Goal: Information Seeking & Learning: Check status

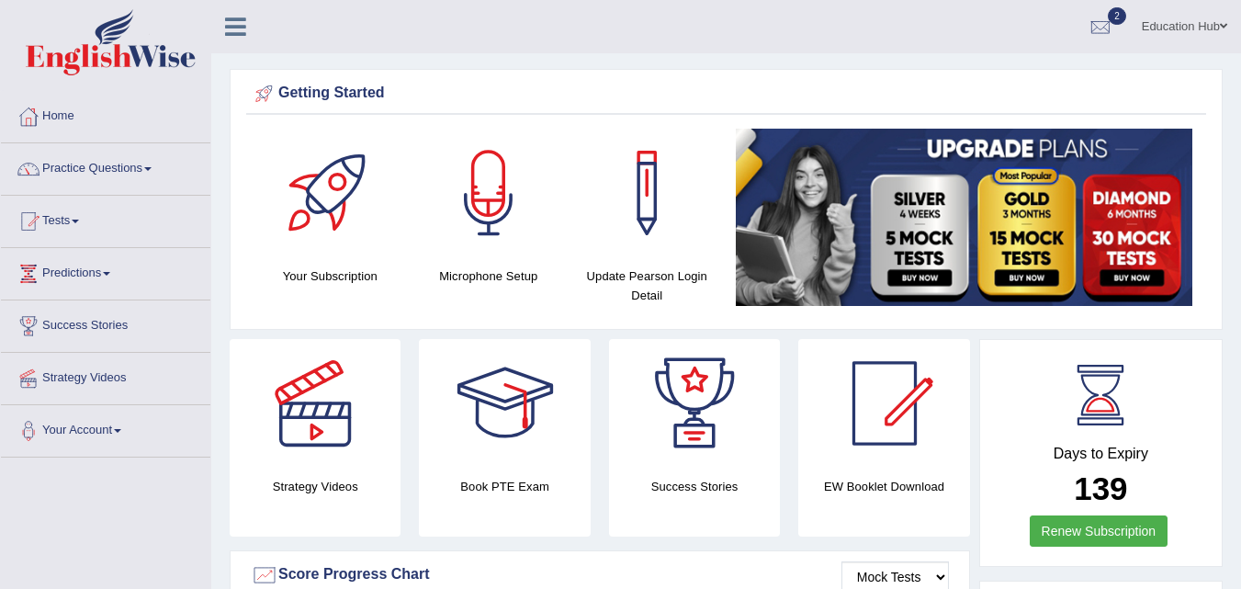
click at [1092, 44] on link "2" at bounding box center [1100, 24] width 55 height 48
click at [0, 0] on link "PEW1 Aug 28, 2025 Exam evaluated" at bounding box center [0, 0] width 0 height 0
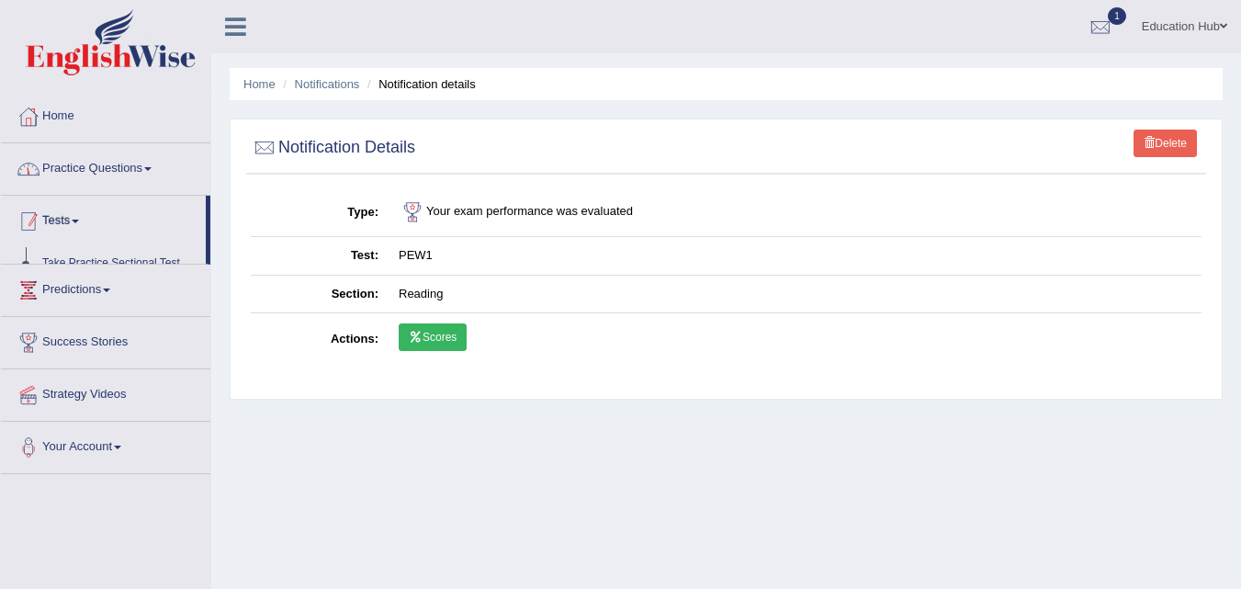
click at [112, 163] on link "Practice Questions" at bounding box center [105, 166] width 209 height 46
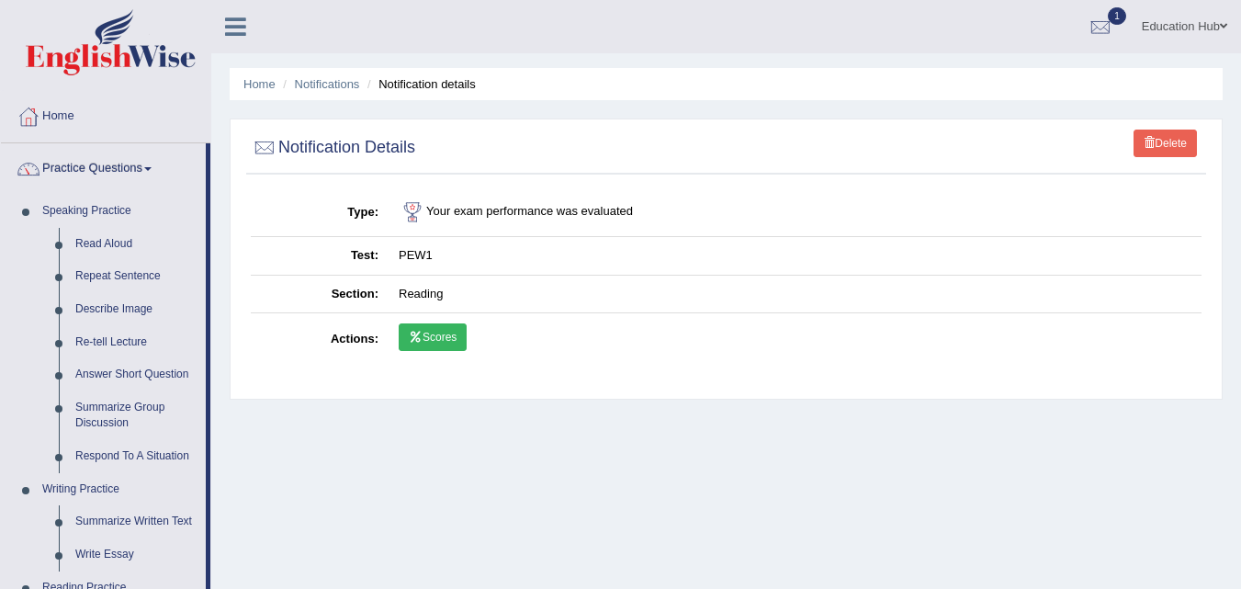
click at [112, 163] on link "Practice Questions" at bounding box center [103, 166] width 205 height 46
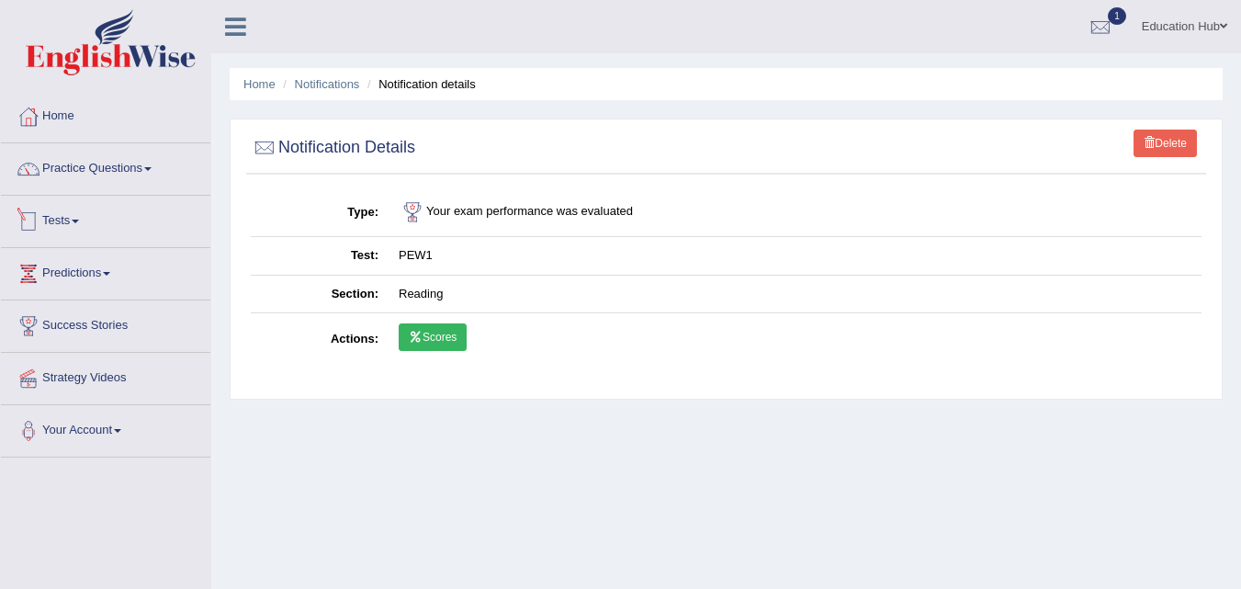
click at [101, 221] on link "Tests" at bounding box center [105, 219] width 209 height 46
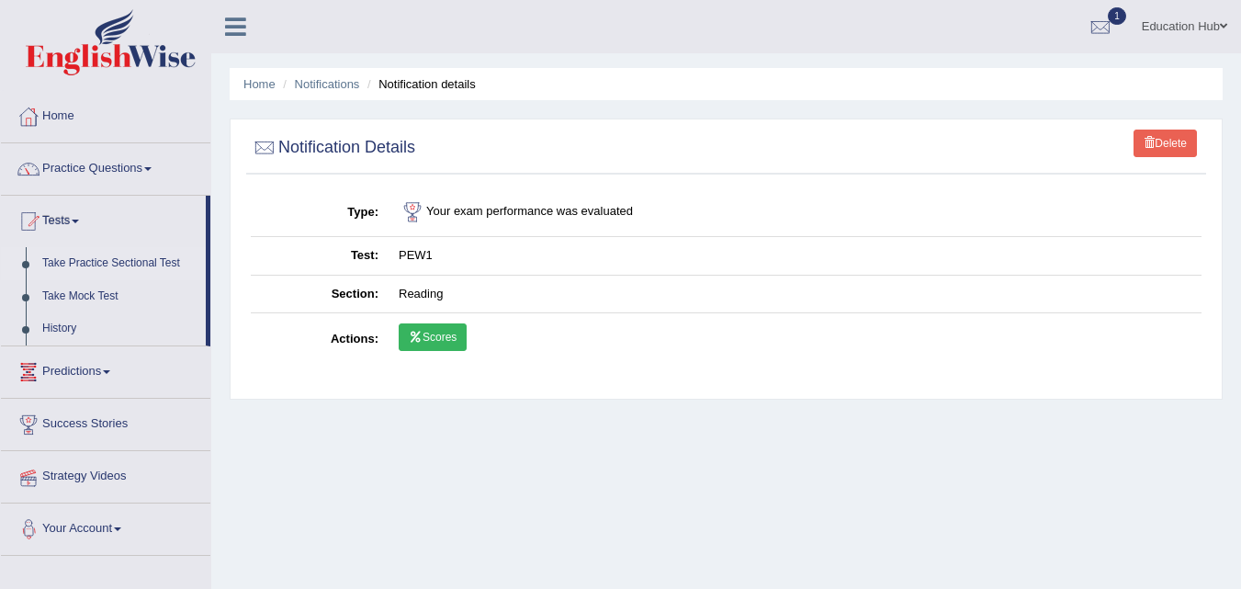
click at [117, 261] on link "Take Practice Sectional Test" at bounding box center [120, 263] width 172 height 33
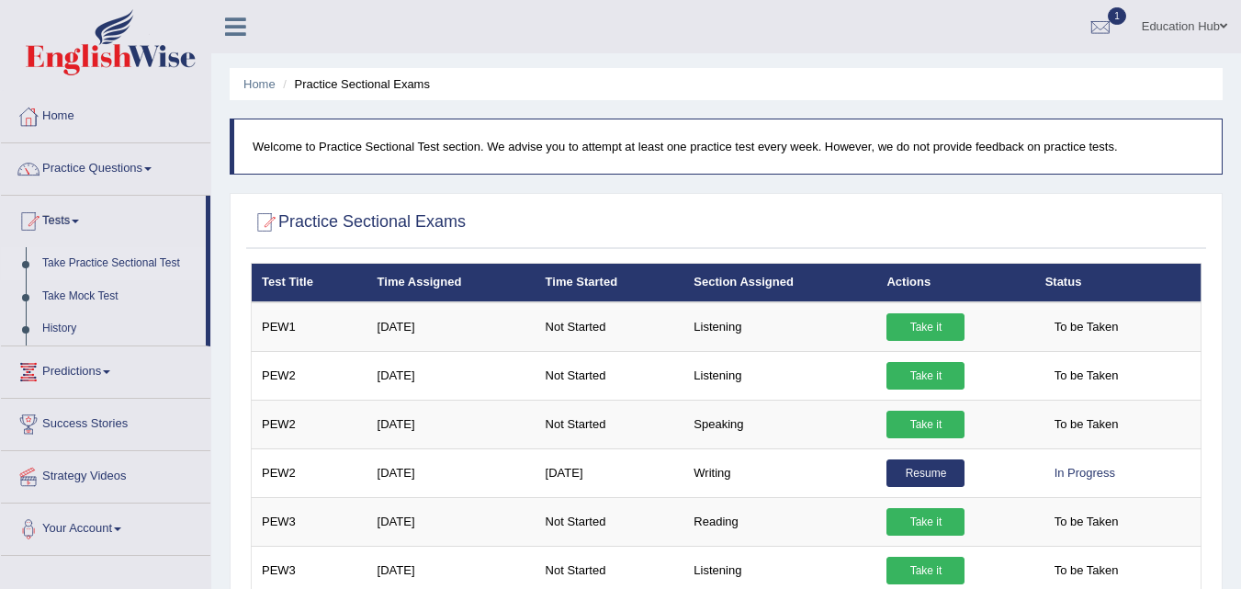
click at [139, 261] on link "Take Practice Sectional Test" at bounding box center [120, 263] width 172 height 33
click at [101, 294] on link "Take Mock Test" at bounding box center [120, 296] width 172 height 33
click at [101, 346] on link "Predictions" at bounding box center [105, 369] width 209 height 46
click at [49, 346] on link "Predictions" at bounding box center [105, 369] width 209 height 46
click at [149, 346] on link "Predictions" at bounding box center [105, 369] width 209 height 46
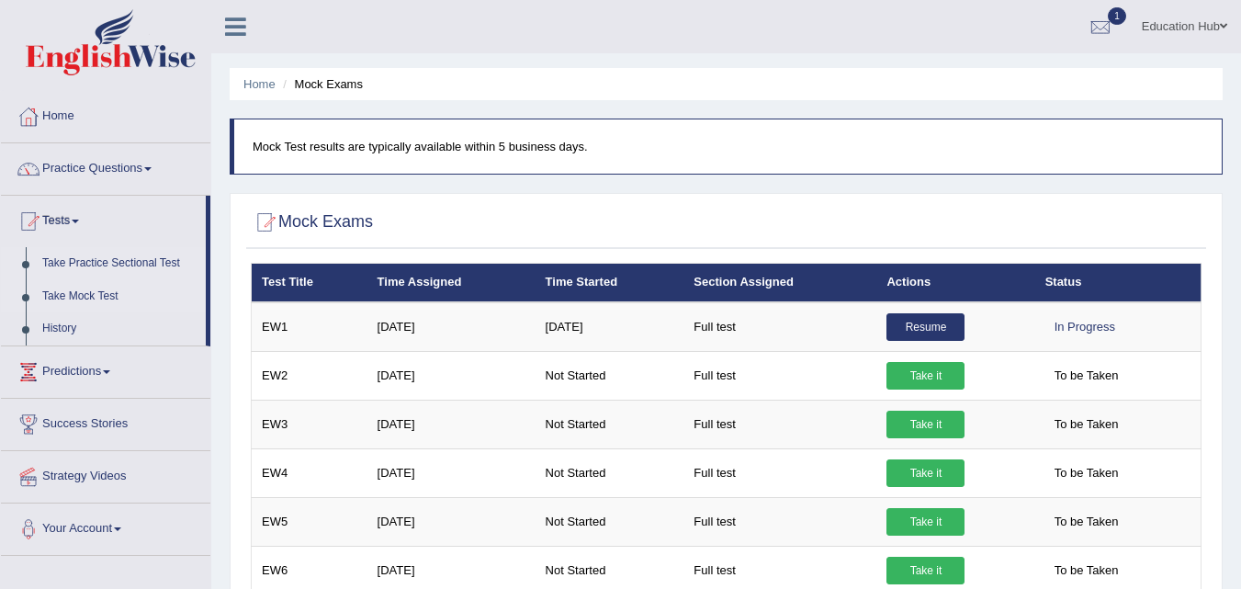
click at [136, 259] on link "Take Practice Sectional Test" at bounding box center [120, 263] width 172 height 33
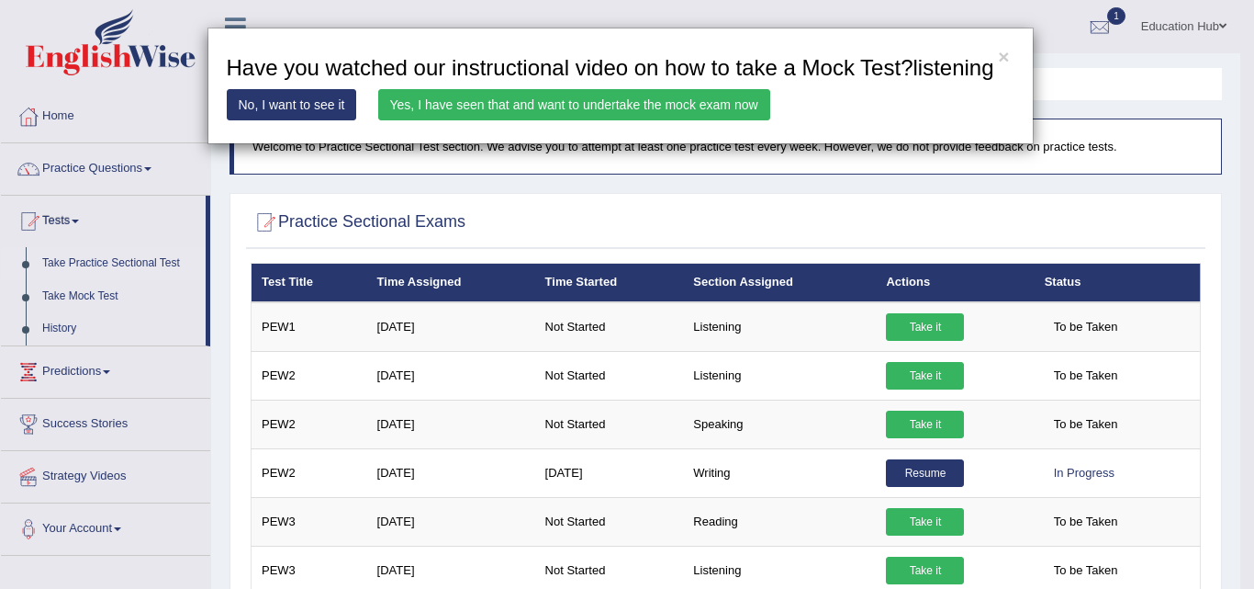
click at [1011, 57] on h3 "Have you watched our instructional video on how to take a Mock Test?listening" at bounding box center [621, 68] width 788 height 24
click at [1006, 57] on button "×" at bounding box center [1003, 56] width 11 height 19
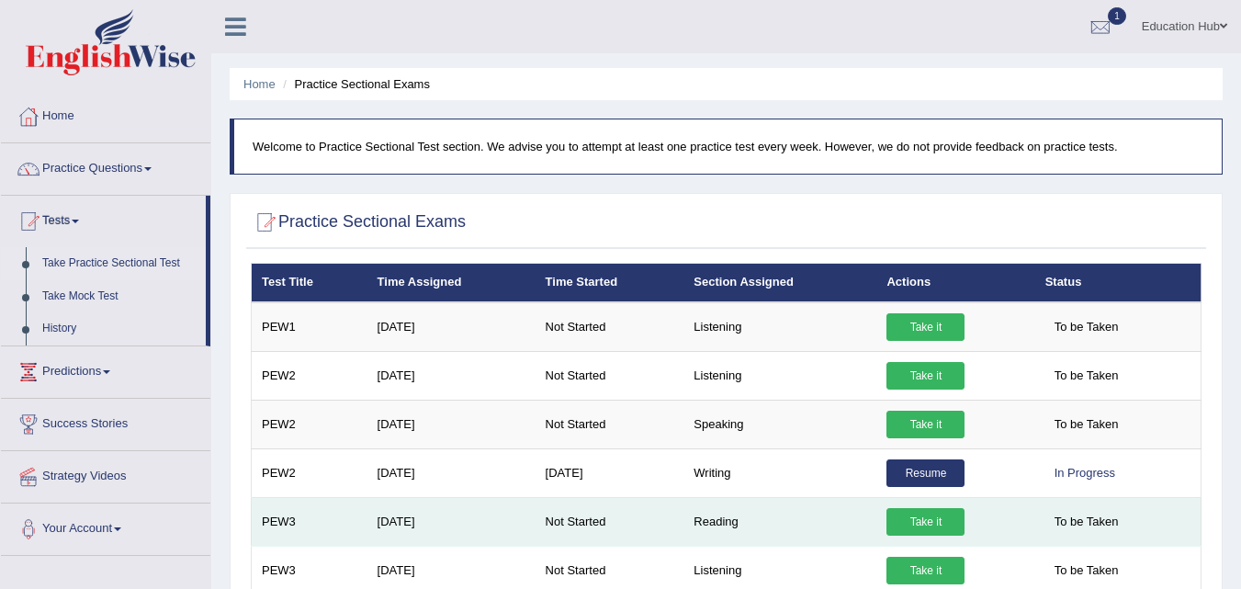
click at [925, 525] on link "Take it" at bounding box center [925, 522] width 78 height 28
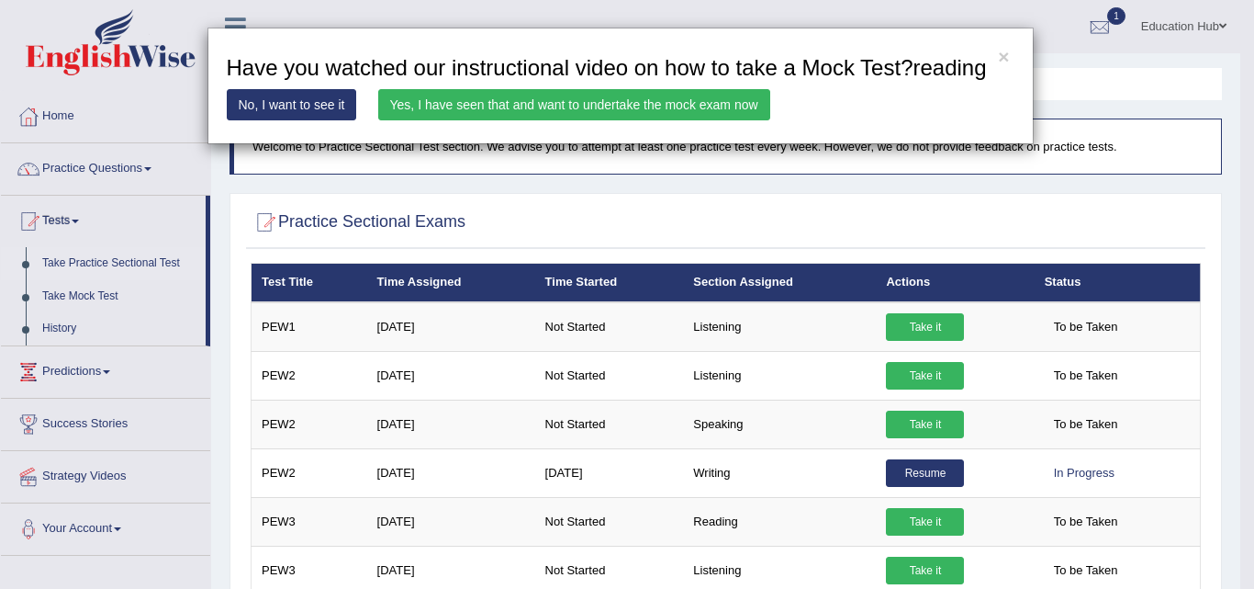
click at [460, 110] on link "Yes, I have seen that and want to undertake the mock exam now" at bounding box center [574, 104] width 392 height 31
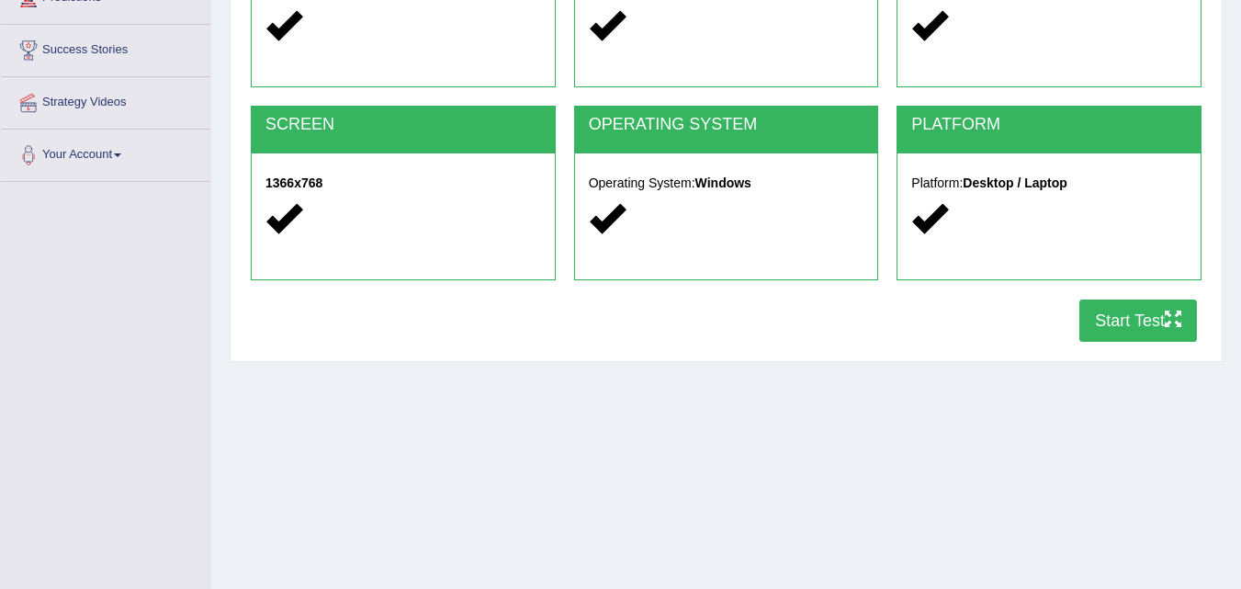
click at [1112, 319] on button "Start Test" at bounding box center [1138, 320] width 118 height 42
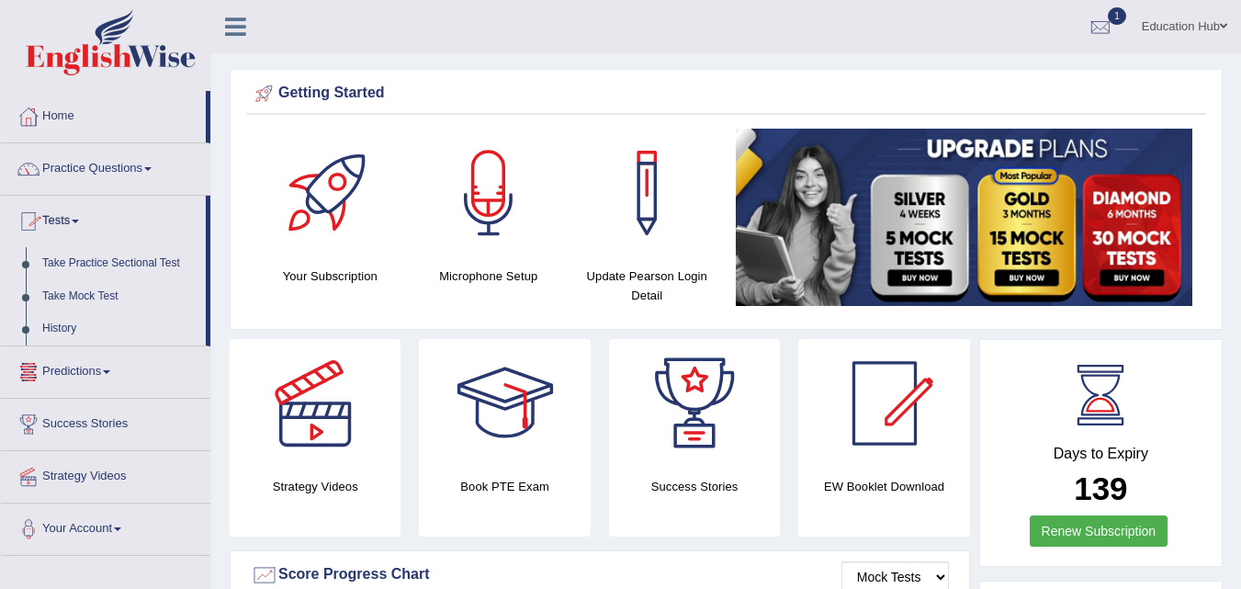
click at [50, 318] on link "History" at bounding box center [120, 328] width 172 height 33
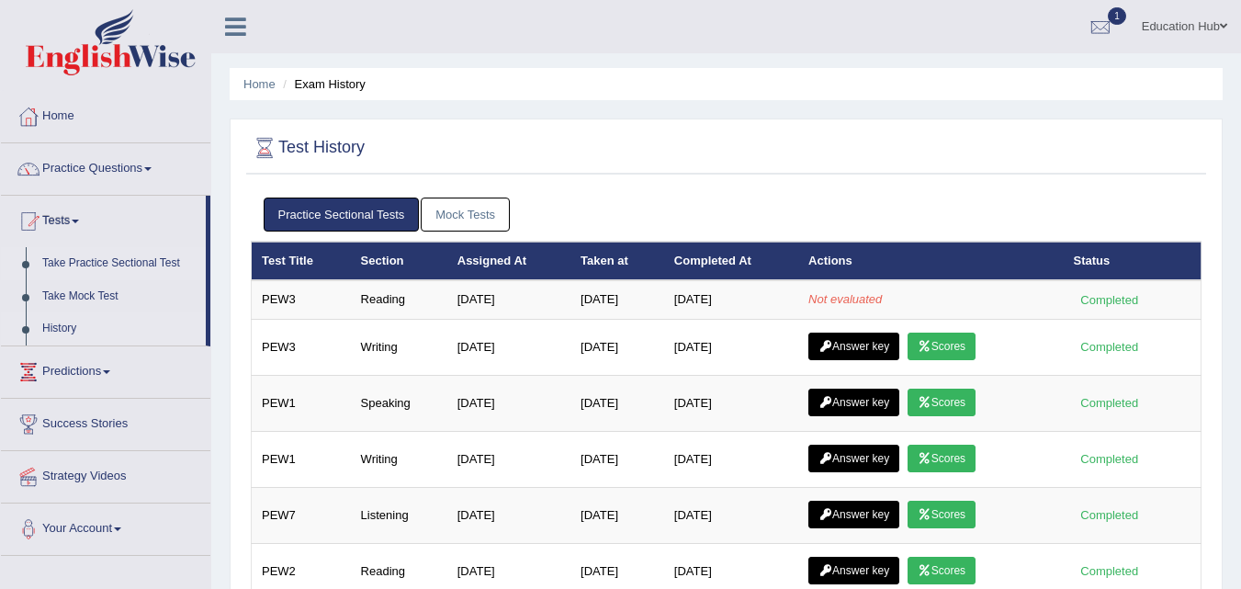
click at [80, 250] on link "Take Practice Sectional Test" at bounding box center [120, 263] width 172 height 33
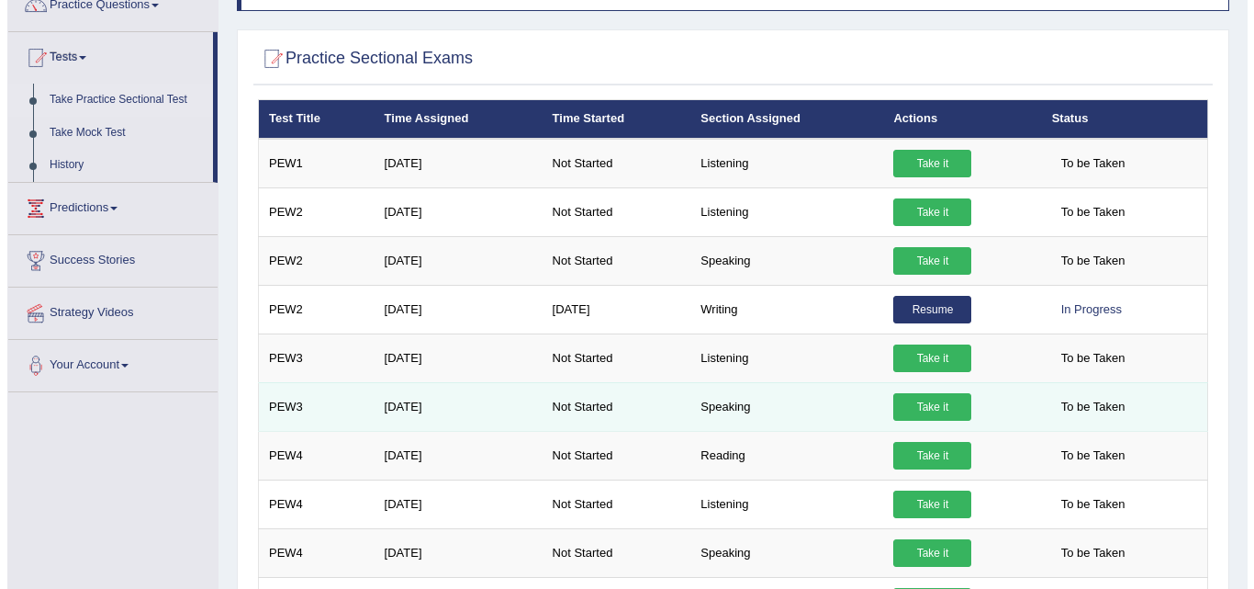
scroll to position [184, 0]
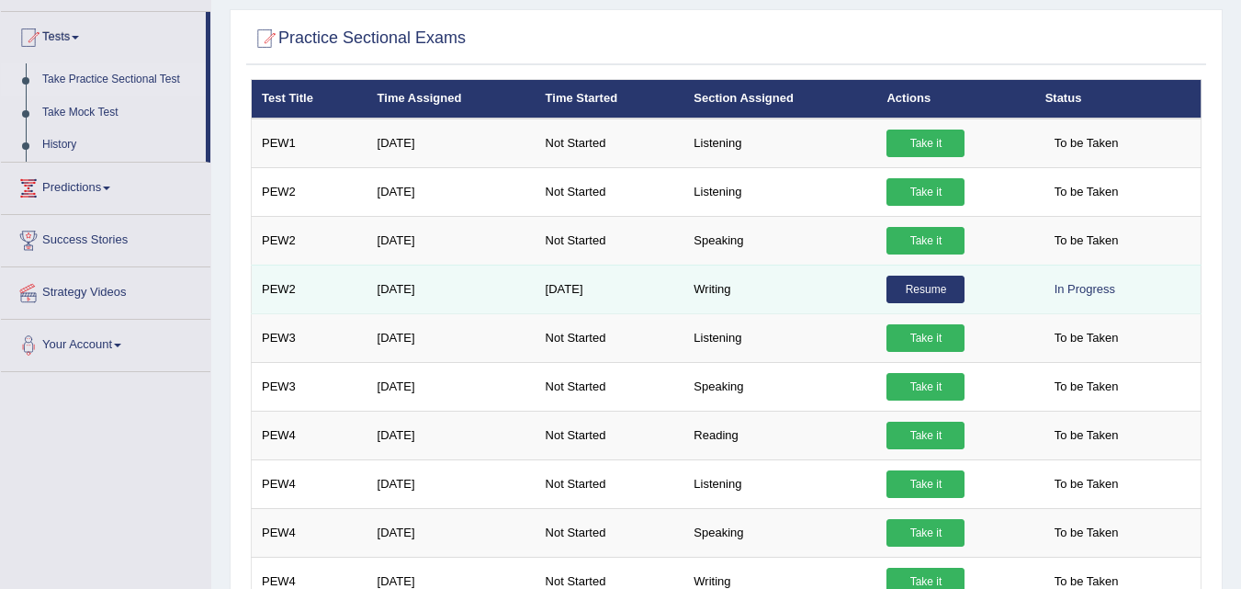
click at [937, 288] on link "Resume" at bounding box center [925, 289] width 78 height 28
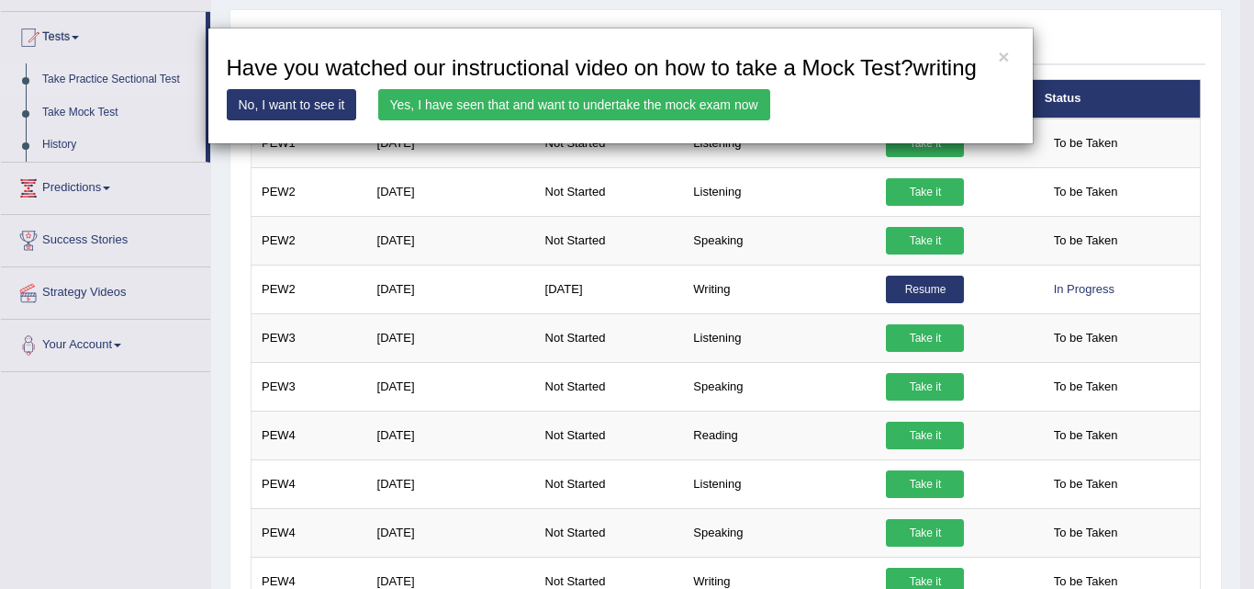
click at [550, 104] on link "Yes, I have seen that and want to undertake the mock exam now" at bounding box center [574, 104] width 392 height 31
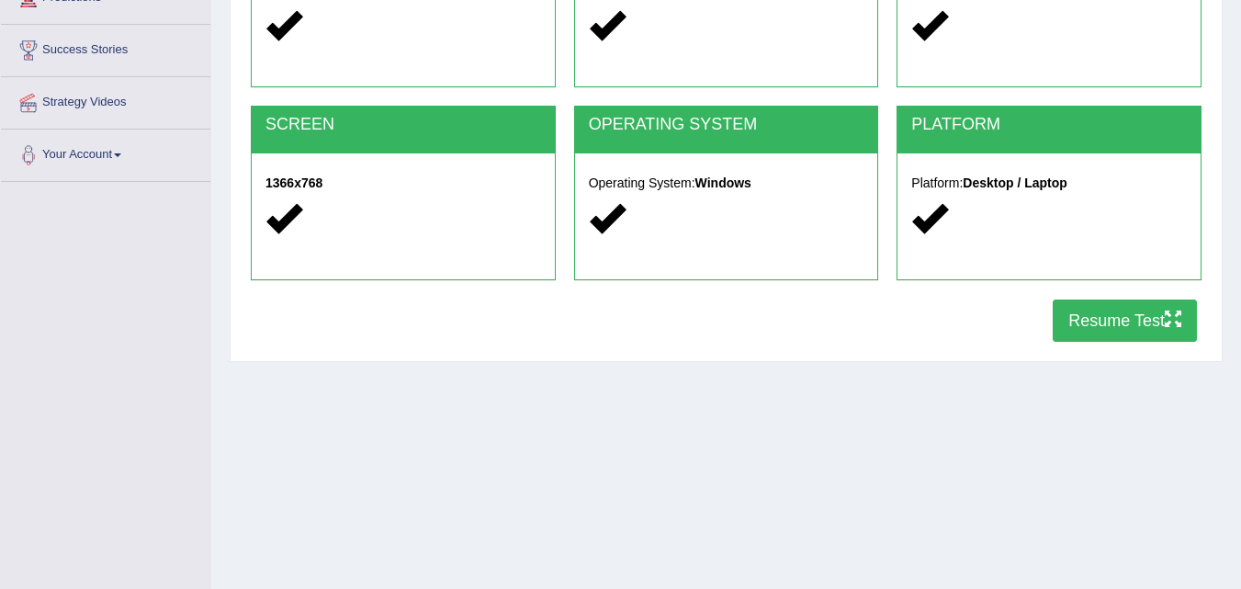
drag, startPoint x: 1098, startPoint y: 318, endPoint x: 1066, endPoint y: 313, distance: 32.5
click at [1096, 316] on button "Resume Test" at bounding box center [1124, 320] width 144 height 42
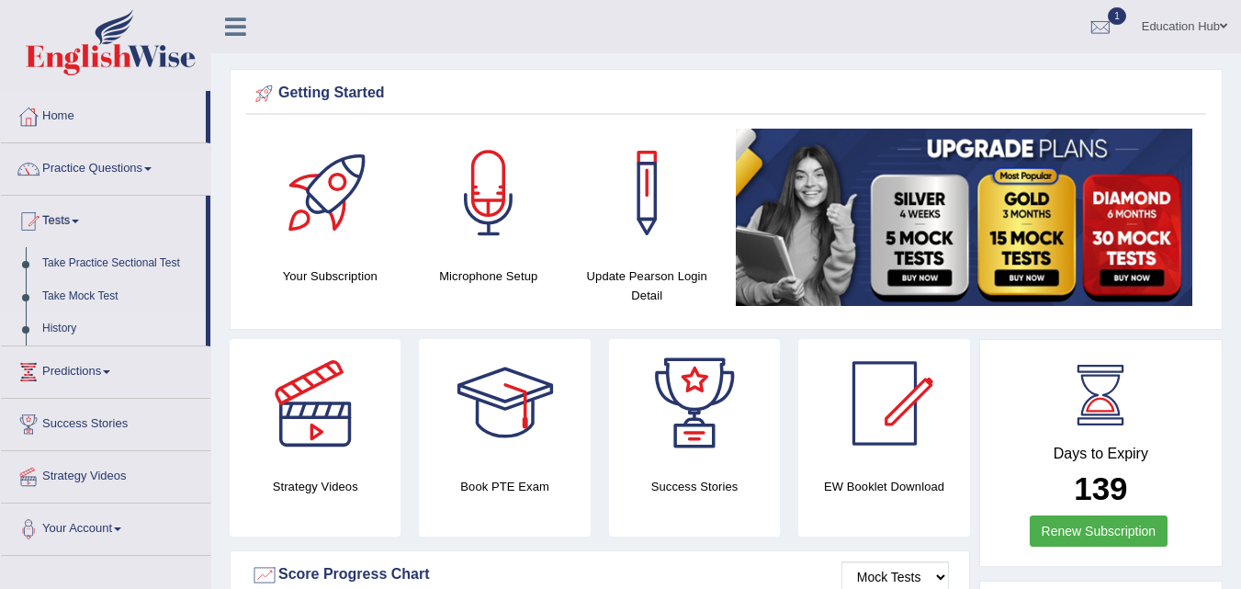
click at [77, 326] on link "History" at bounding box center [120, 328] width 172 height 33
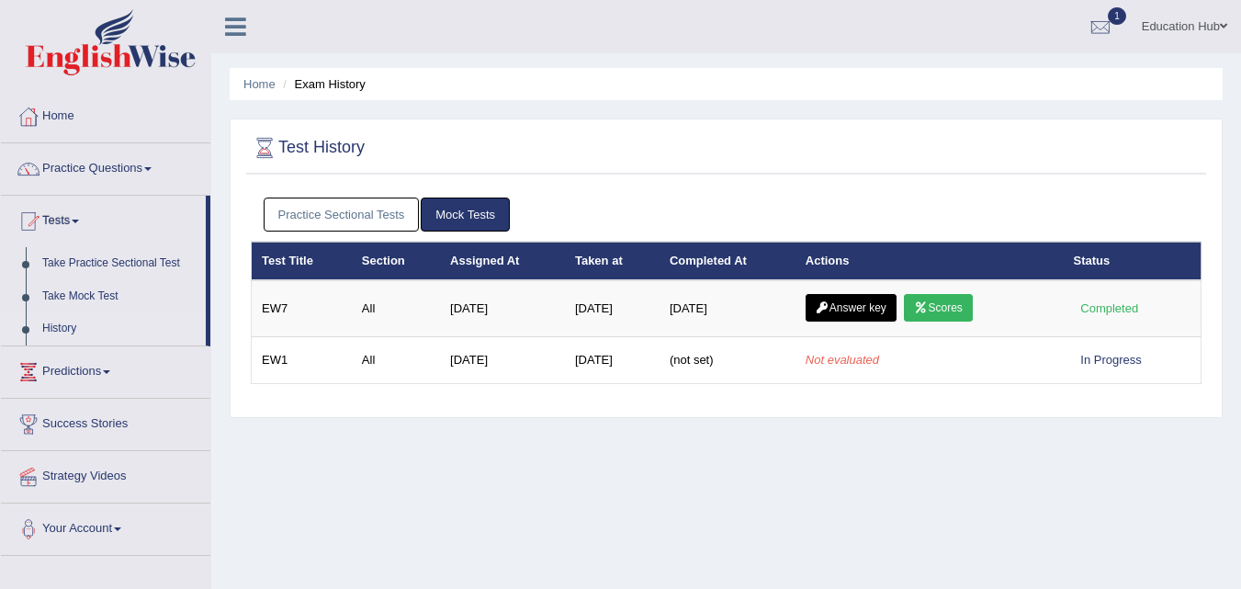
click at [330, 219] on link "Practice Sectional Tests" at bounding box center [342, 214] width 156 height 34
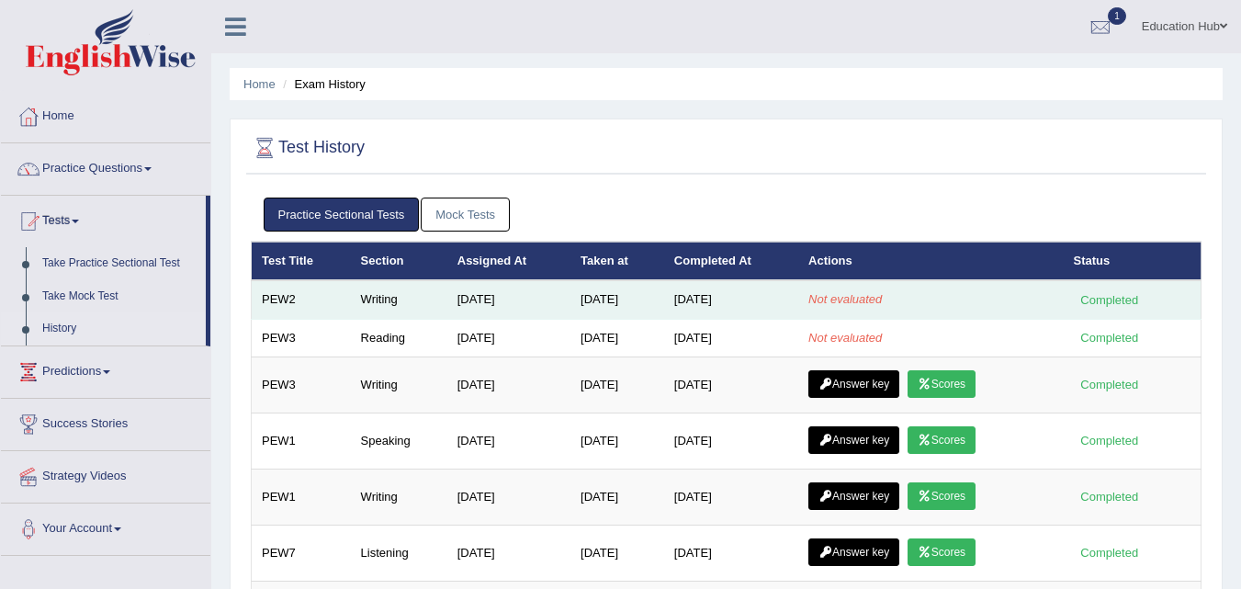
click at [758, 301] on td "Sep 2, 2025" at bounding box center [731, 299] width 134 height 39
drag, startPoint x: 758, startPoint y: 301, endPoint x: 470, endPoint y: 307, distance: 287.5
click at [470, 307] on td "May 23, 2025" at bounding box center [508, 299] width 123 height 39
drag, startPoint x: 470, startPoint y: 307, endPoint x: 443, endPoint y: 296, distance: 29.7
click at [303, 300] on tr "PEW2 Writing May 23, 2025 Aug 31, 2025 Sep 2, 2025 Not evaluated Completed" at bounding box center [727, 299] width 950 height 39
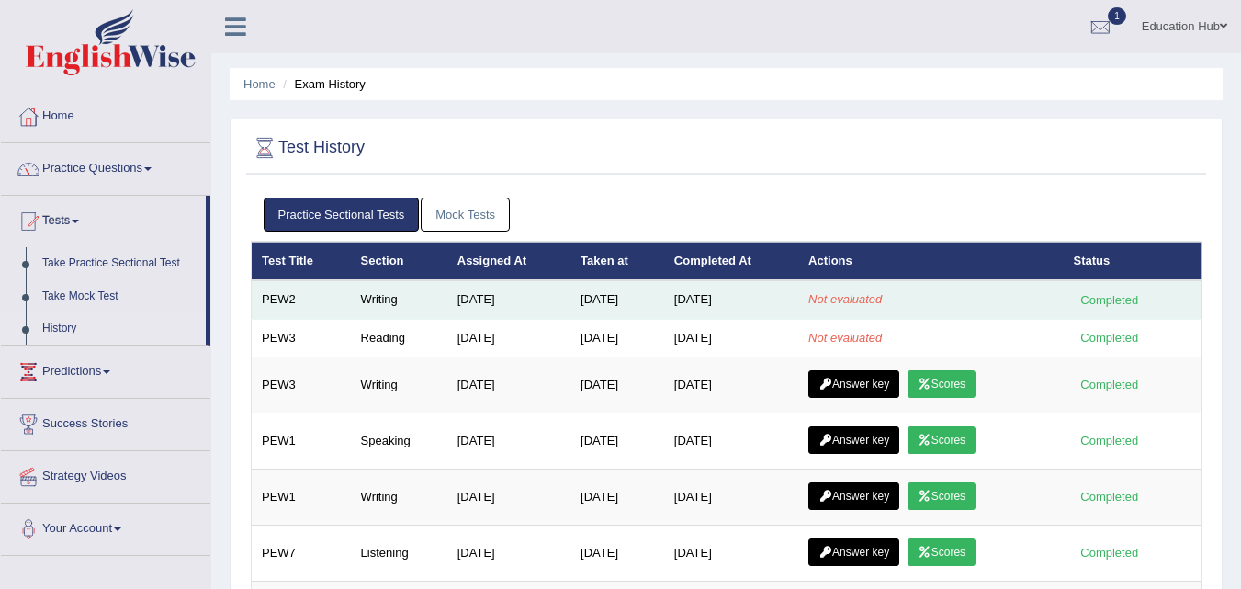
click at [654, 297] on td "[DATE]" at bounding box center [617, 299] width 94 height 39
click at [654, 297] on td "Aug 31, 2025" at bounding box center [617, 299] width 94 height 39
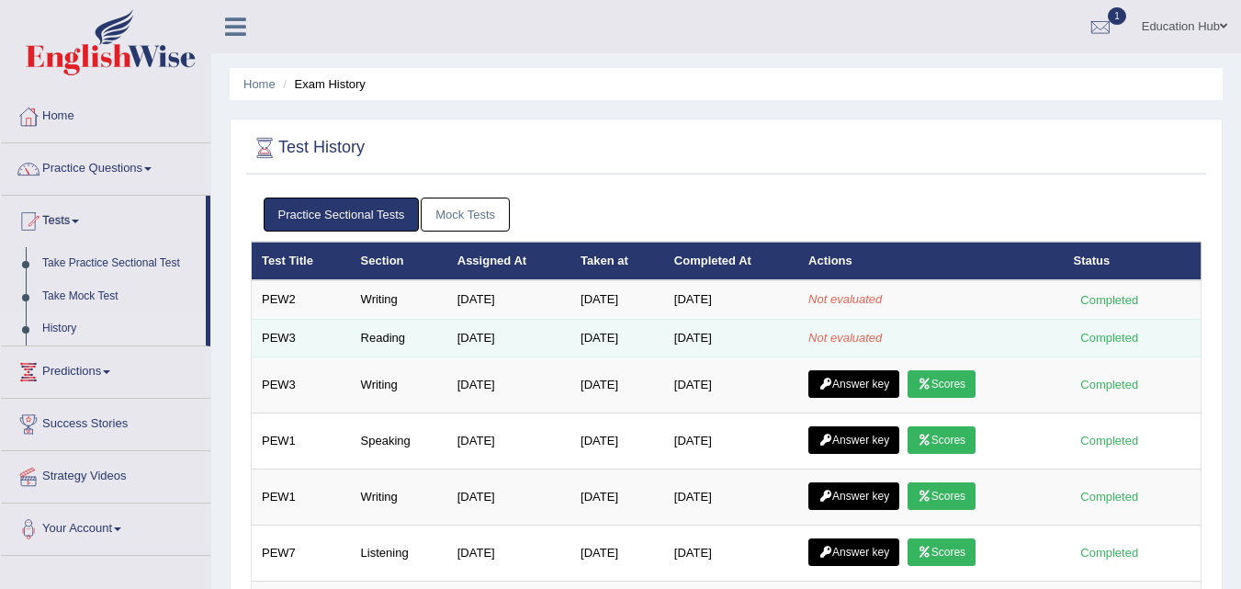
click at [664, 333] on td "[DATE]" at bounding box center [617, 338] width 94 height 39
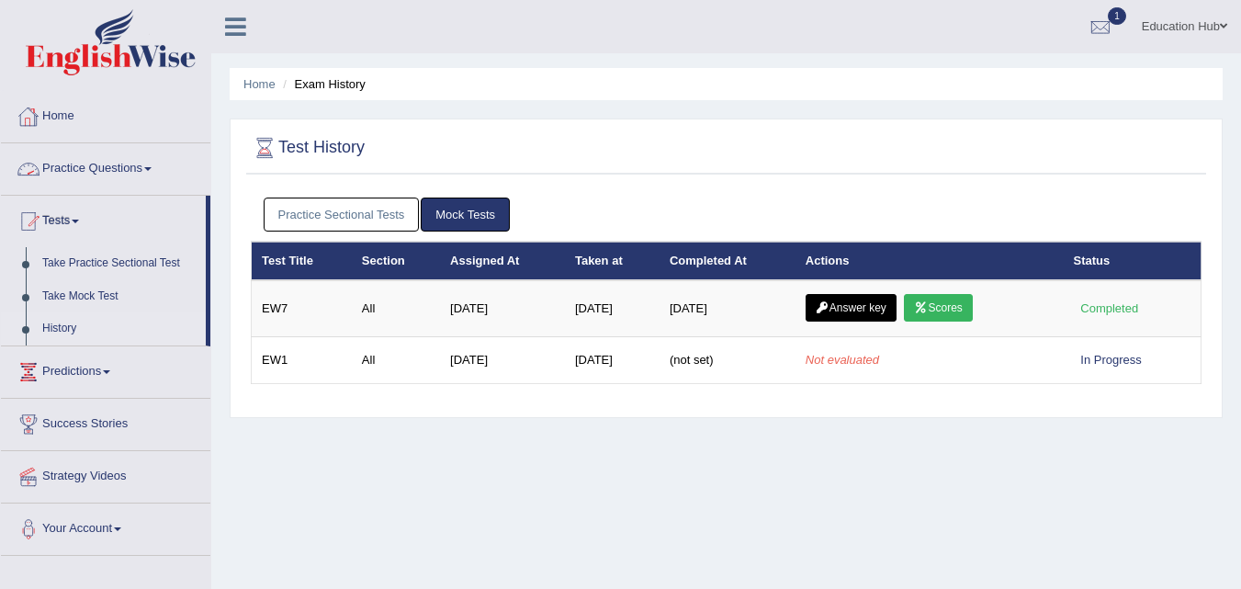
click at [290, 203] on link "Practice Sectional Tests" at bounding box center [342, 214] width 156 height 34
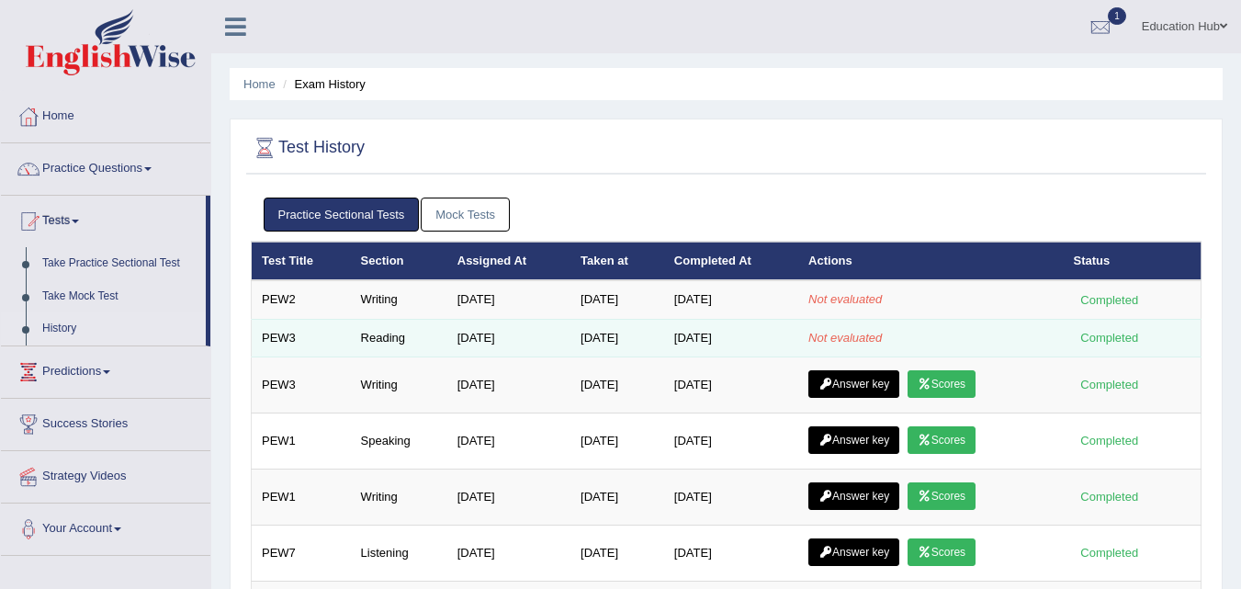
click at [695, 340] on td "Sep 2, 2025" at bounding box center [731, 338] width 134 height 39
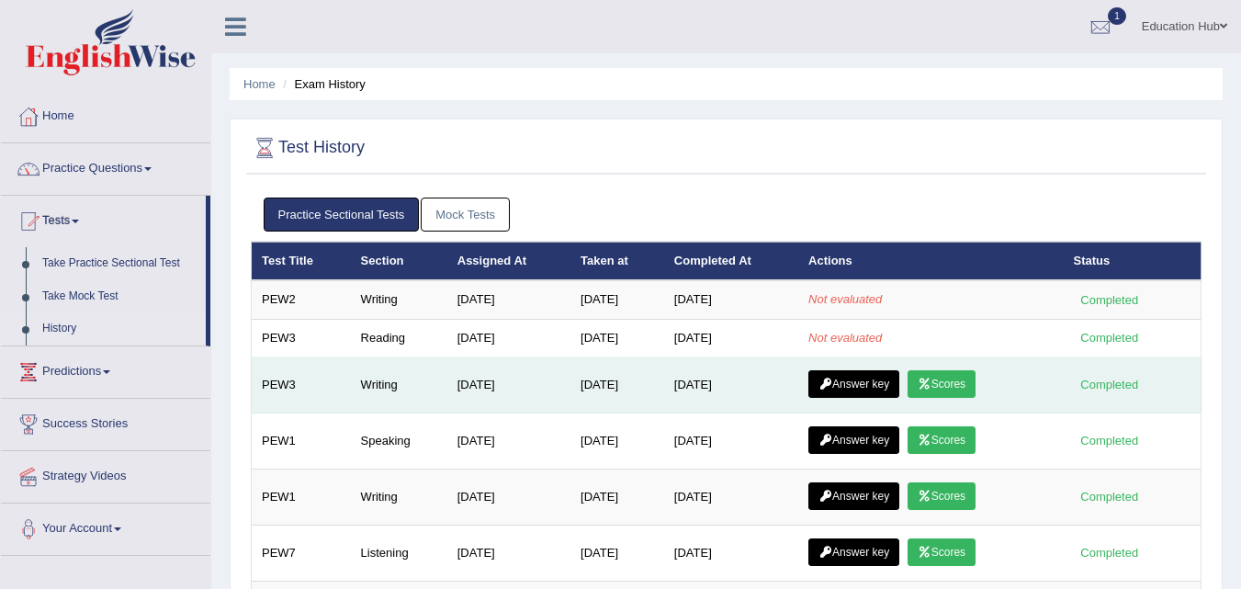
click at [948, 374] on link "Scores" at bounding box center [941, 384] width 68 height 28
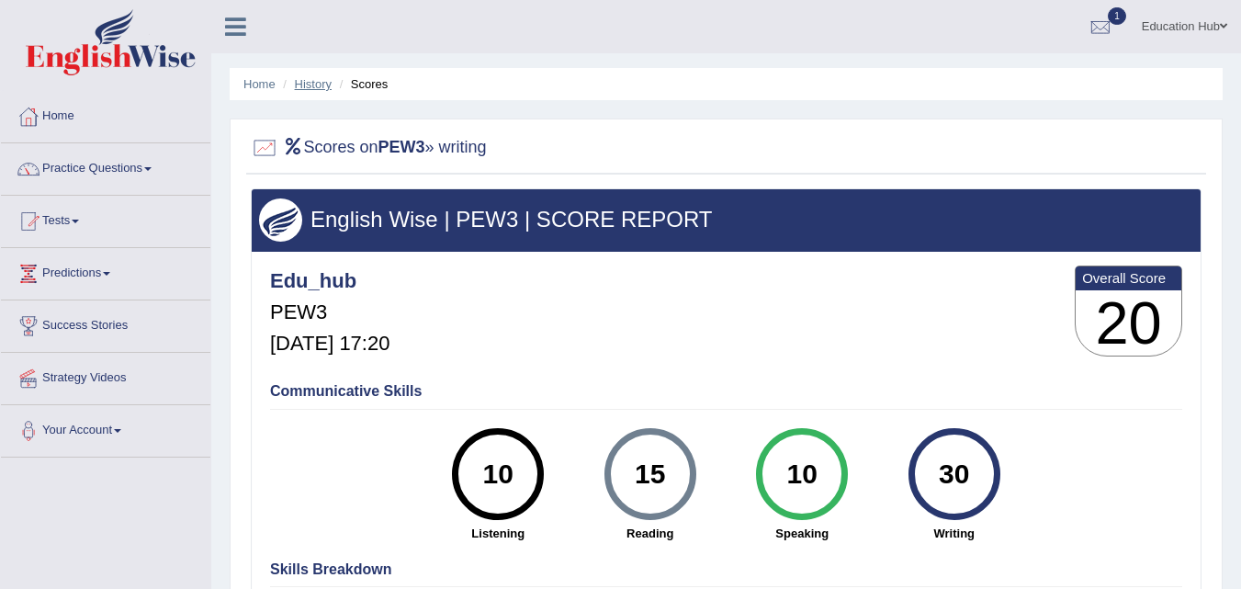
click at [320, 79] on link "History" at bounding box center [313, 84] width 37 height 14
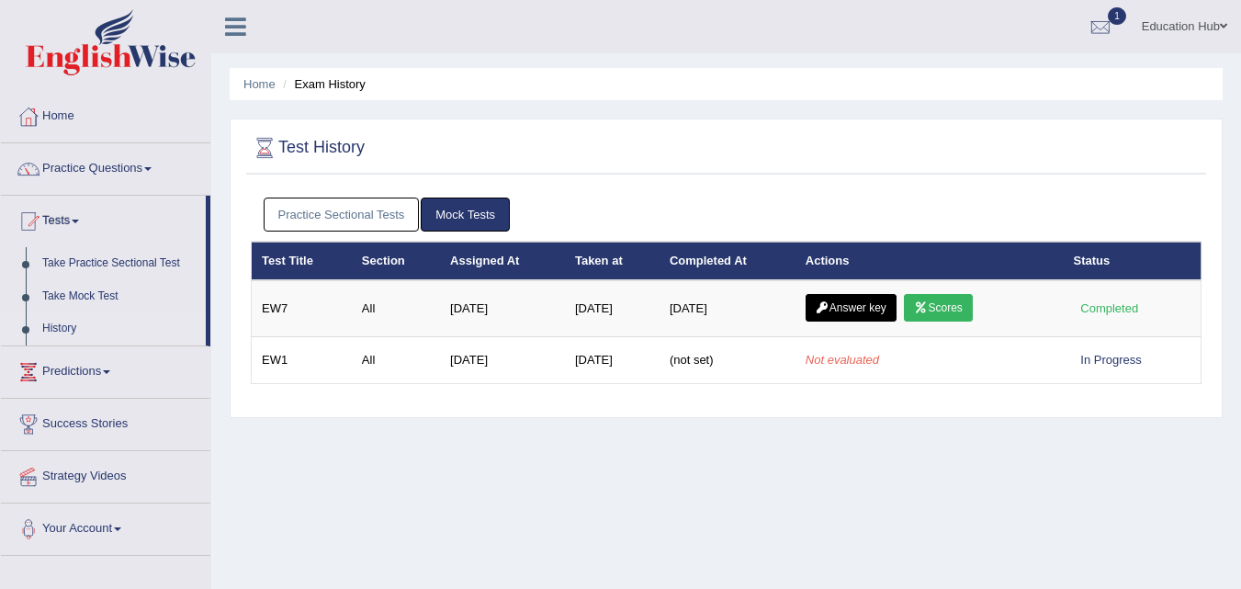
click at [405, 221] on link "Practice Sectional Tests" at bounding box center [342, 214] width 156 height 34
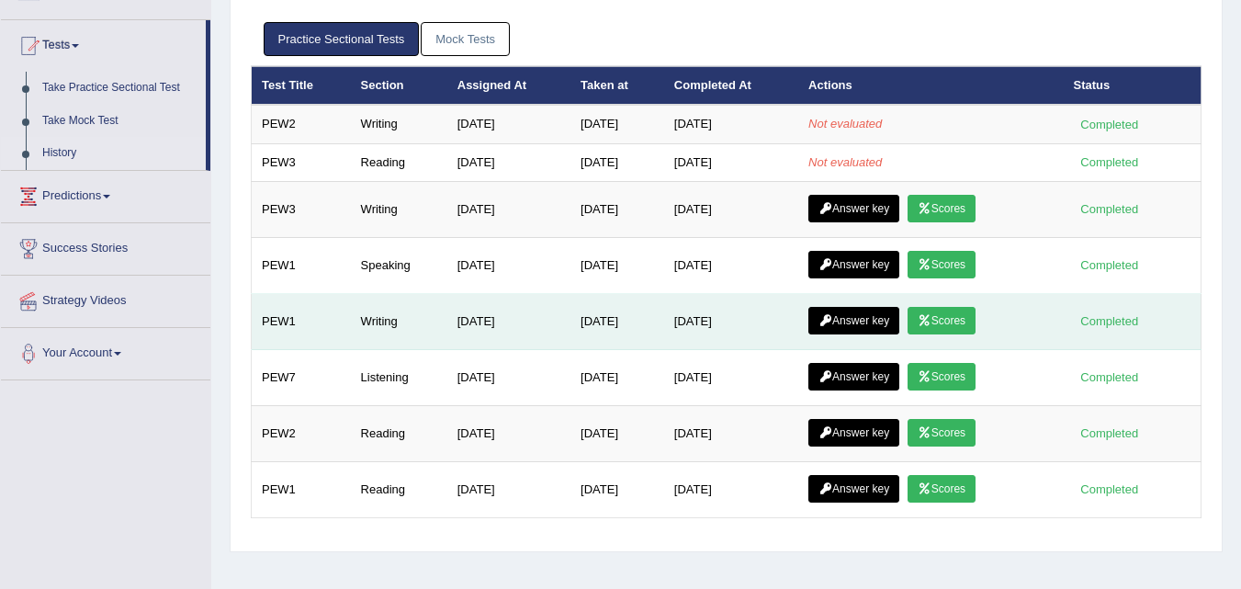
scroll to position [184, 0]
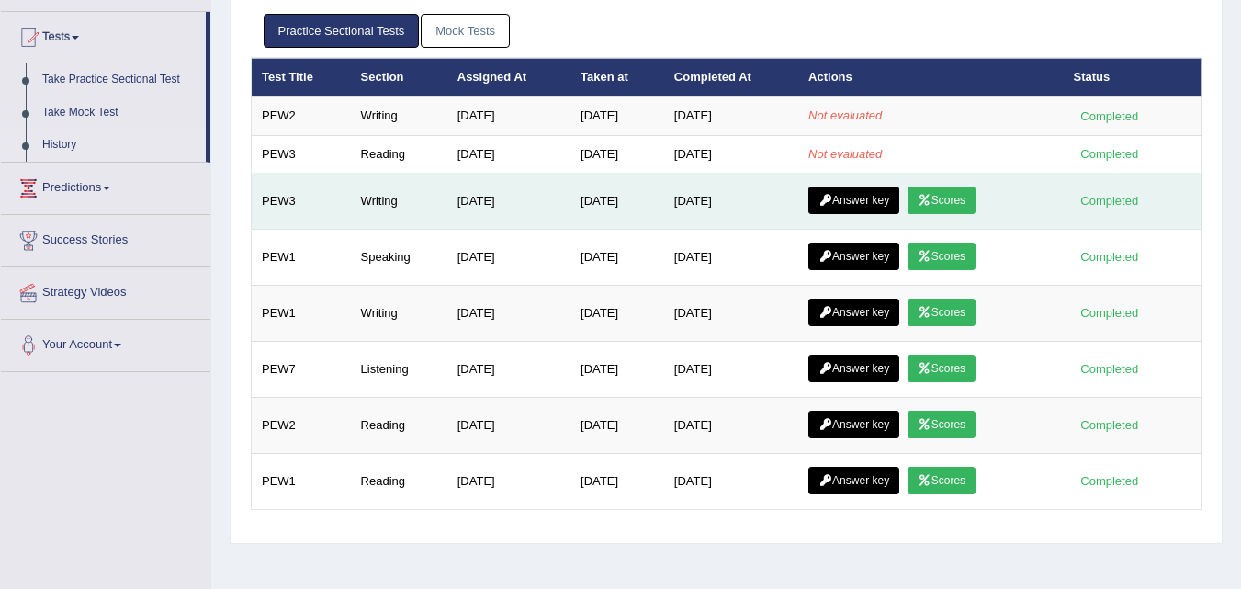
click at [854, 198] on link "Answer key" at bounding box center [853, 200] width 91 height 28
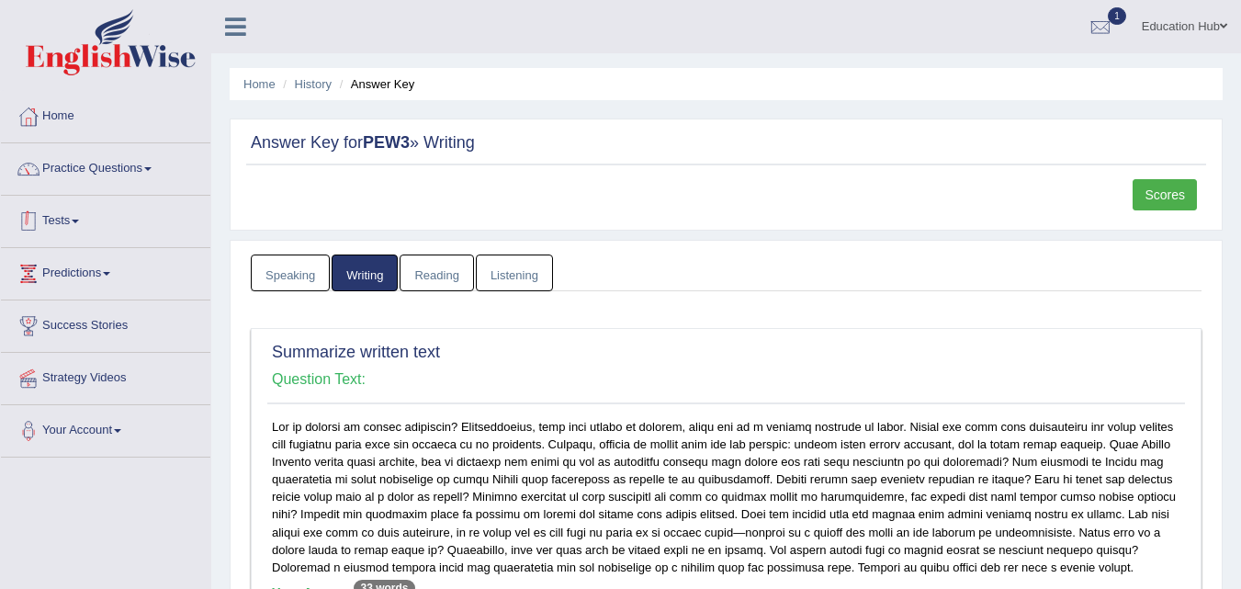
click at [103, 211] on link "Tests" at bounding box center [105, 219] width 209 height 46
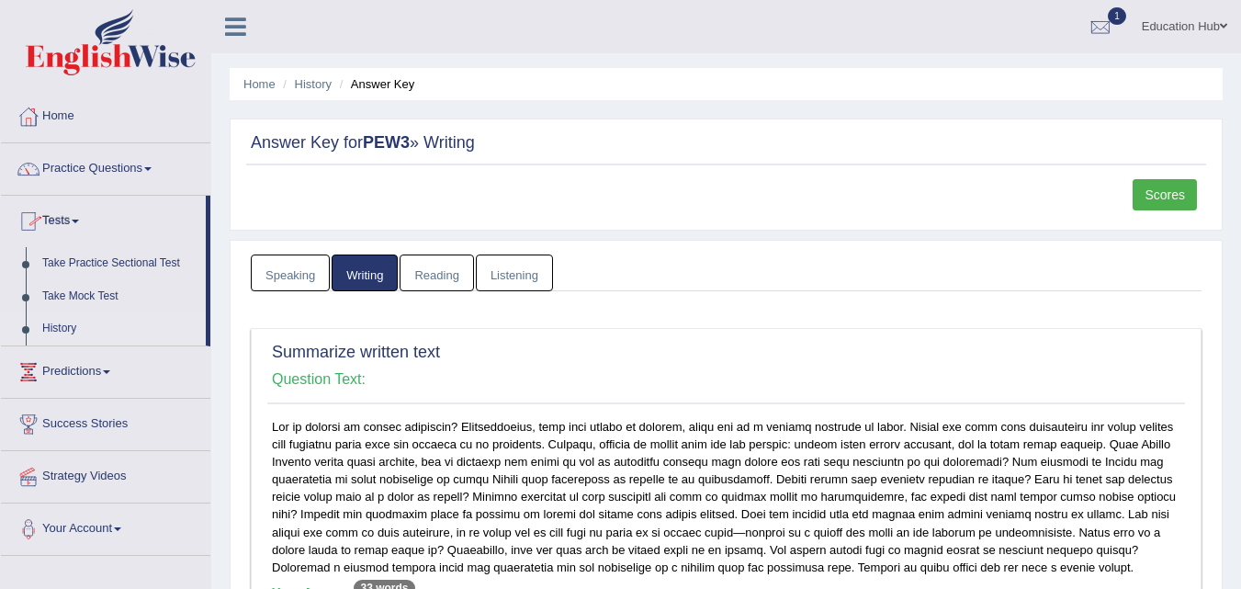
click at [80, 318] on link "History" at bounding box center [120, 328] width 172 height 33
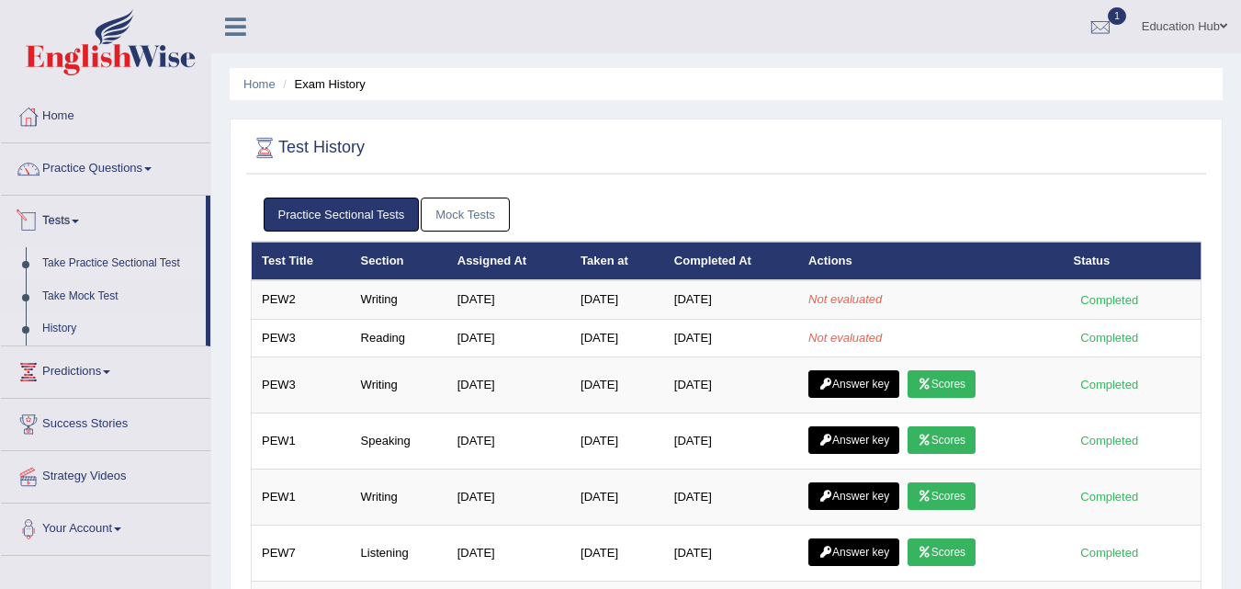
click at [131, 259] on link "Take Practice Sectional Test" at bounding box center [120, 263] width 172 height 33
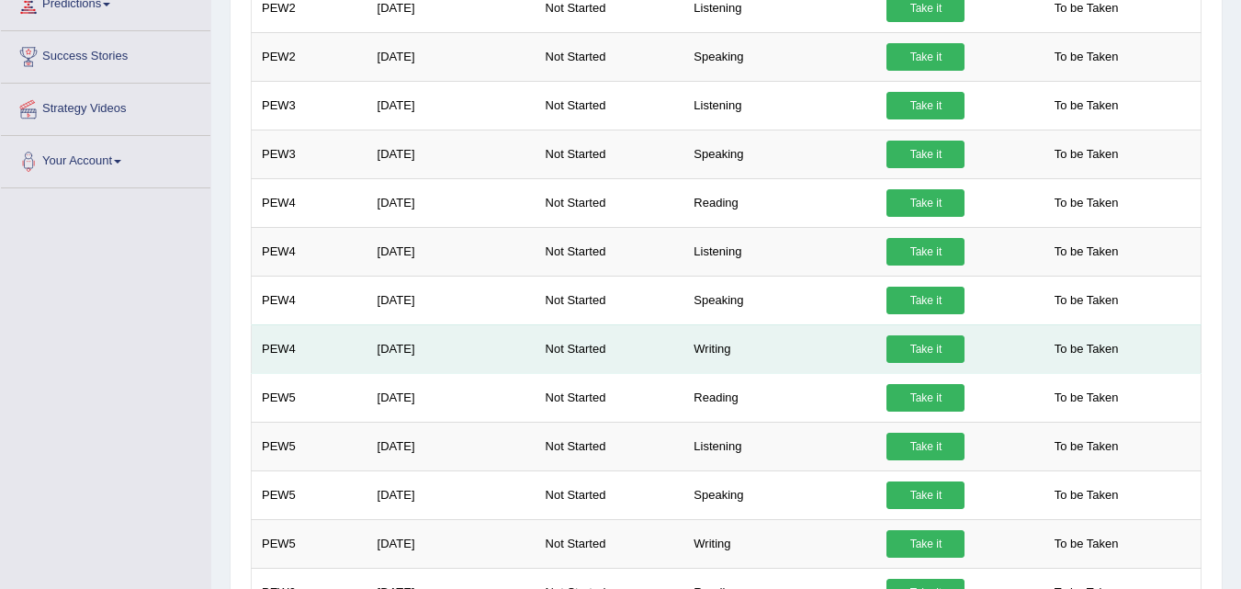
click at [904, 348] on link "Take it" at bounding box center [925, 349] width 78 height 28
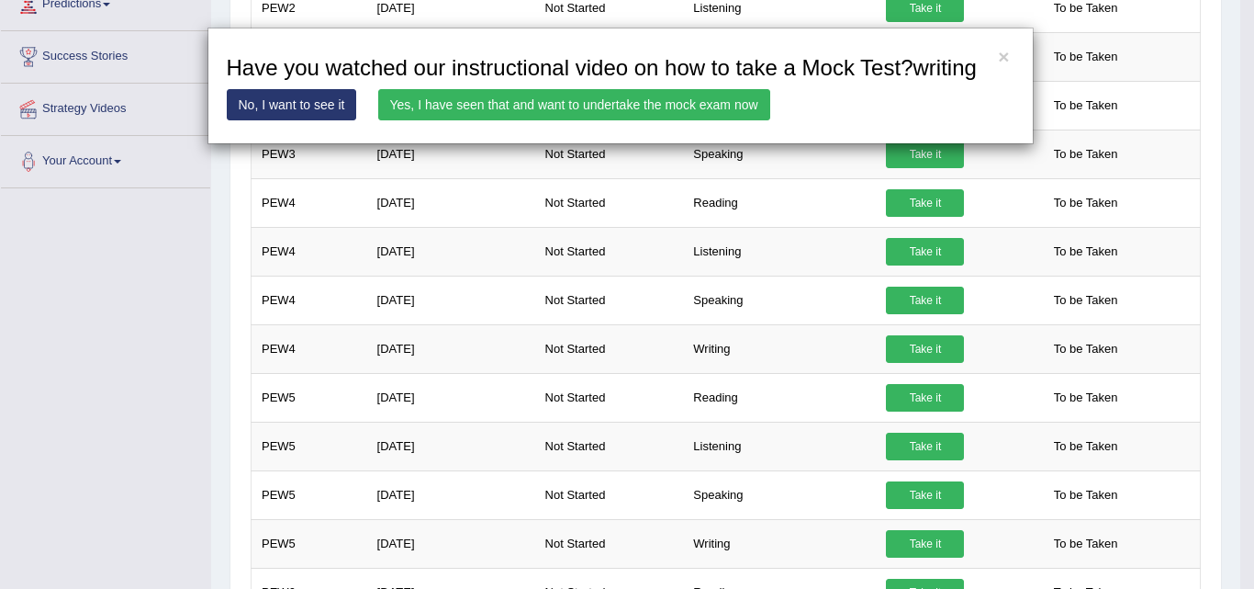
click at [643, 102] on link "Yes, I have seen that and want to undertake the mock exam now" at bounding box center [574, 104] width 392 height 31
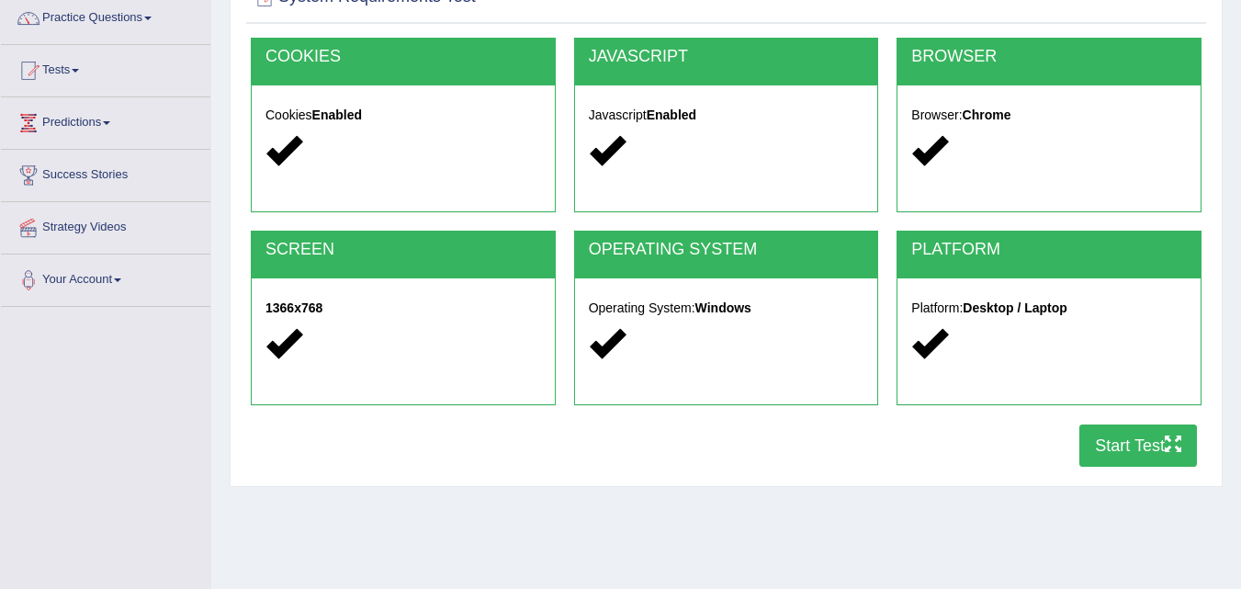
scroll to position [376, 0]
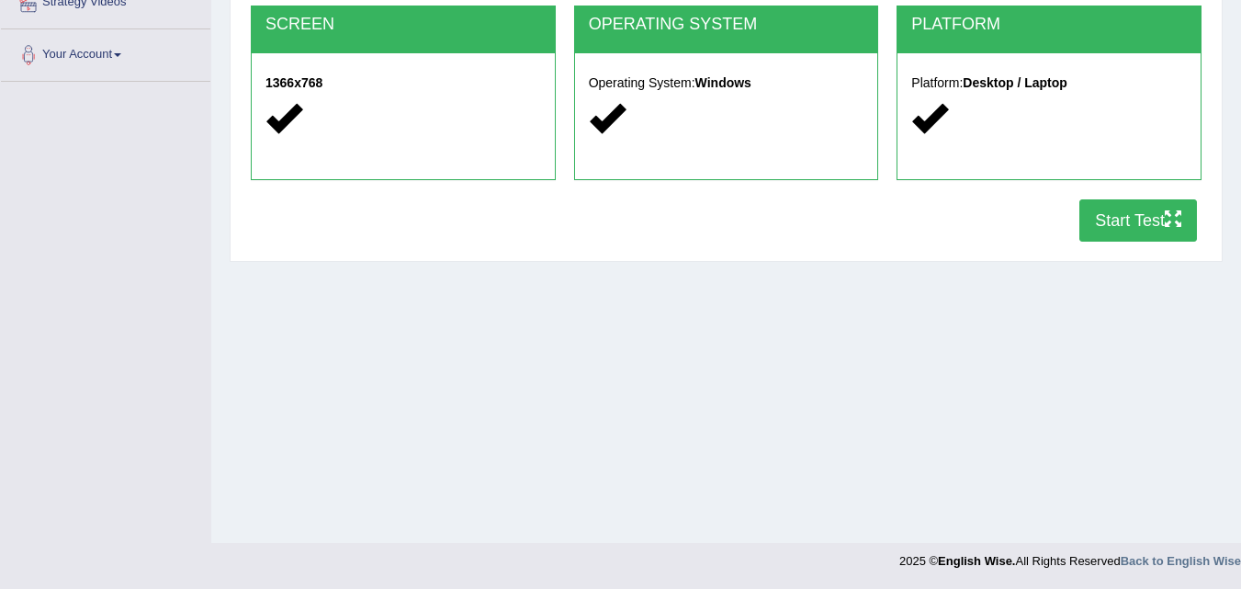
drag, startPoint x: 1125, startPoint y: 210, endPoint x: 1108, endPoint y: 213, distance: 16.8
click at [1124, 210] on button "Start Test" at bounding box center [1138, 220] width 118 height 42
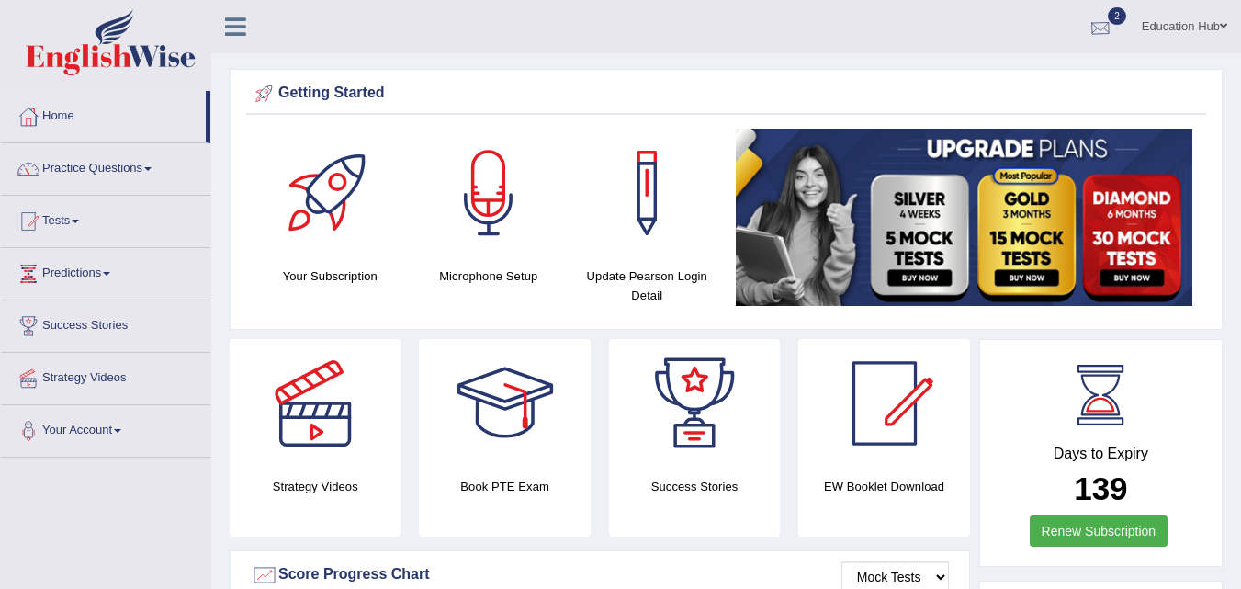
click at [1110, 23] on span "2" at bounding box center [1116, 15] width 18 height 17
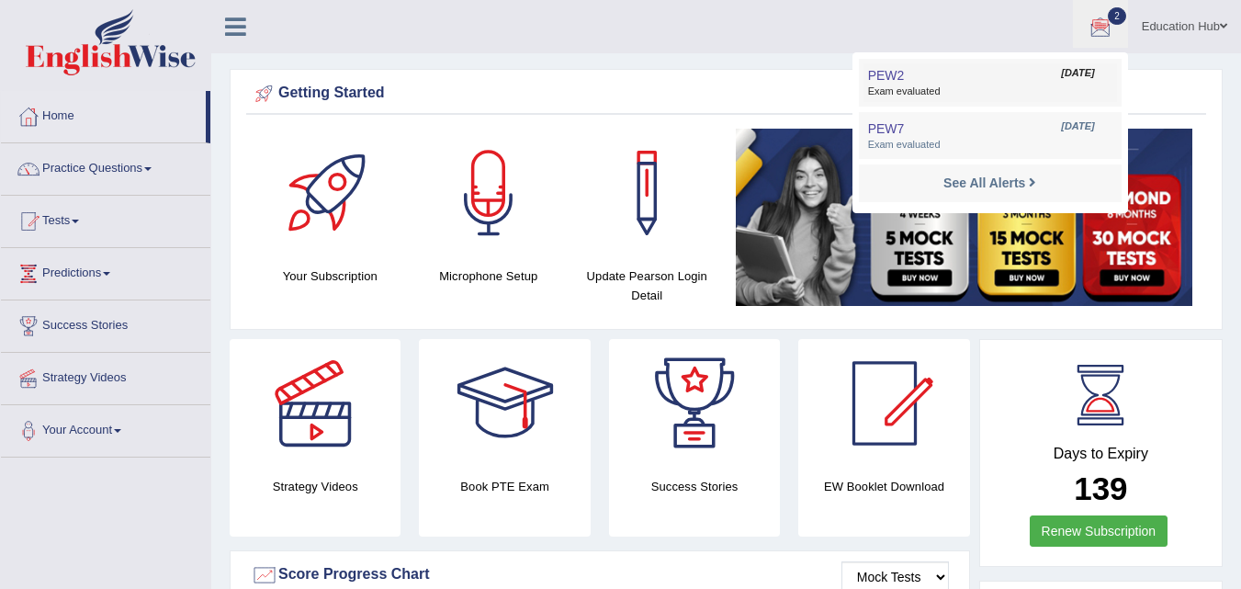
click at [977, 85] on span "Exam evaluated" at bounding box center [990, 91] width 244 height 15
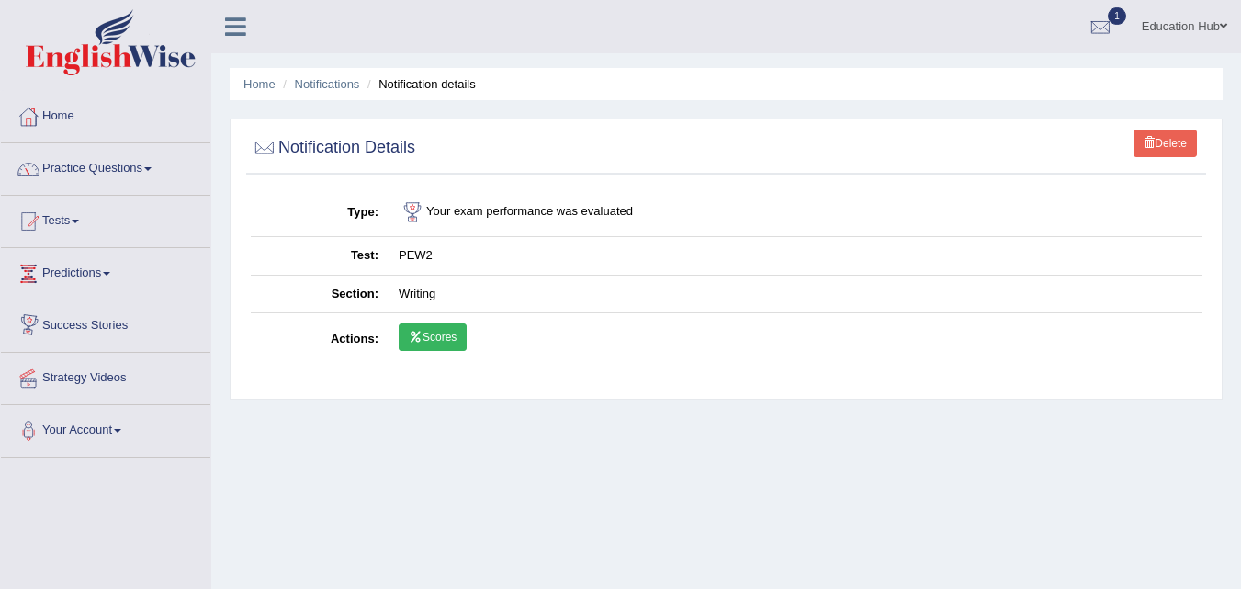
click at [433, 334] on link "Scores" at bounding box center [433, 337] width 68 height 28
click at [105, 224] on link "Tests" at bounding box center [105, 219] width 209 height 46
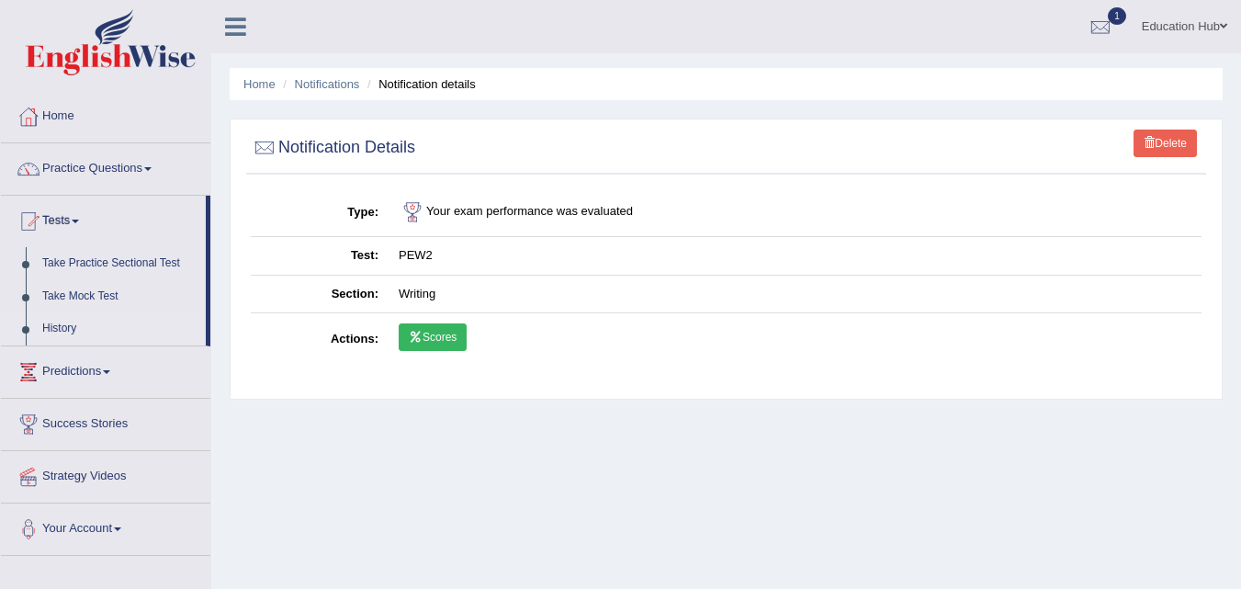
click at [71, 318] on link "History" at bounding box center [120, 328] width 172 height 33
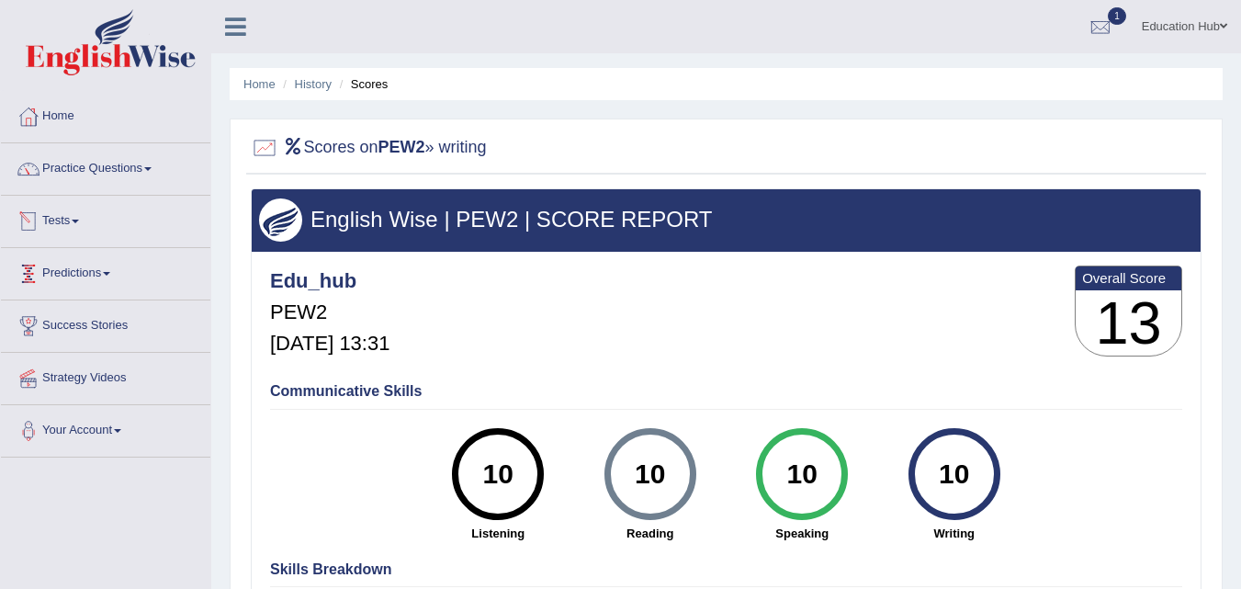
click at [67, 241] on li "Tests Take Practice Sectional Test Take Mock Test History" at bounding box center [105, 222] width 209 height 52
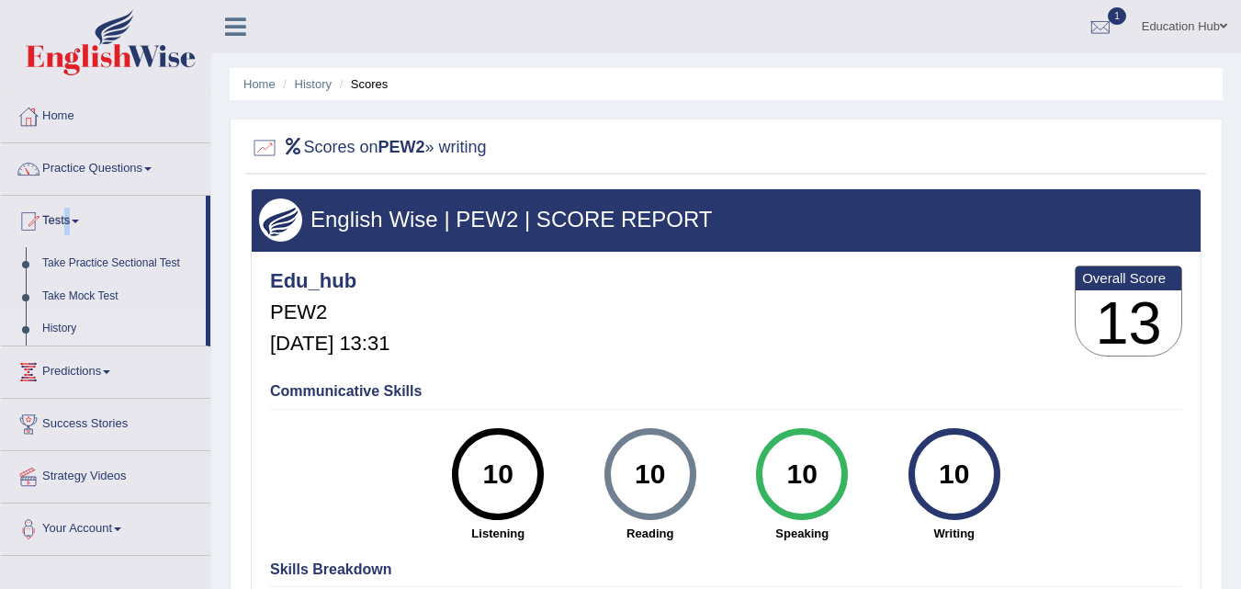
click at [63, 319] on link "History" at bounding box center [120, 328] width 172 height 33
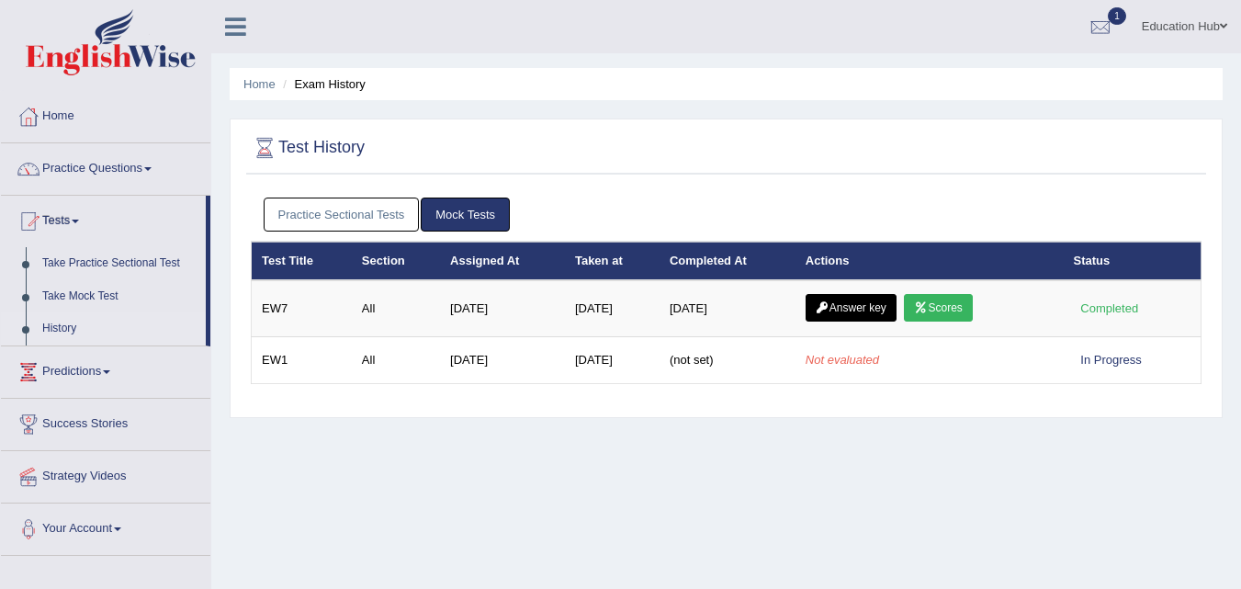
click at [324, 232] on div "Practice Sectional Tests Mock Tests" at bounding box center [726, 214] width 950 height 53
click at [337, 214] on link "Practice Sectional Tests" at bounding box center [342, 214] width 156 height 34
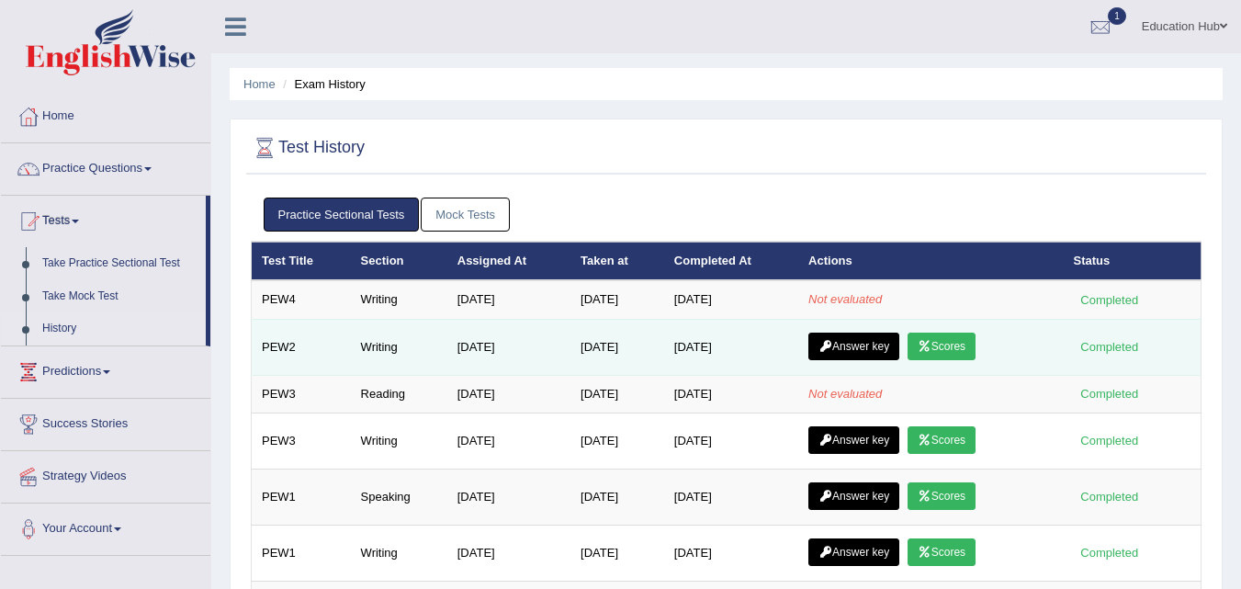
click at [927, 348] on icon at bounding box center [924, 346] width 14 height 11
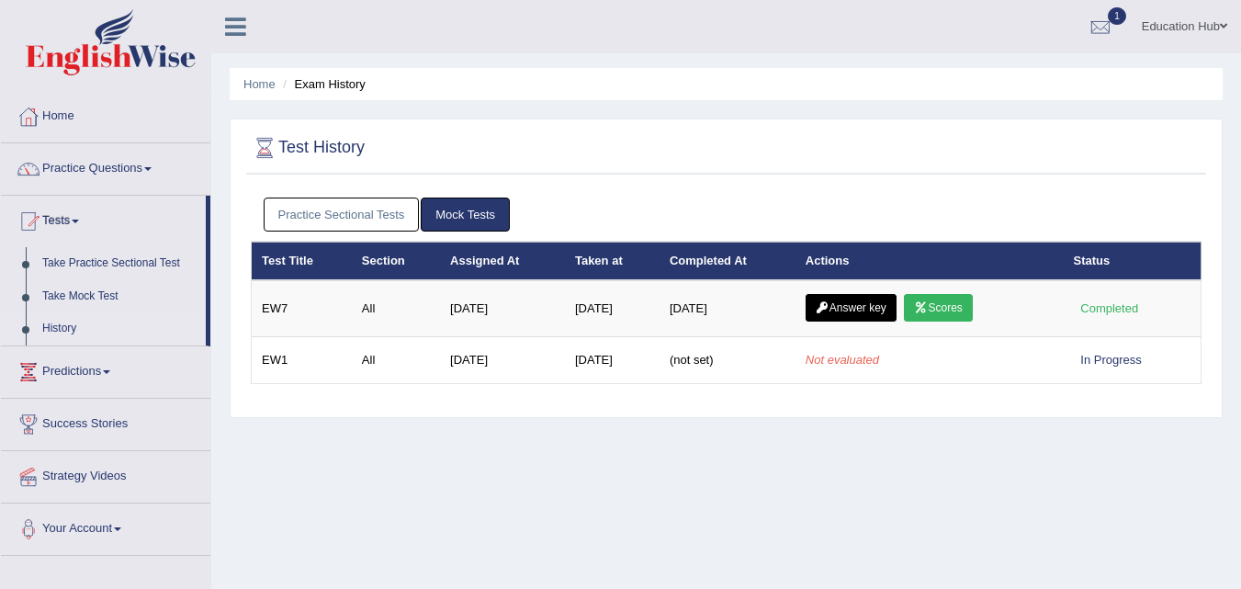
click at [352, 208] on link "Practice Sectional Tests" at bounding box center [342, 214] width 156 height 34
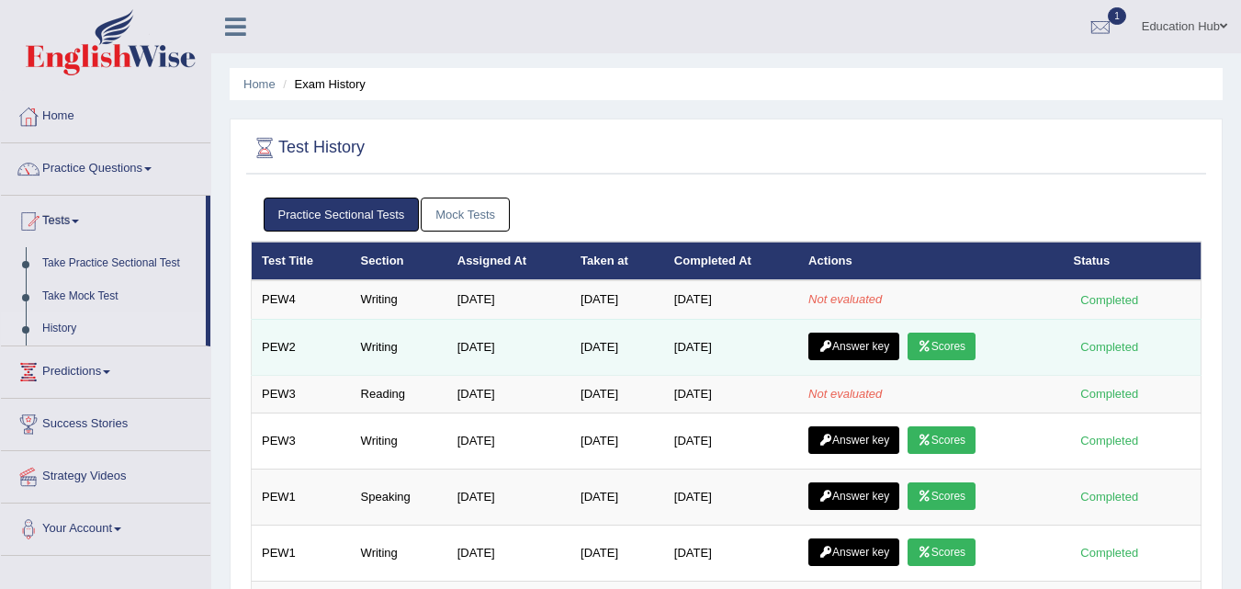
click at [849, 352] on link "Answer key" at bounding box center [853, 346] width 91 height 28
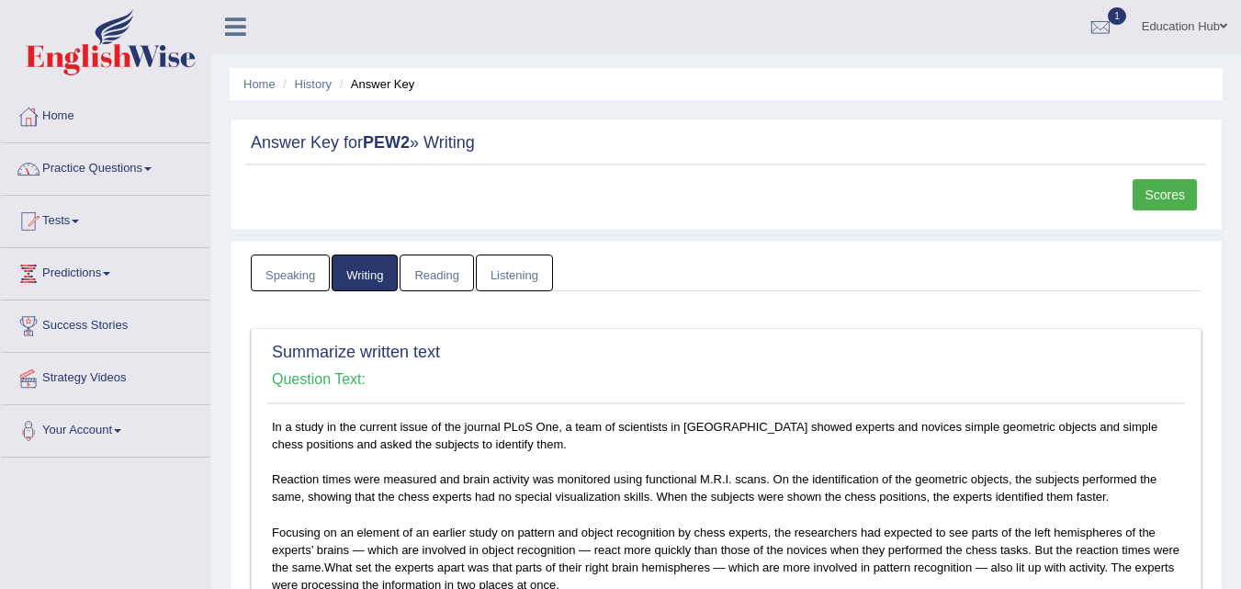
click at [21, 2] on div at bounding box center [105, 45] width 211 height 90
click at [106, 226] on link "Tests" at bounding box center [105, 219] width 209 height 46
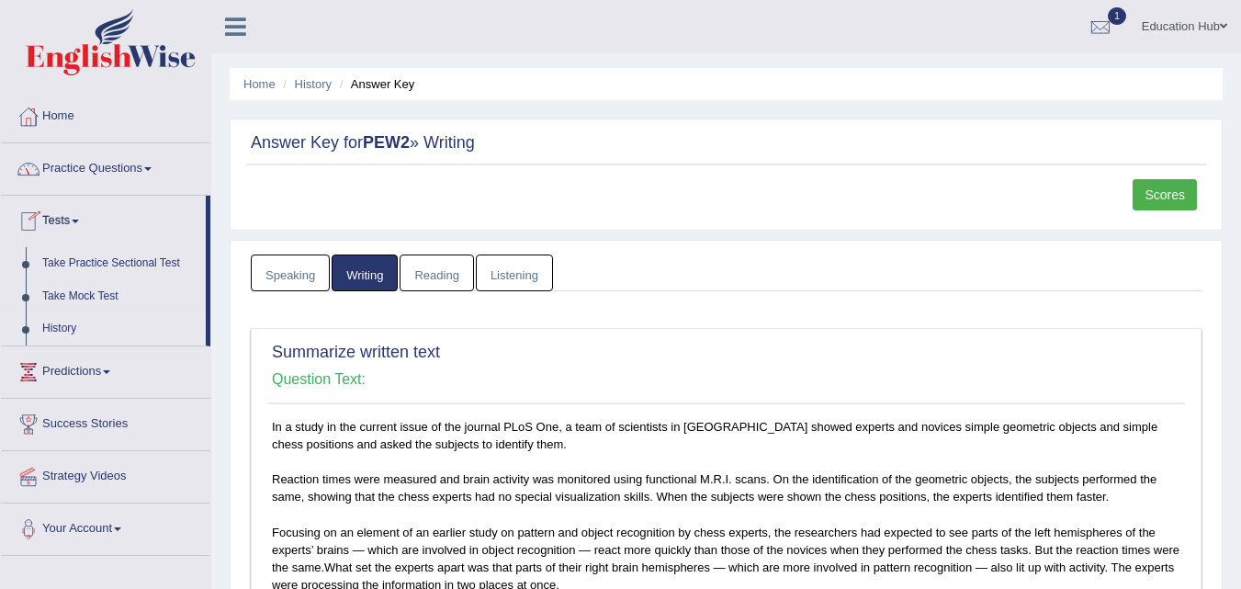
click at [66, 324] on link "History" at bounding box center [120, 328] width 172 height 33
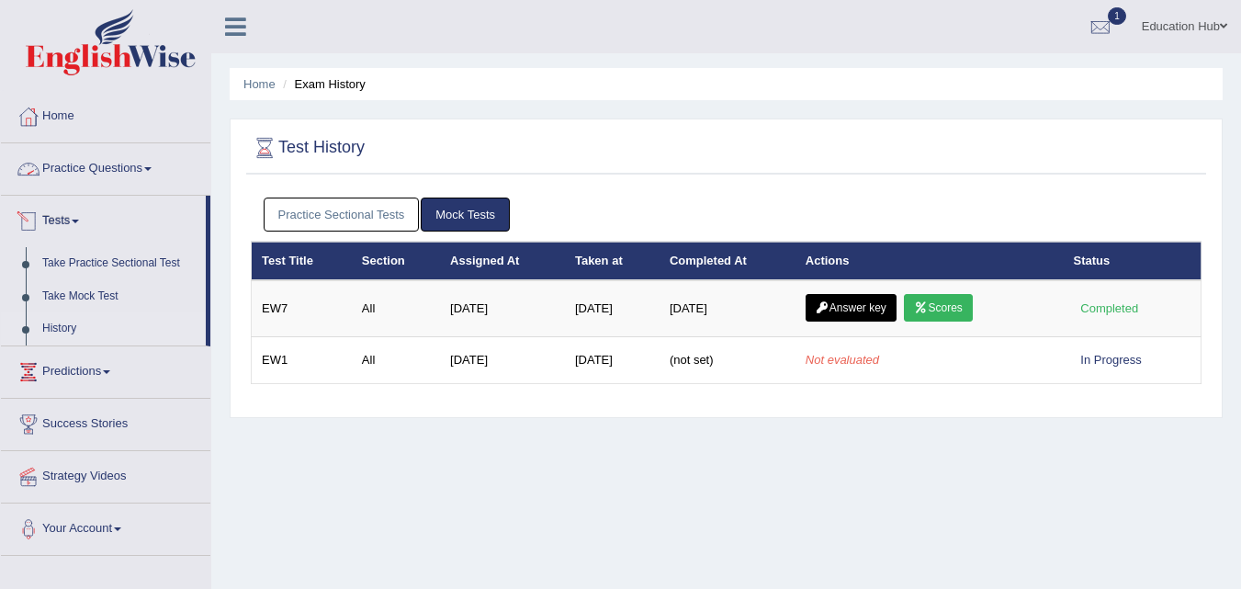
click at [314, 216] on link "Practice Sectional Tests" at bounding box center [342, 214] width 156 height 34
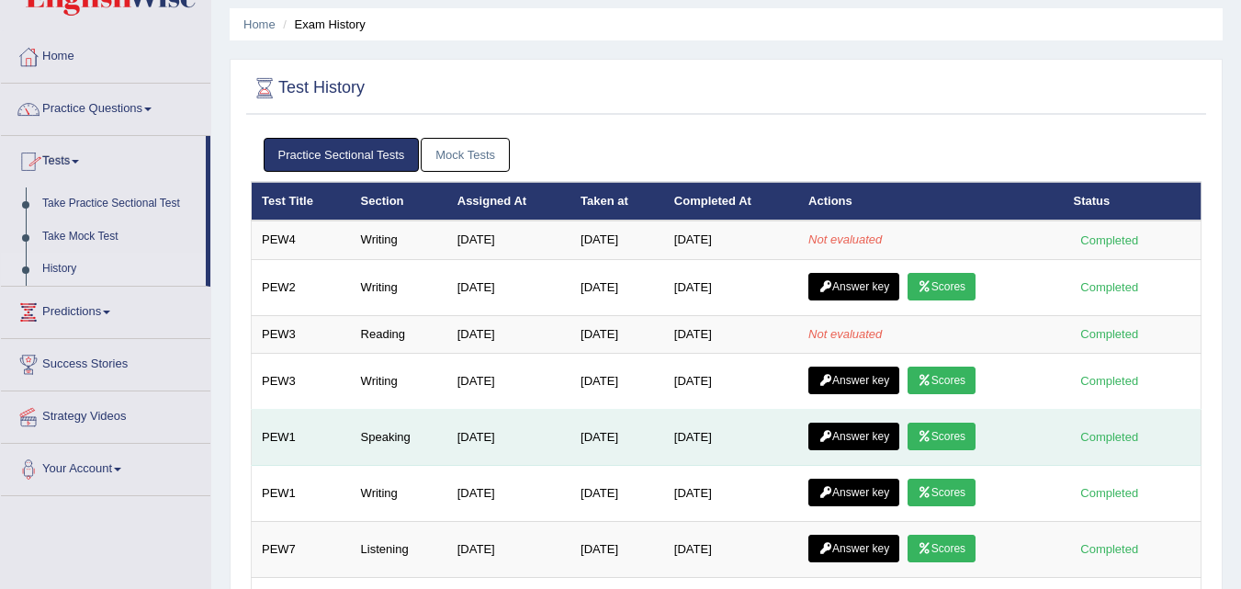
scroll to position [92, 0]
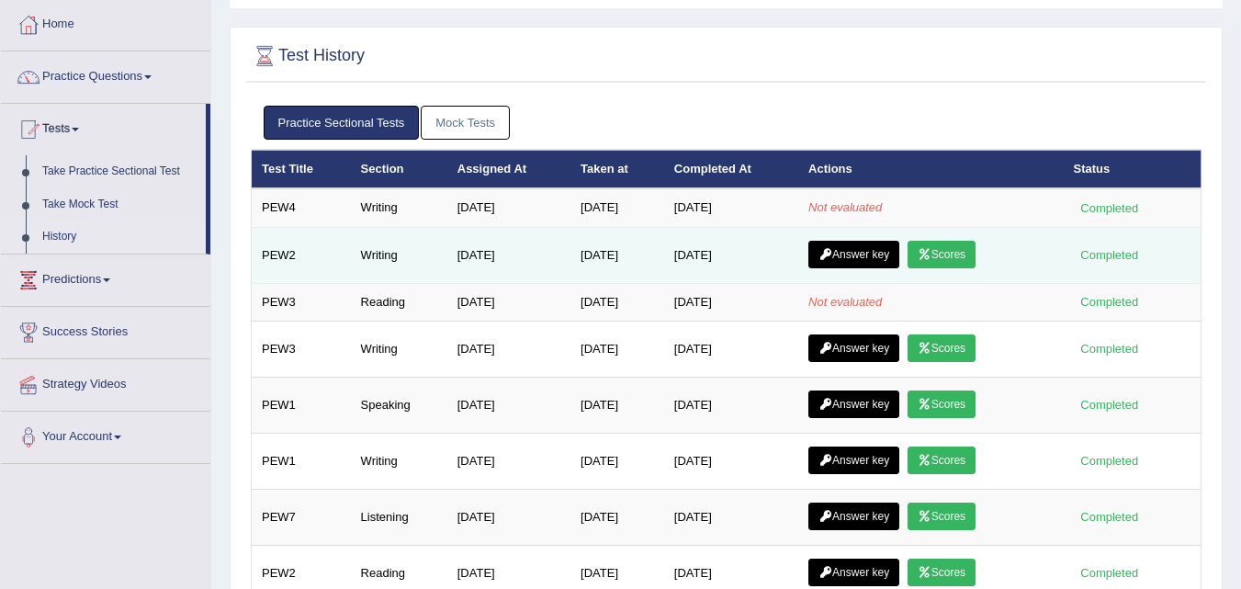
drag, startPoint x: 748, startPoint y: 256, endPoint x: 593, endPoint y: 262, distance: 155.3
click at [593, 262] on td "Aug 31, 2025" at bounding box center [617, 255] width 94 height 56
drag, startPoint x: 700, startPoint y: 264, endPoint x: 490, endPoint y: 242, distance: 210.5
click at [480, 242] on tr "PEW2 Writing May 23, 2025 Aug 31, 2025 Sep 2, 2025 Answer key Scores Completed" at bounding box center [727, 255] width 950 height 56
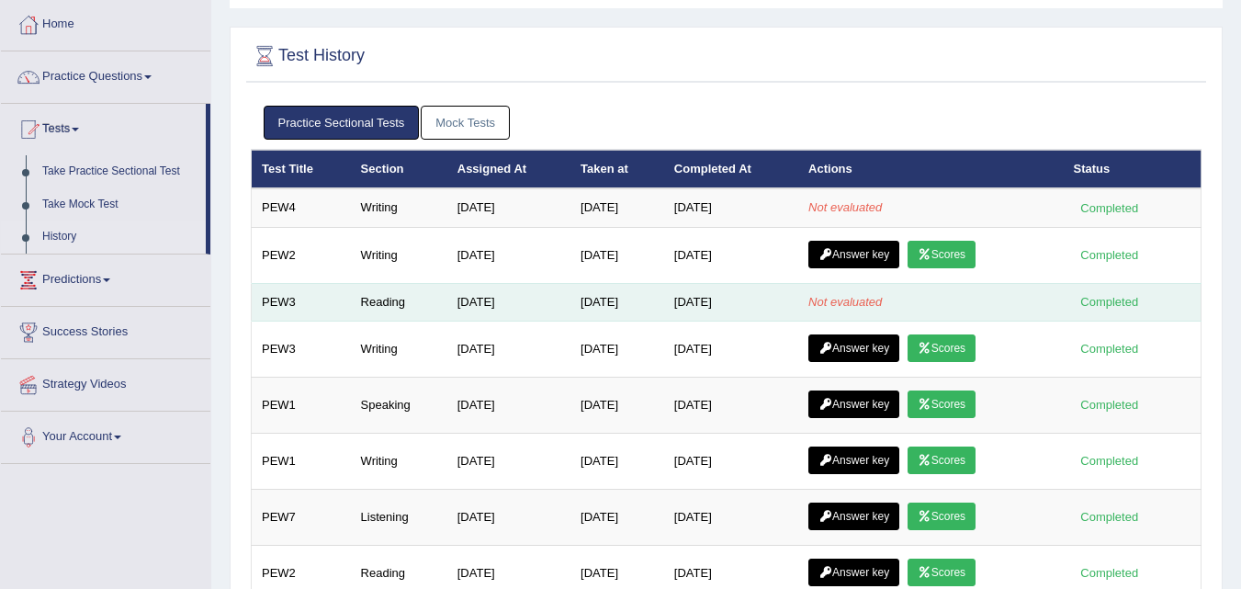
drag, startPoint x: 630, startPoint y: 283, endPoint x: 649, endPoint y: 293, distance: 21.8
click at [634, 286] on td "Sep 2, 2025" at bounding box center [617, 302] width 94 height 39
click at [838, 302] on em "Not evaluated" at bounding box center [844, 302] width 73 height 14
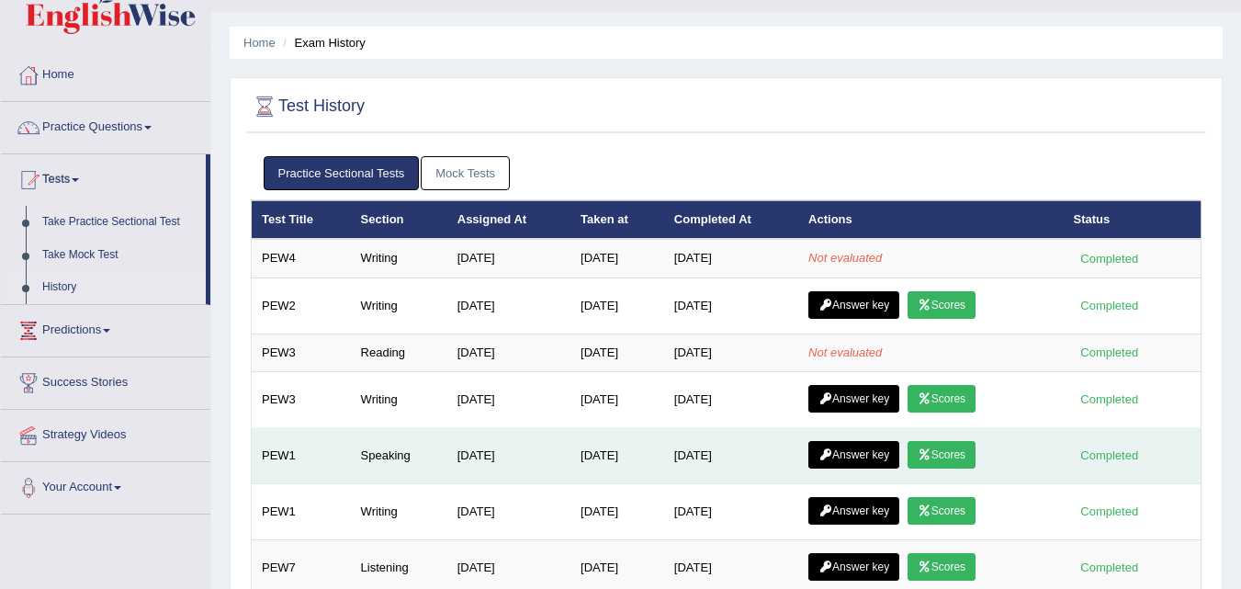
scroll to position [0, 0]
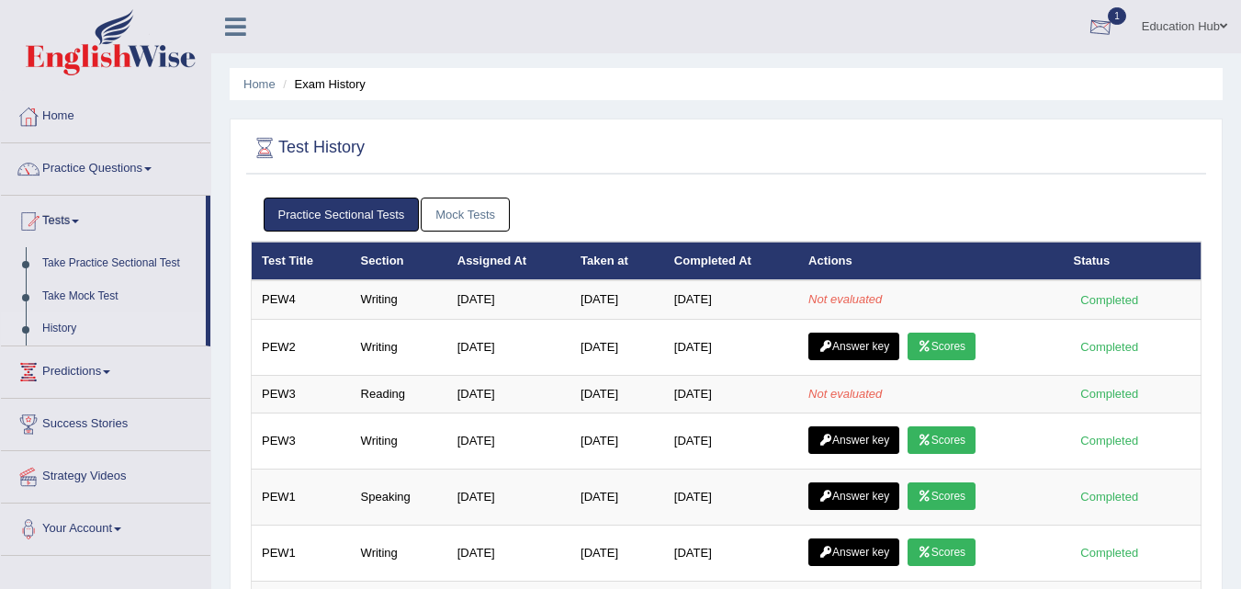
click at [1093, 32] on div at bounding box center [1100, 28] width 28 height 28
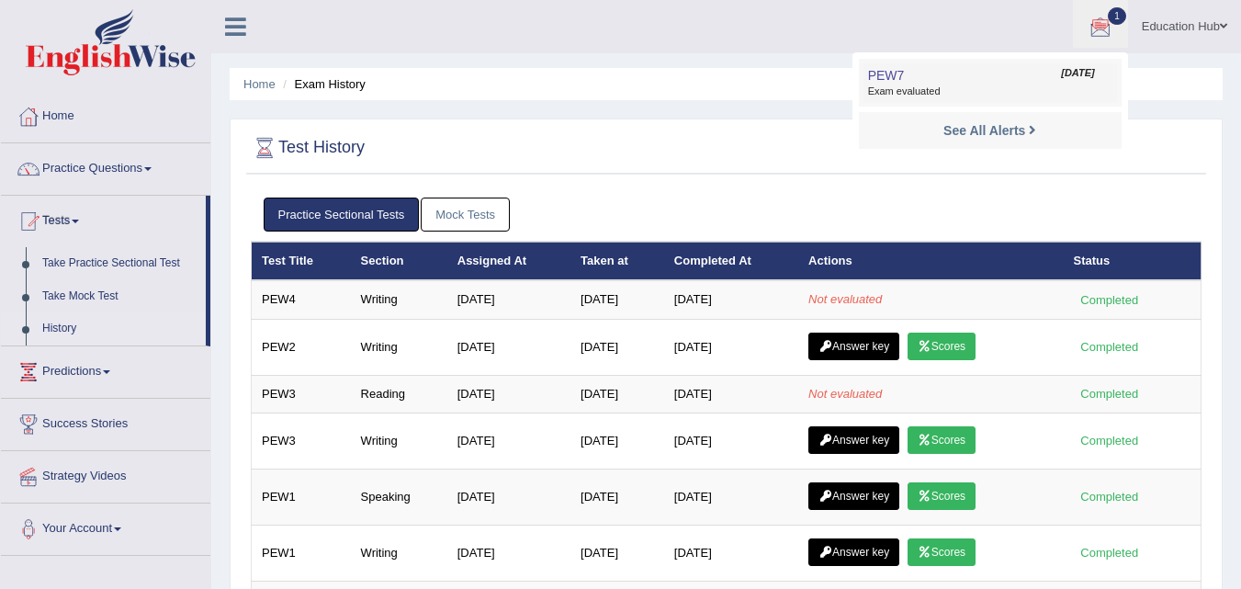
click at [998, 86] on span "Exam evaluated" at bounding box center [990, 91] width 244 height 15
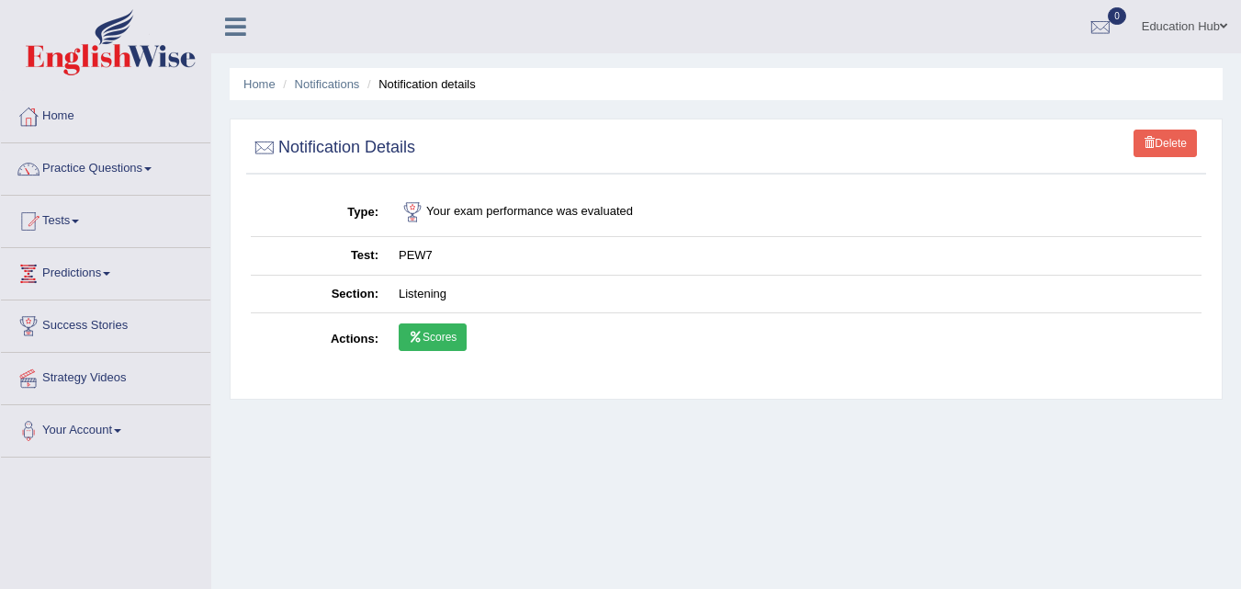
click at [440, 342] on link "Scores" at bounding box center [433, 337] width 68 height 28
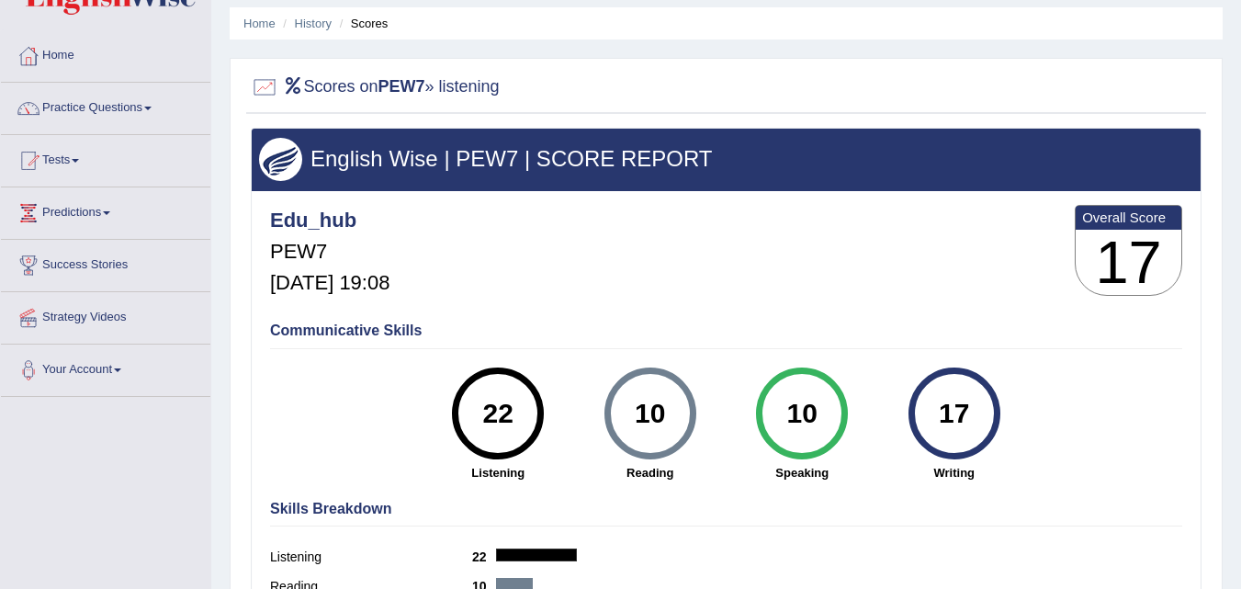
scroll to position [8, 0]
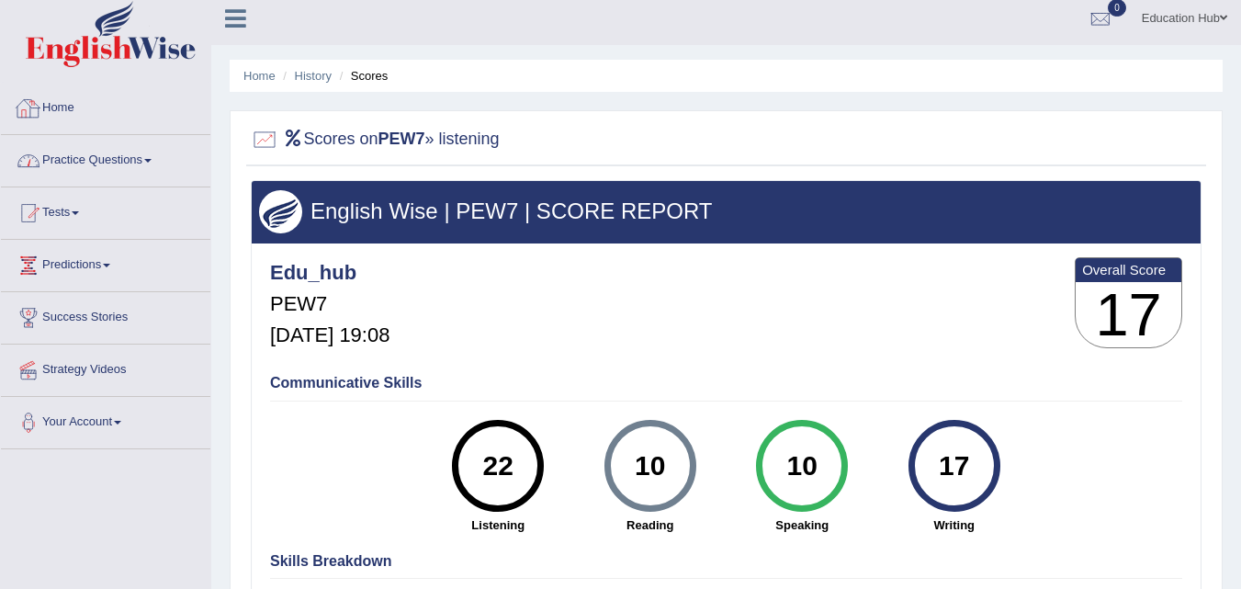
click at [94, 162] on link "Practice Questions" at bounding box center [105, 158] width 209 height 46
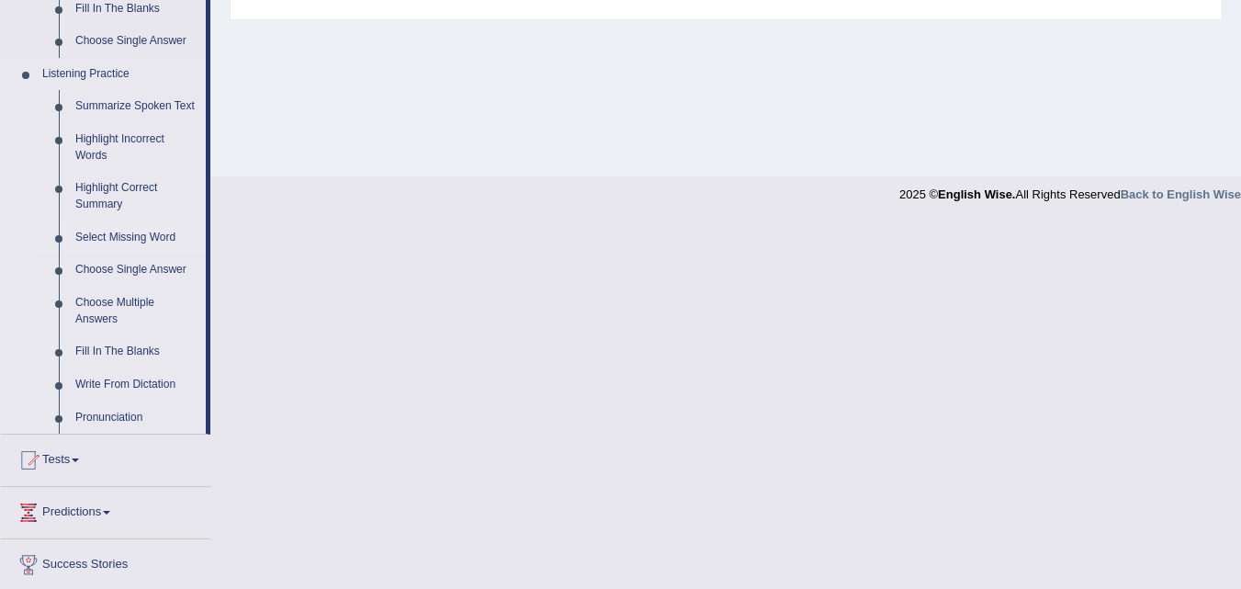
scroll to position [743, 0]
click at [99, 452] on link "Tests" at bounding box center [105, 456] width 209 height 46
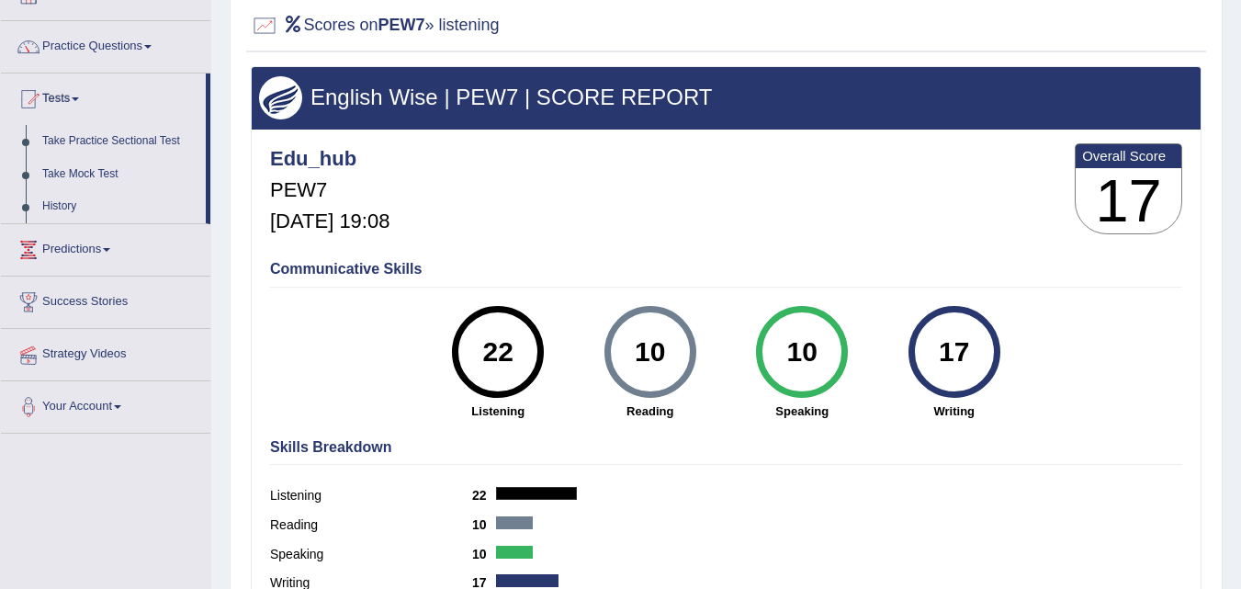
scroll to position [0, 0]
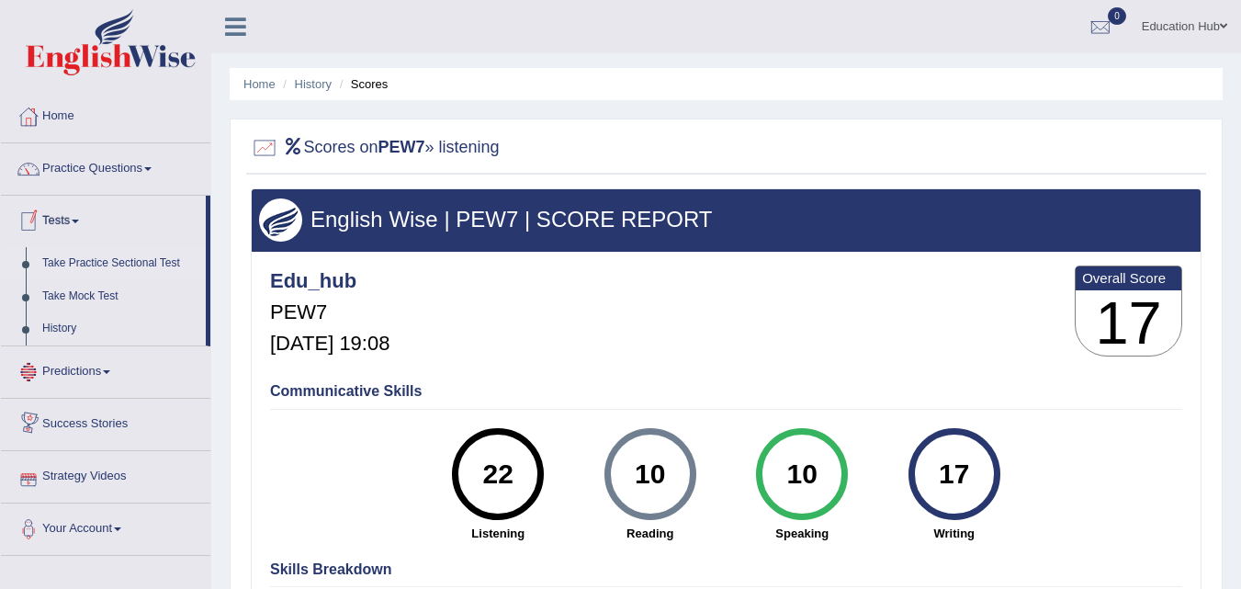
click at [92, 265] on link "Take Practice Sectional Test" at bounding box center [120, 263] width 172 height 33
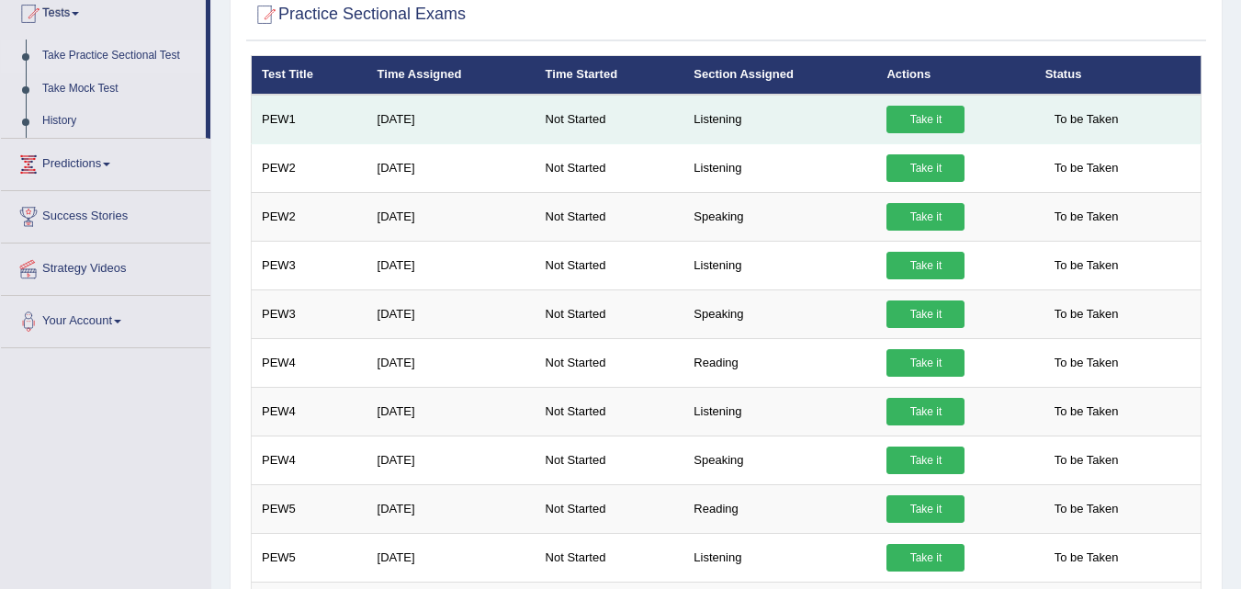
click at [935, 107] on link "Take it" at bounding box center [925, 120] width 78 height 28
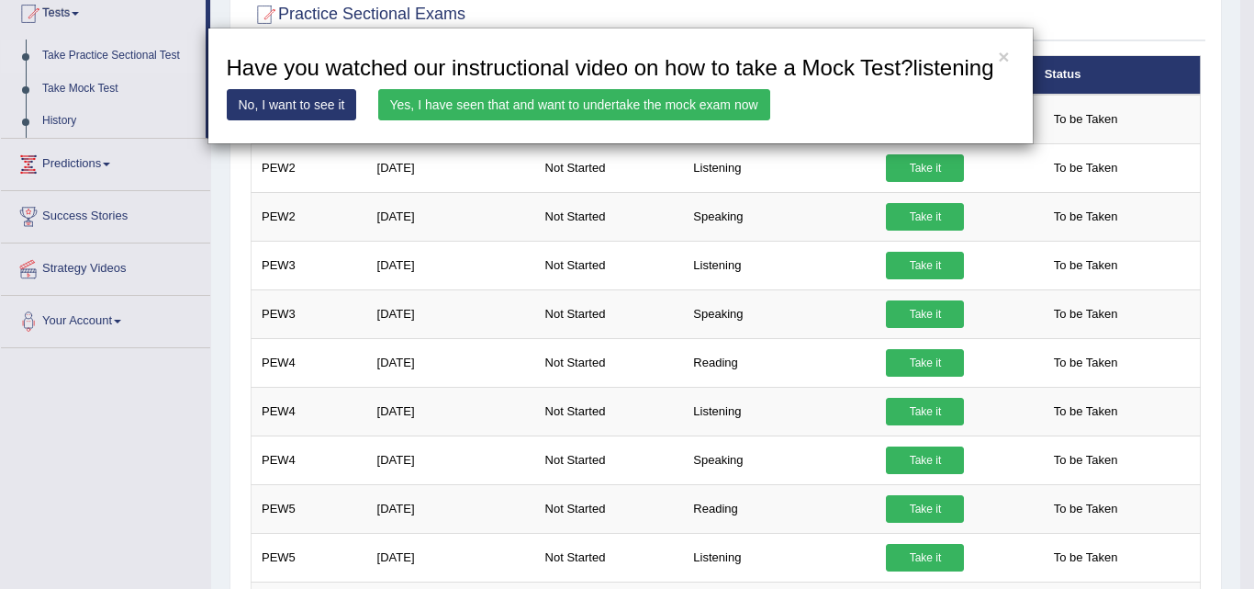
click at [683, 108] on link "Yes, I have seen that and want to undertake the mock exam now" at bounding box center [574, 104] width 392 height 31
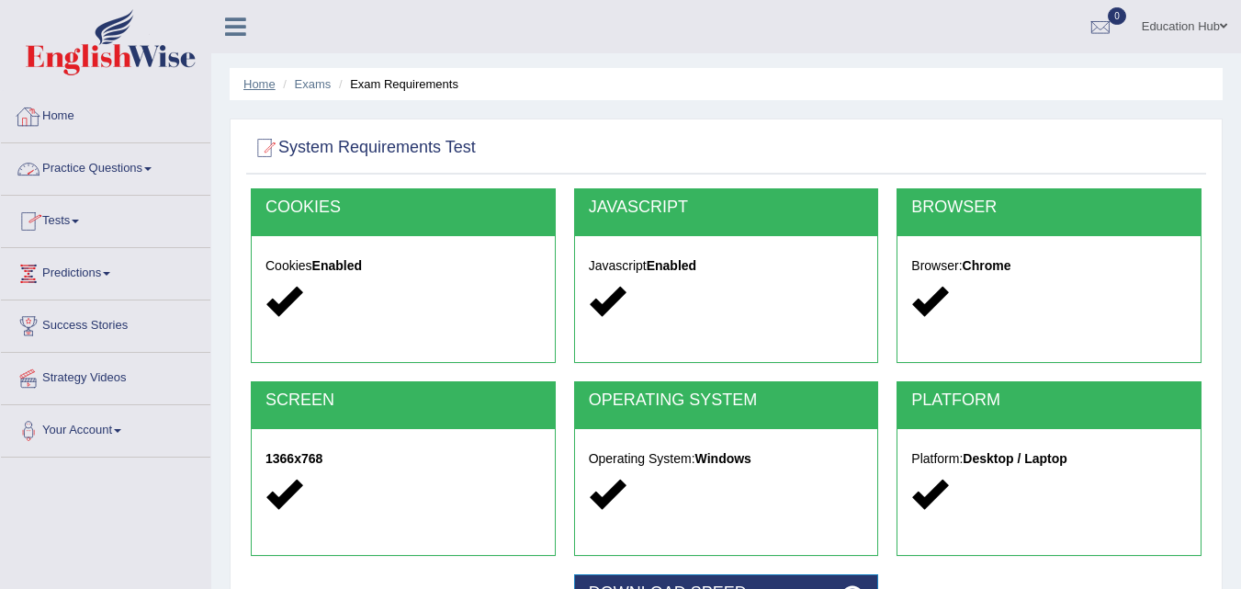
click at [254, 81] on link "Home" at bounding box center [259, 84] width 32 height 14
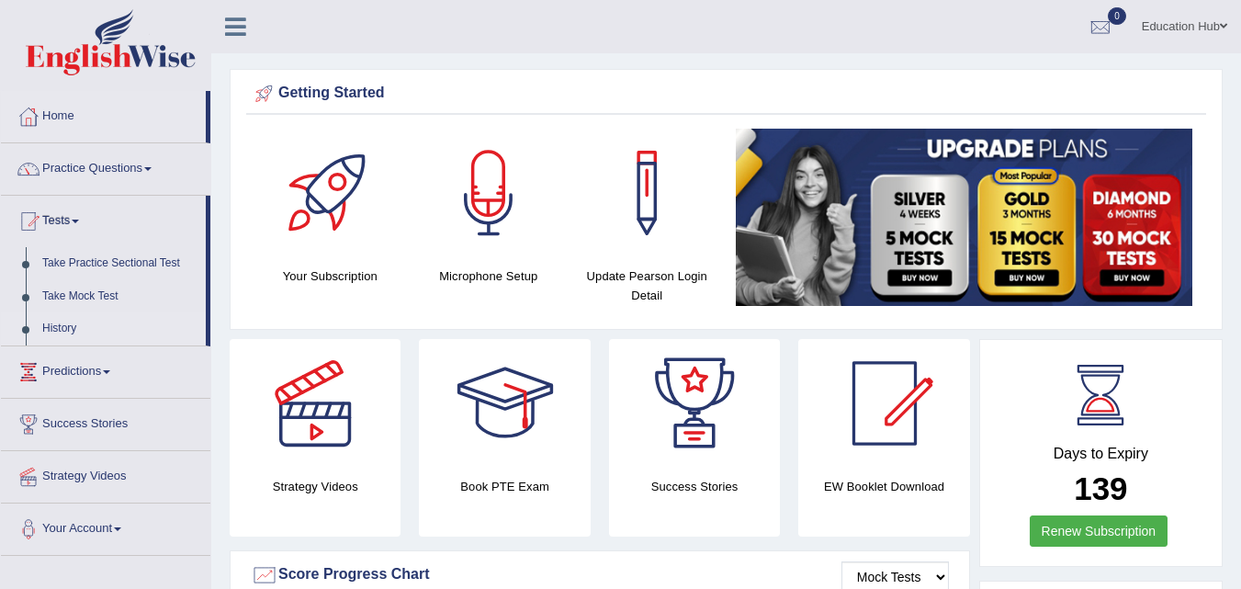
click at [64, 322] on link "History" at bounding box center [120, 328] width 172 height 33
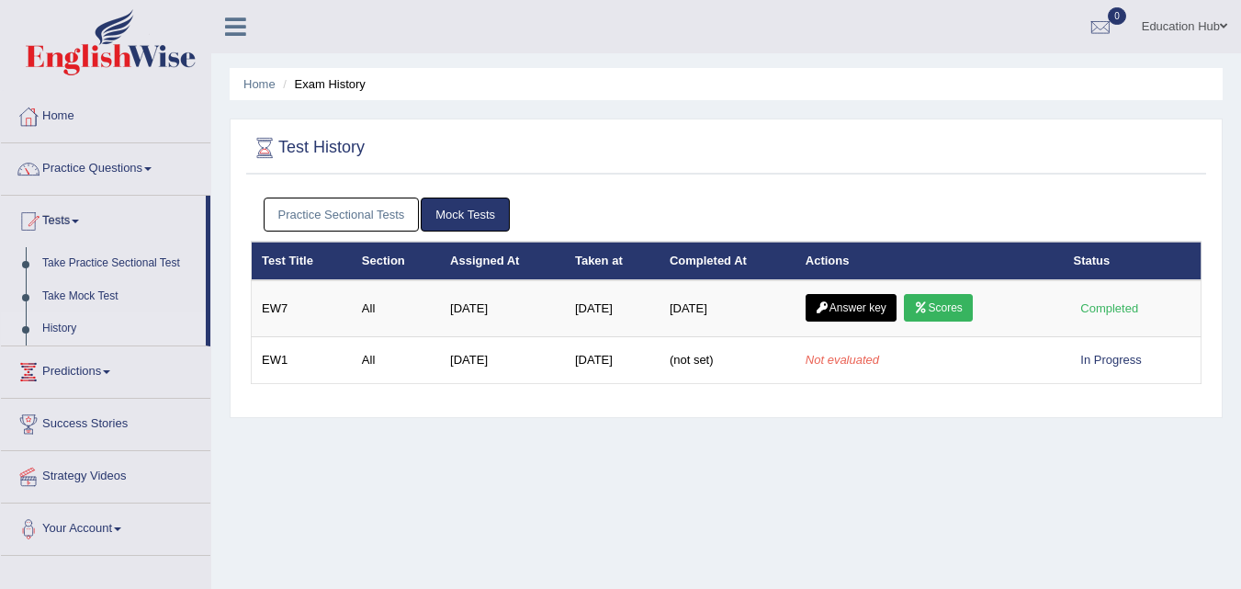
click at [358, 206] on link "Practice Sectional Tests" at bounding box center [342, 214] width 156 height 34
click at [362, 244] on th "Section" at bounding box center [396, 261] width 88 height 39
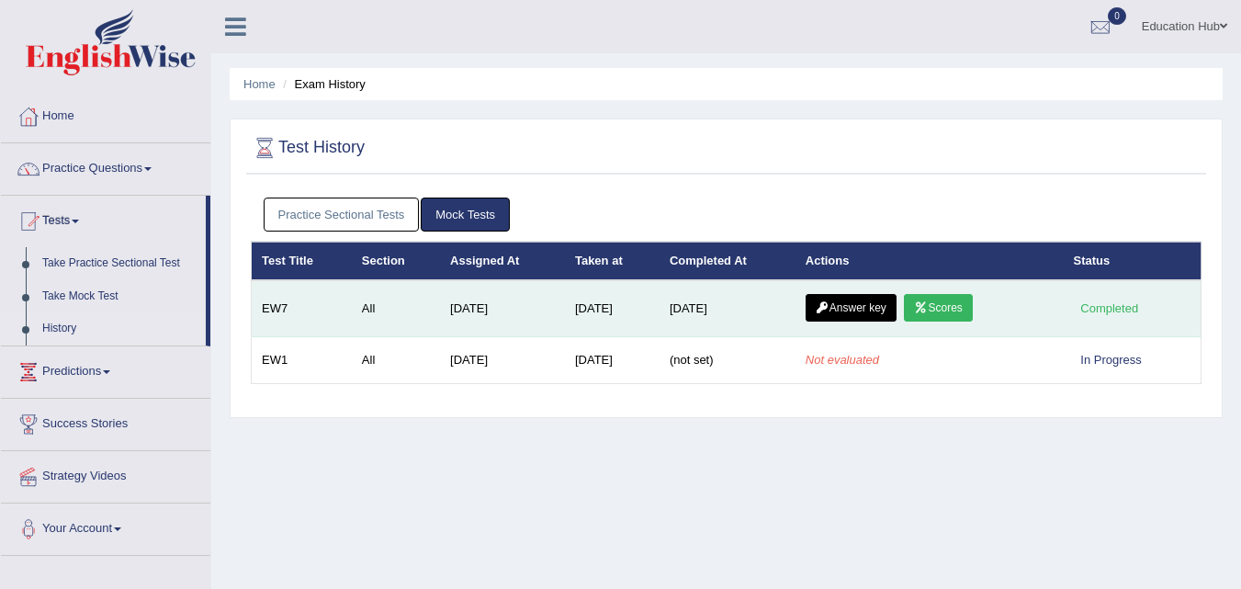
click at [946, 307] on link "Scores" at bounding box center [938, 308] width 68 height 28
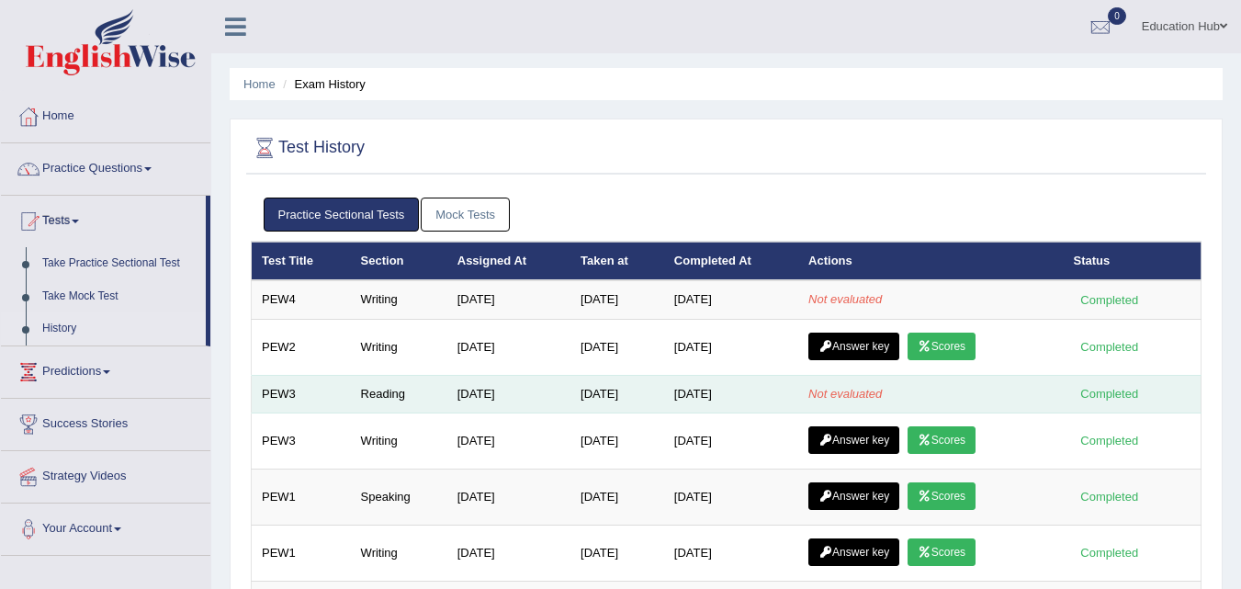
click at [831, 387] on em "Not evaluated" at bounding box center [844, 394] width 73 height 14
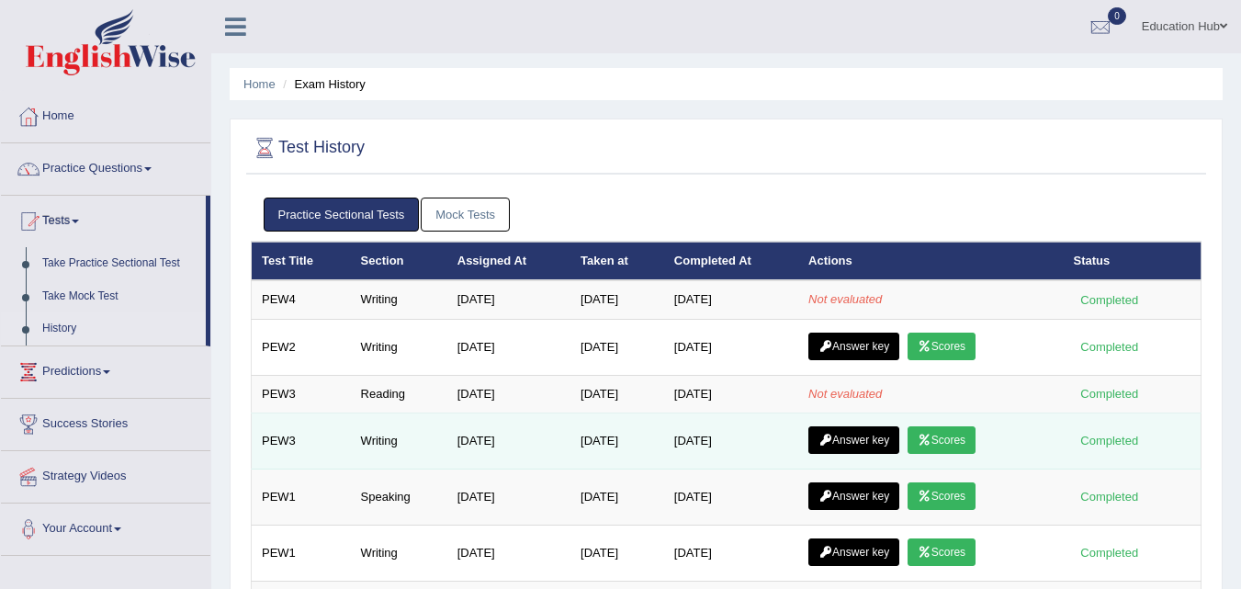
click at [931, 436] on icon at bounding box center [924, 439] width 14 height 11
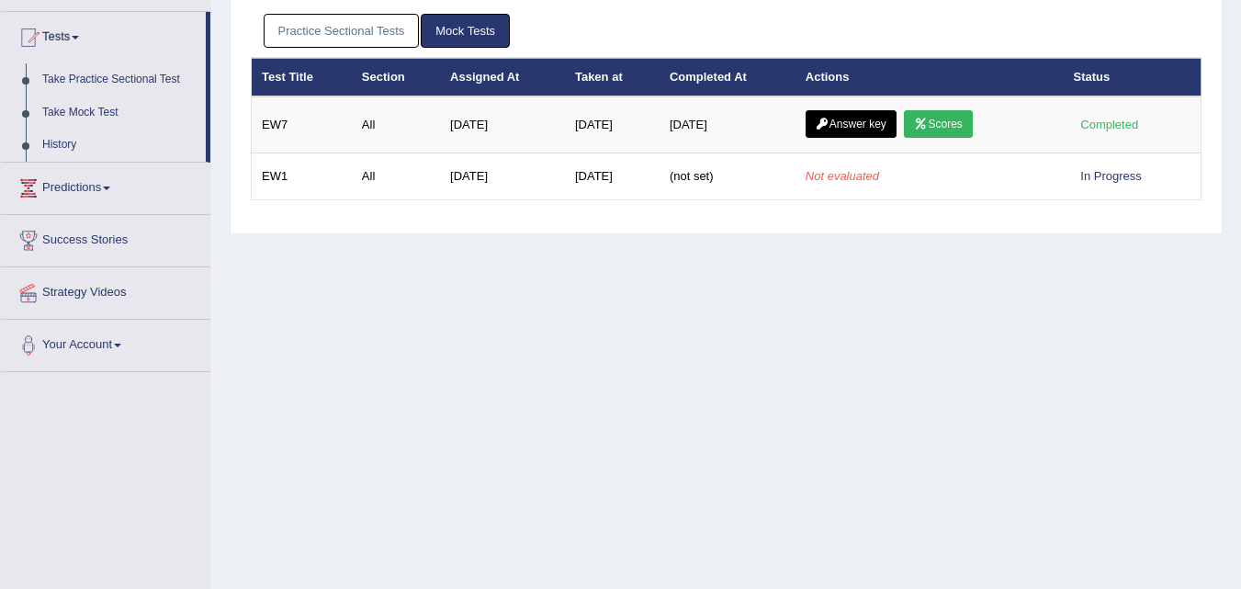
click at [344, 35] on link "Practice Sectional Tests" at bounding box center [342, 31] width 156 height 34
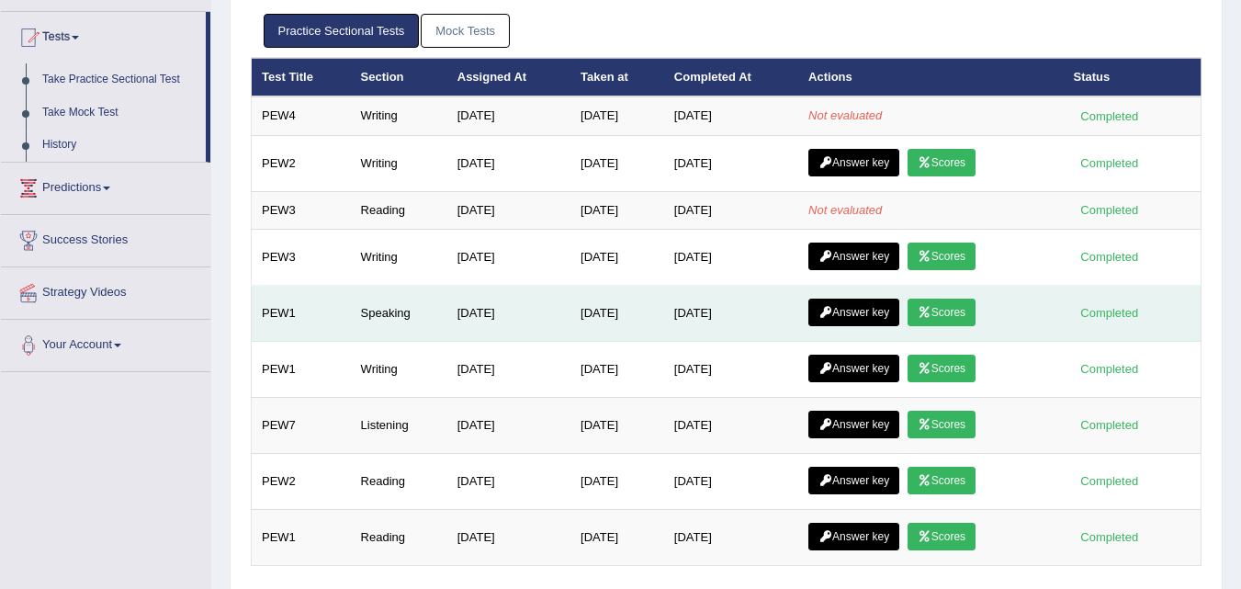
click at [959, 308] on link "Scores" at bounding box center [941, 312] width 68 height 28
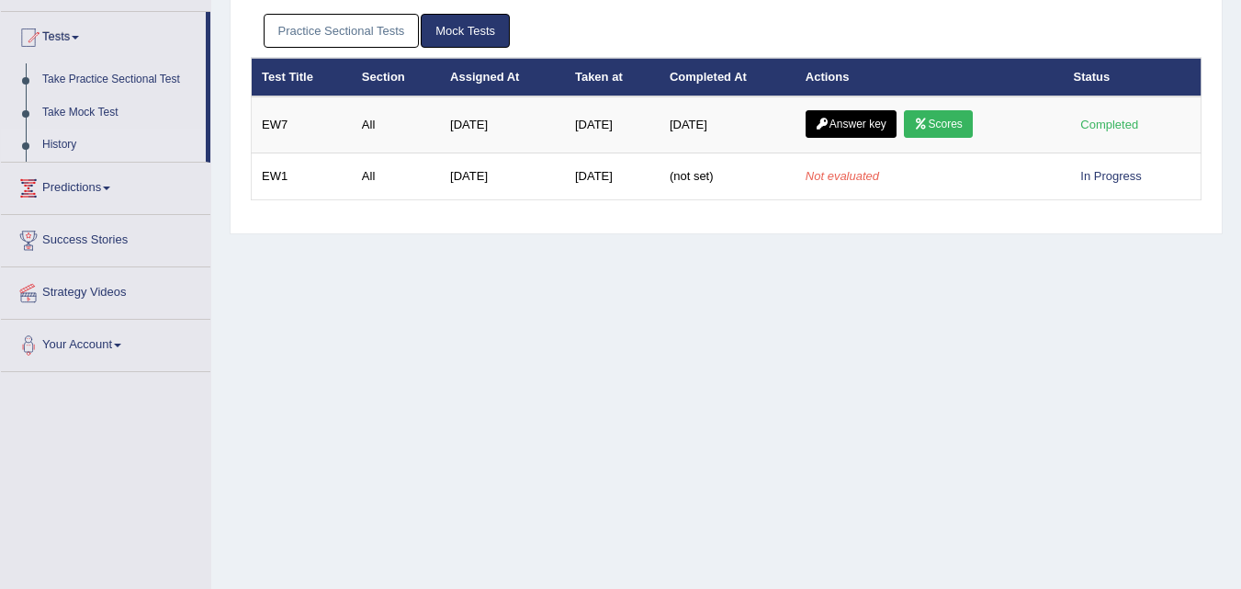
click at [323, 26] on link "Practice Sectional Tests" at bounding box center [342, 31] width 156 height 34
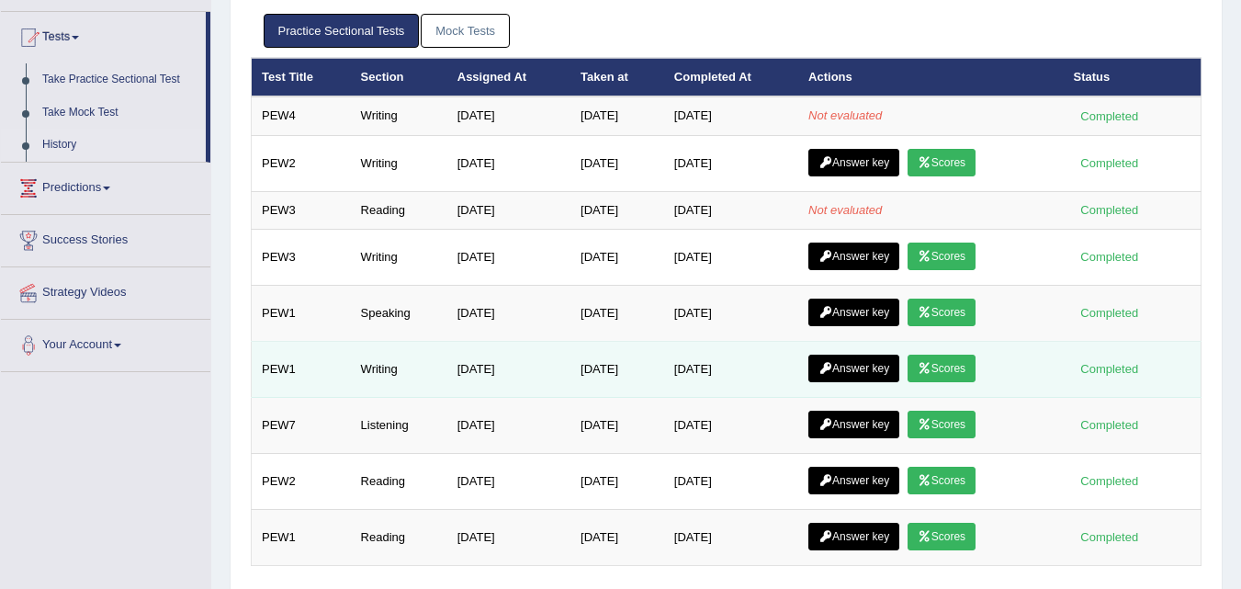
scroll to position [275, 0]
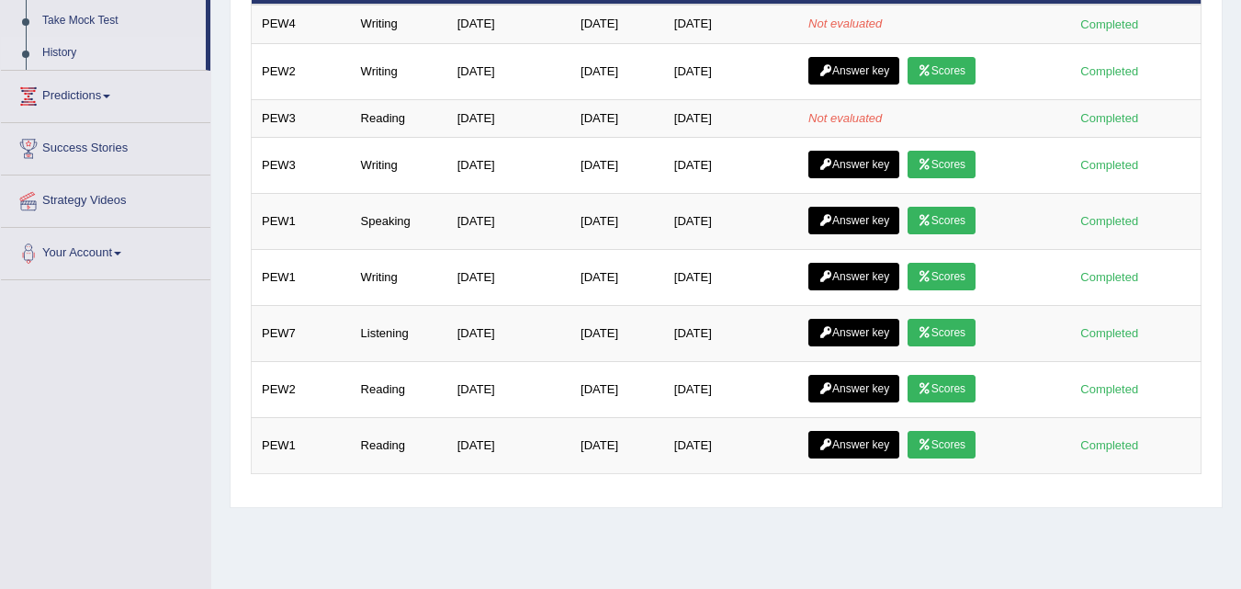
drag, startPoint x: 0, startPoint y: 224, endPoint x: 0, endPoint y: 178, distance: 45.9
click at [0, 218] on div "Home Practice Questions Speaking Practice Read Aloud Repeat Sentence Describe I…" at bounding box center [105, 47] width 237 height 465
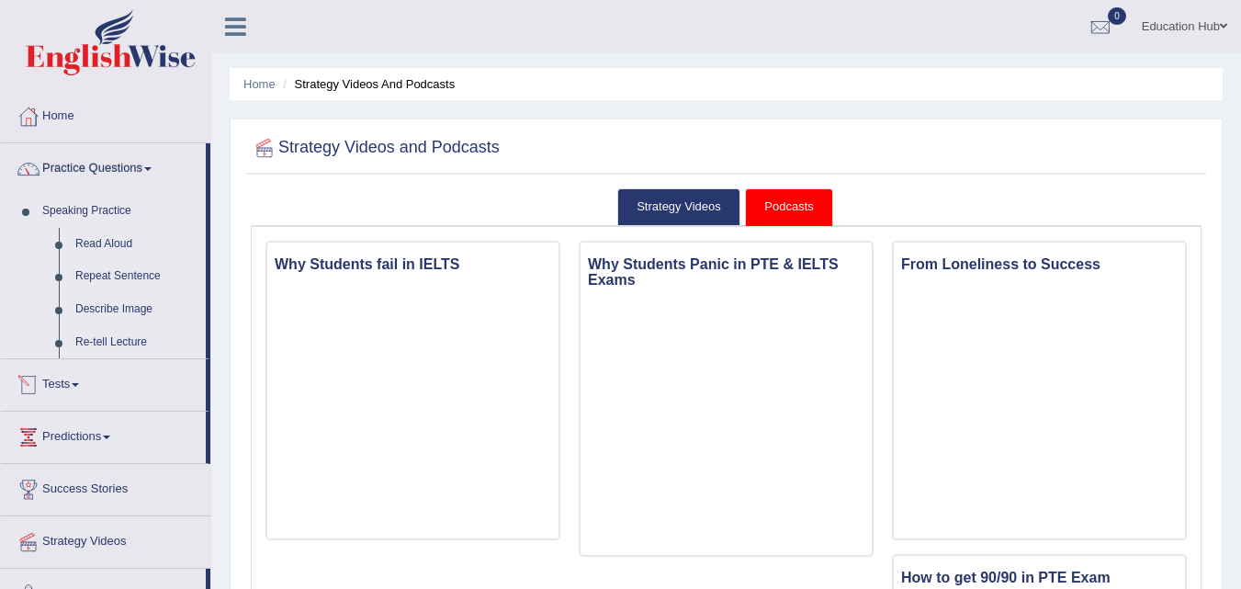
click at [83, 228] on link "Read Aloud" at bounding box center [136, 244] width 139 height 33
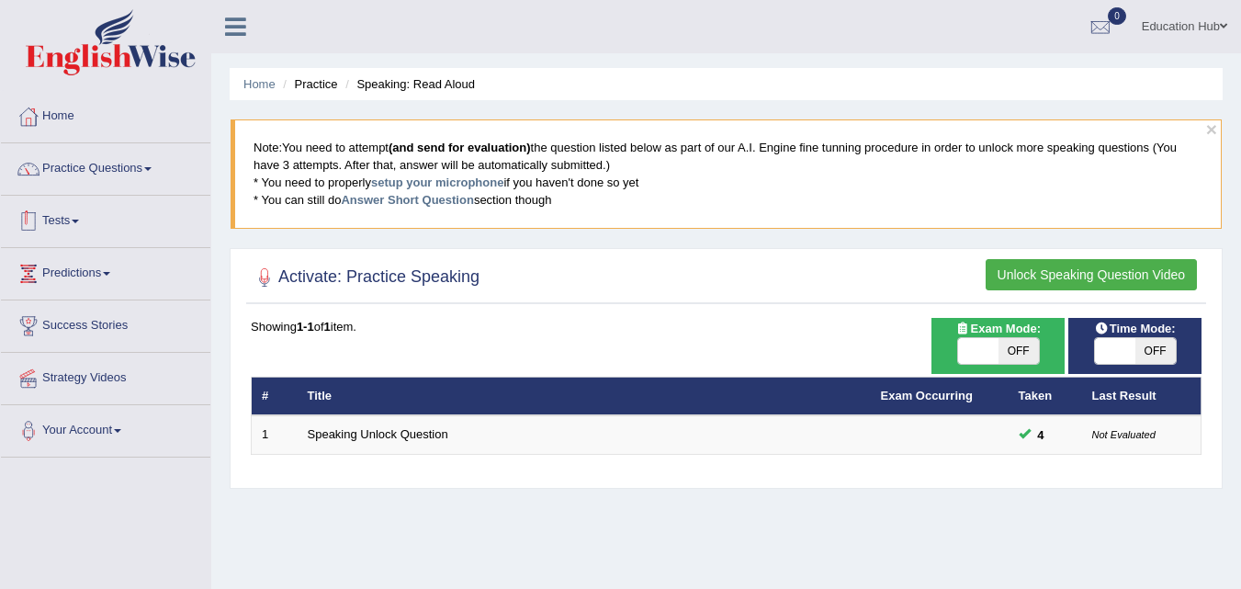
click at [91, 225] on link "Tests" at bounding box center [105, 219] width 209 height 46
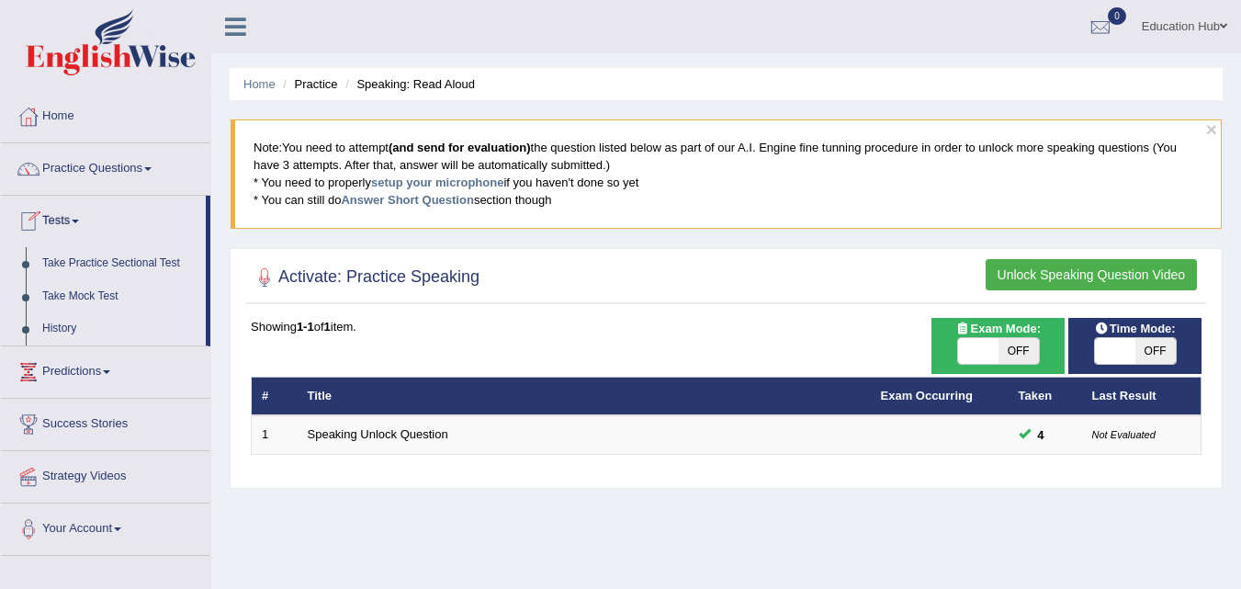
click at [74, 322] on link "History" at bounding box center [120, 328] width 172 height 33
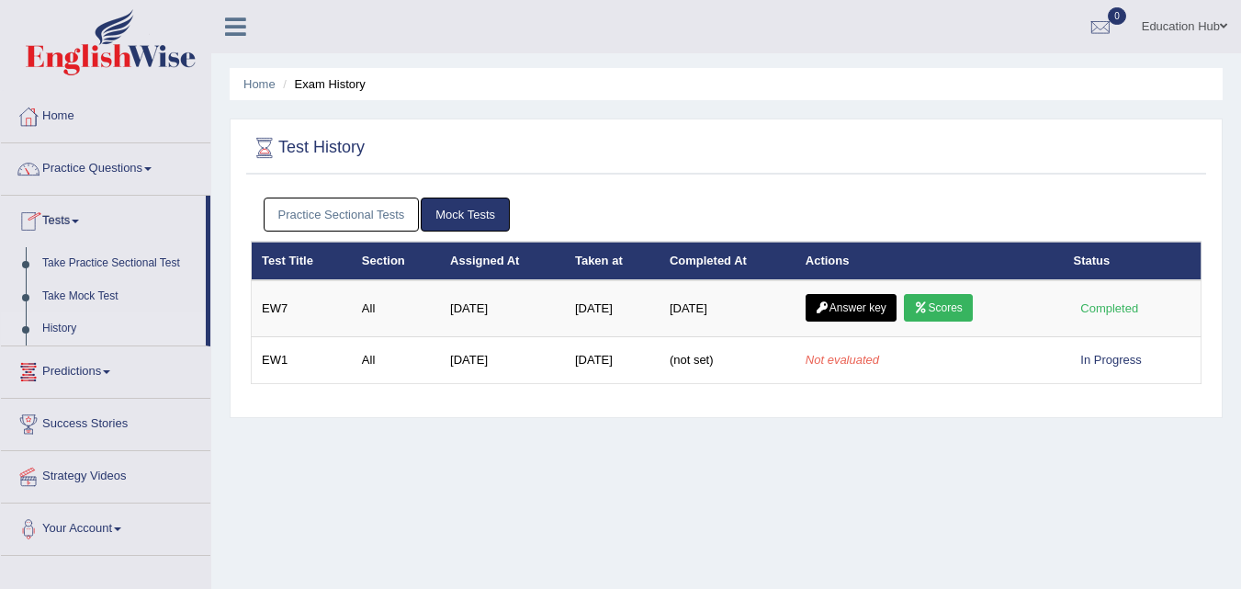
click at [314, 219] on link "Practice Sectional Tests" at bounding box center [342, 214] width 156 height 34
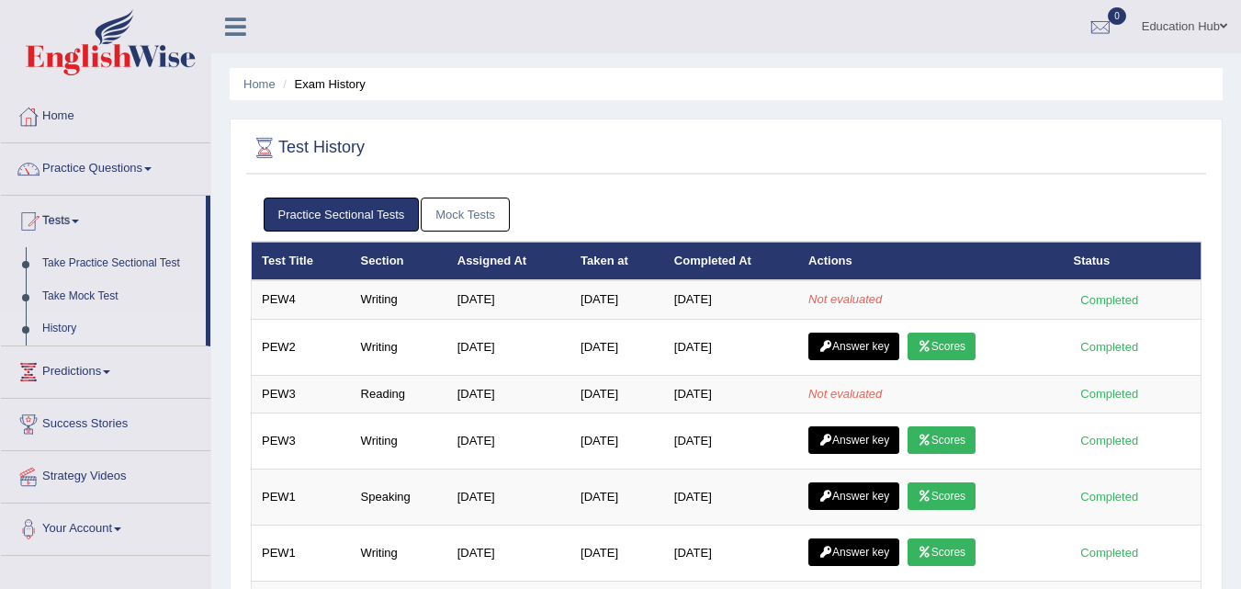
click at [334, 91] on ul "Home Exam History" at bounding box center [726, 84] width 993 height 32
click at [334, 90] on li "Exam History" at bounding box center [321, 83] width 87 height 17
click at [332, 90] on li "Exam History" at bounding box center [321, 83] width 87 height 17
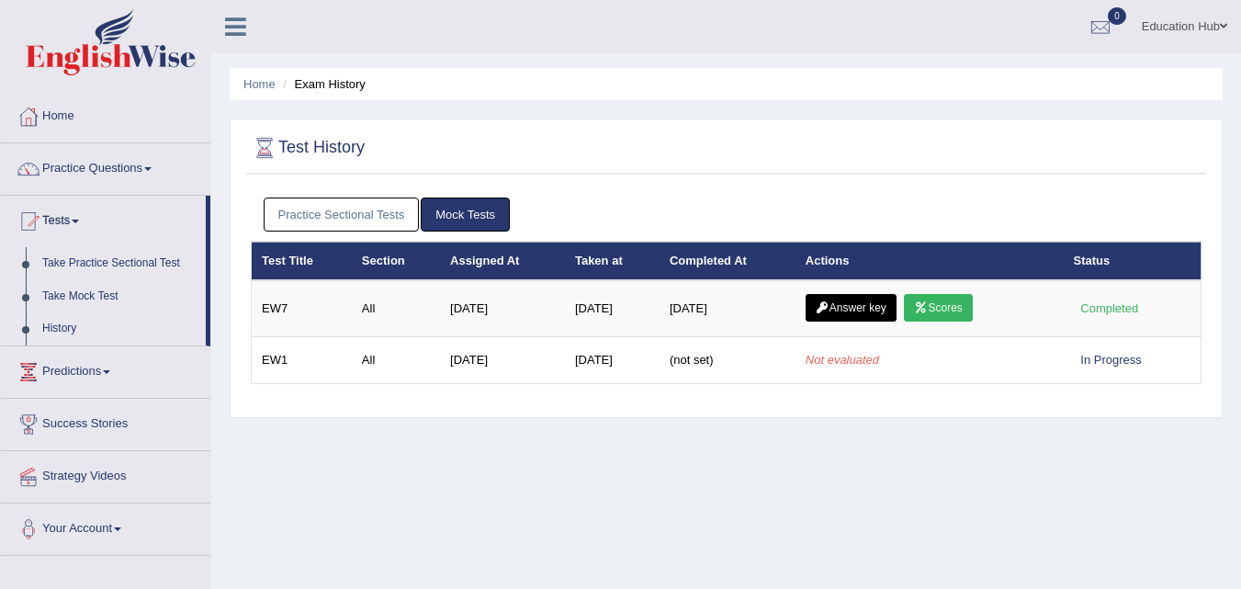
click at [365, 217] on link "Practice Sectional Tests" at bounding box center [342, 214] width 156 height 34
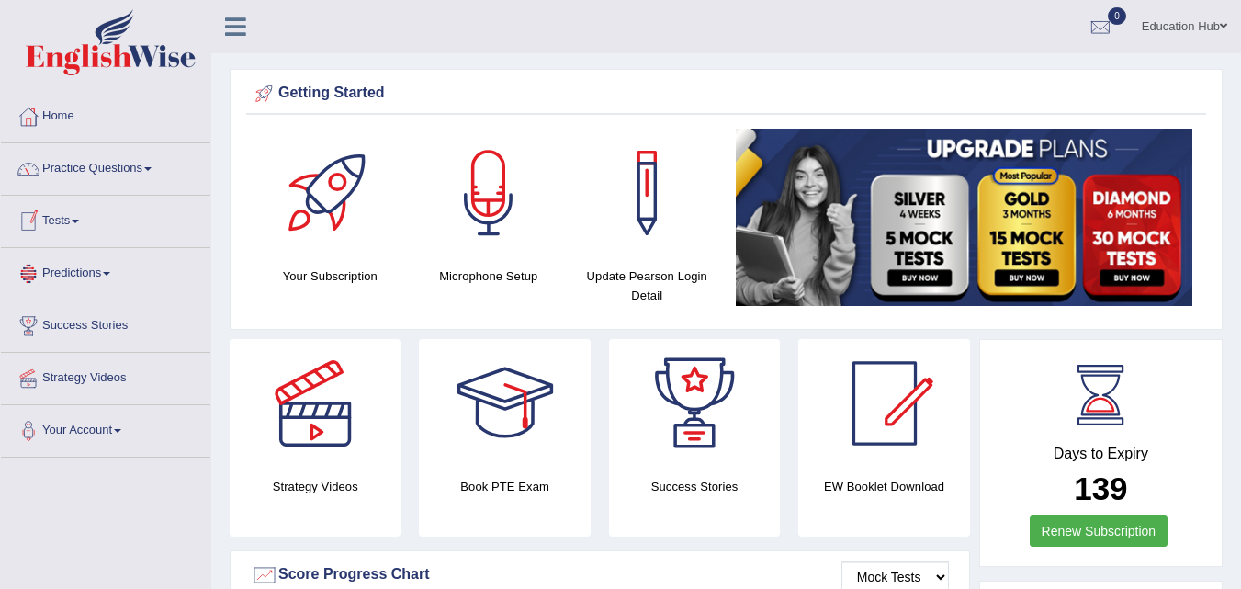
click at [68, 217] on link "Tests" at bounding box center [105, 219] width 209 height 46
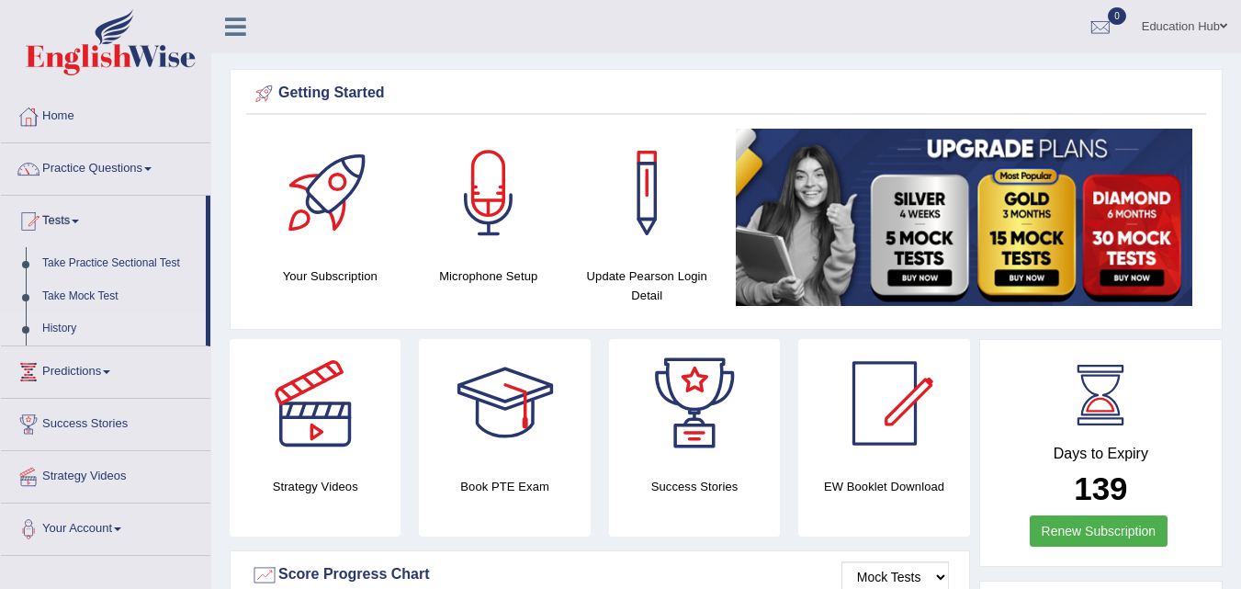
click at [84, 328] on link "History" at bounding box center [120, 328] width 172 height 33
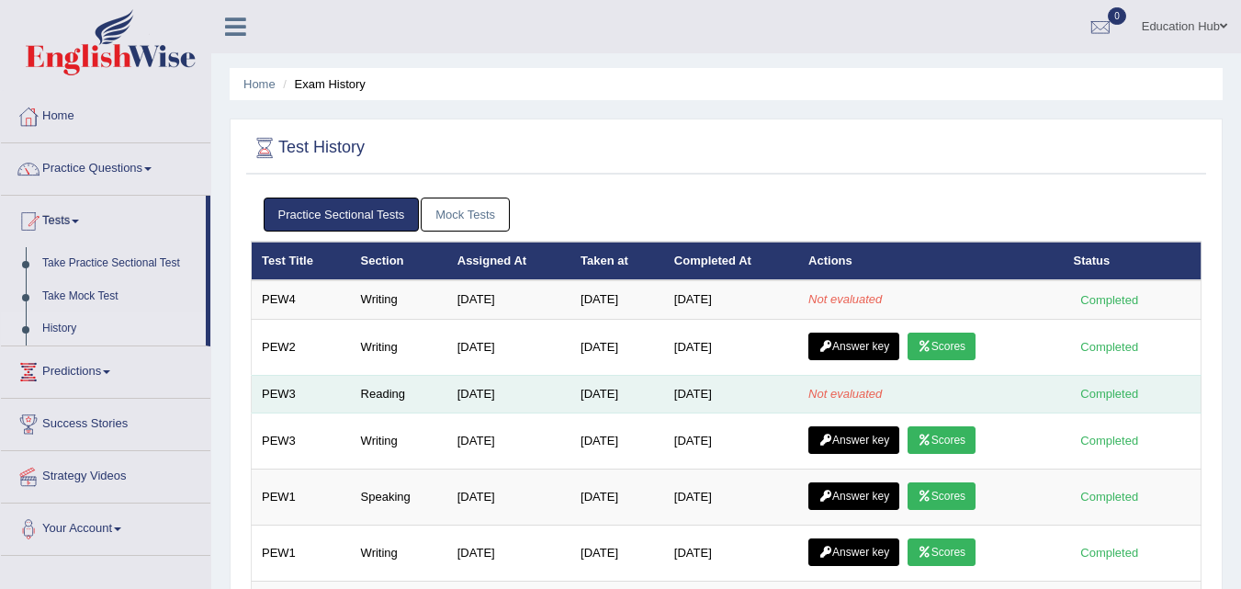
click at [819, 387] on em "Not evaluated" at bounding box center [844, 394] width 73 height 14
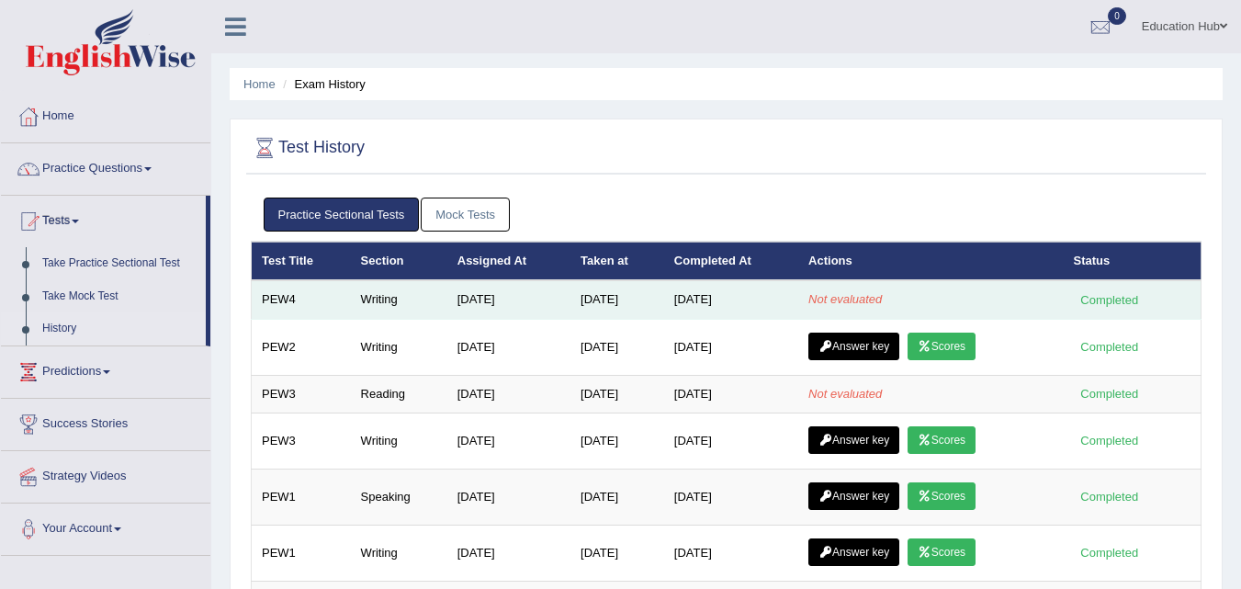
click at [833, 300] on em "Not evaluated" at bounding box center [844, 299] width 73 height 14
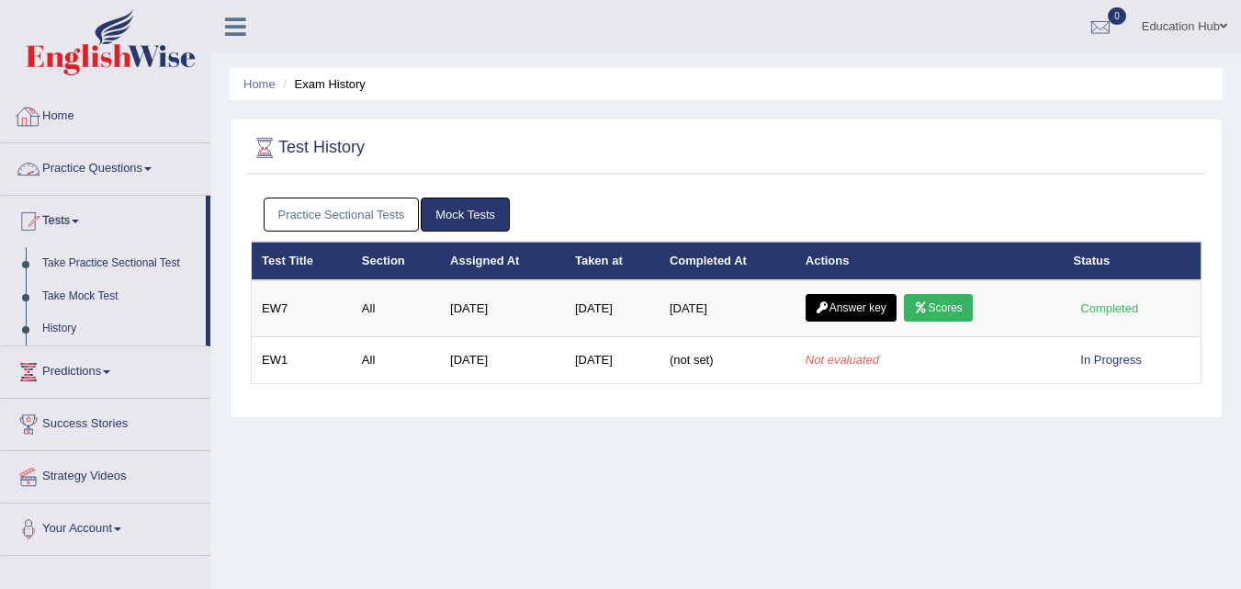
click at [89, 137] on li "Home" at bounding box center [105, 117] width 209 height 52
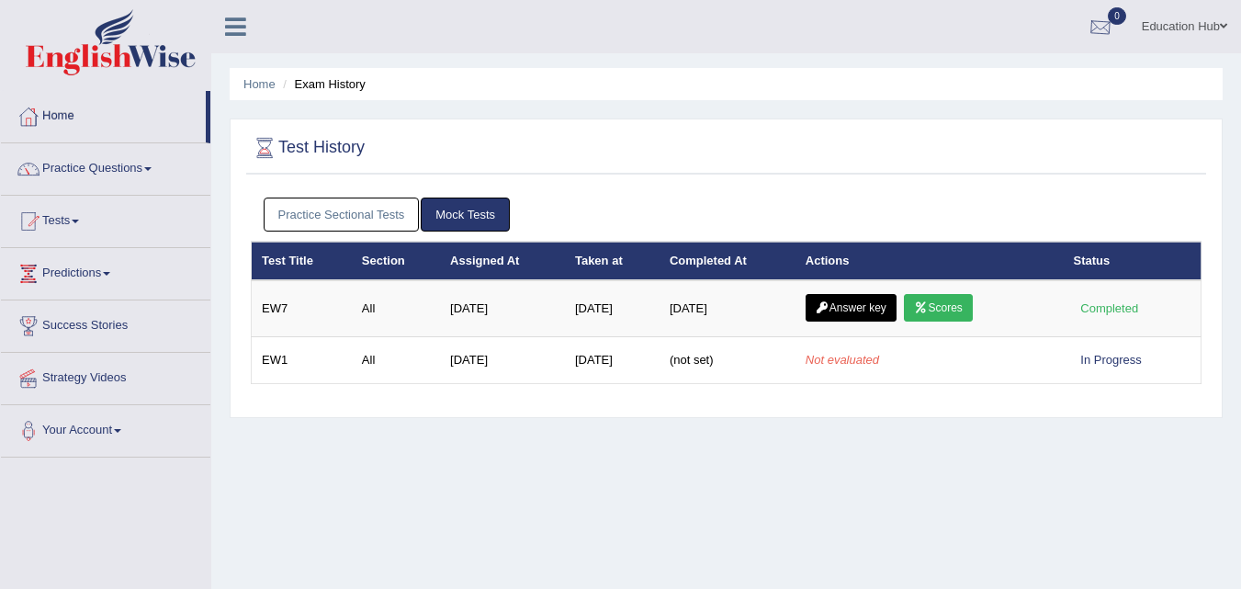
click at [1091, 20] on div at bounding box center [1100, 28] width 28 height 28
click at [1030, 70] on icon at bounding box center [1031, 77] width 7 height 14
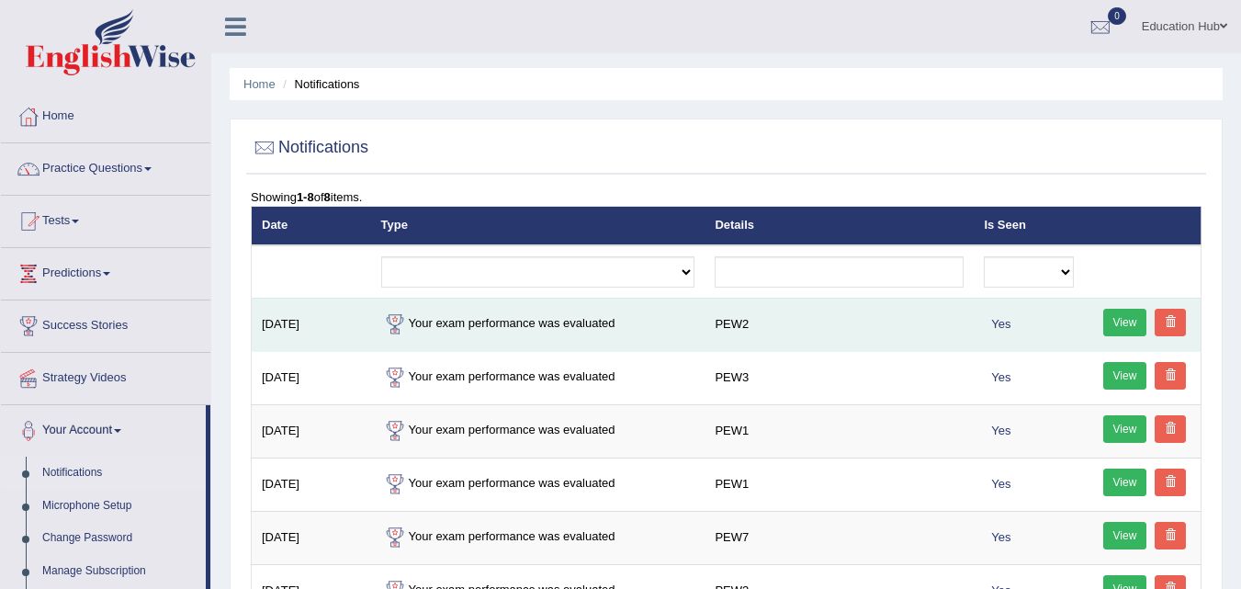
click at [1118, 320] on link "View" at bounding box center [1125, 323] width 44 height 28
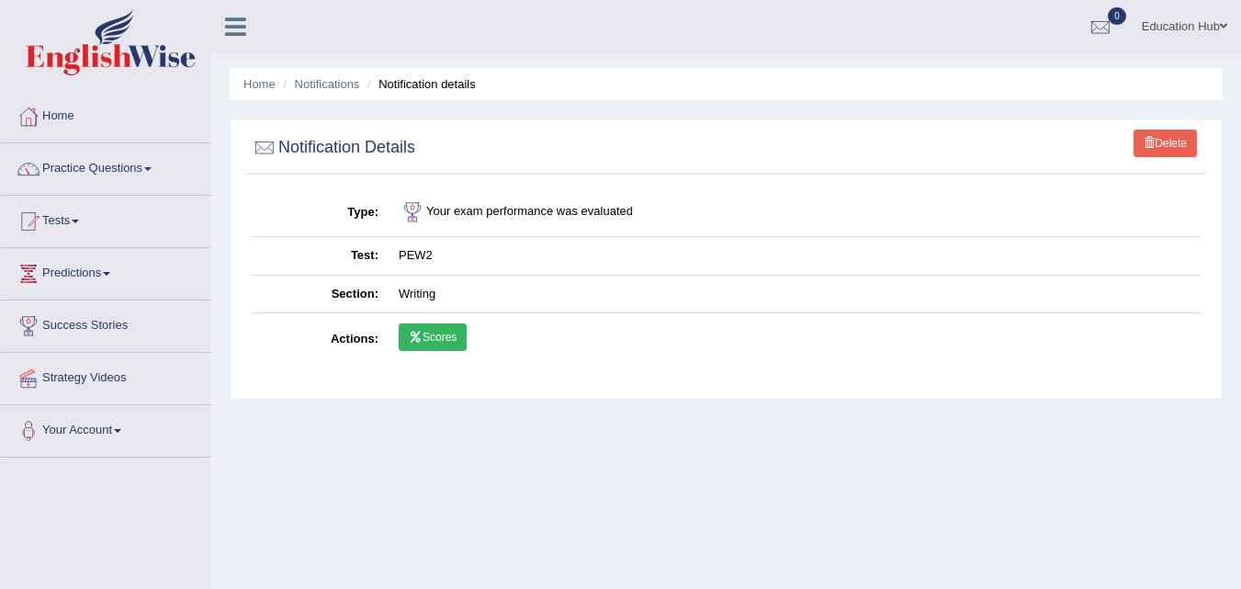
click at [455, 339] on link "Scores" at bounding box center [433, 337] width 68 height 28
click at [360, 88] on ul "Home Notifications Notification details" at bounding box center [726, 84] width 993 height 32
click at [346, 91] on li "Notifications" at bounding box center [318, 83] width 81 height 17
click at [345, 84] on link "Notifications" at bounding box center [327, 84] width 65 height 14
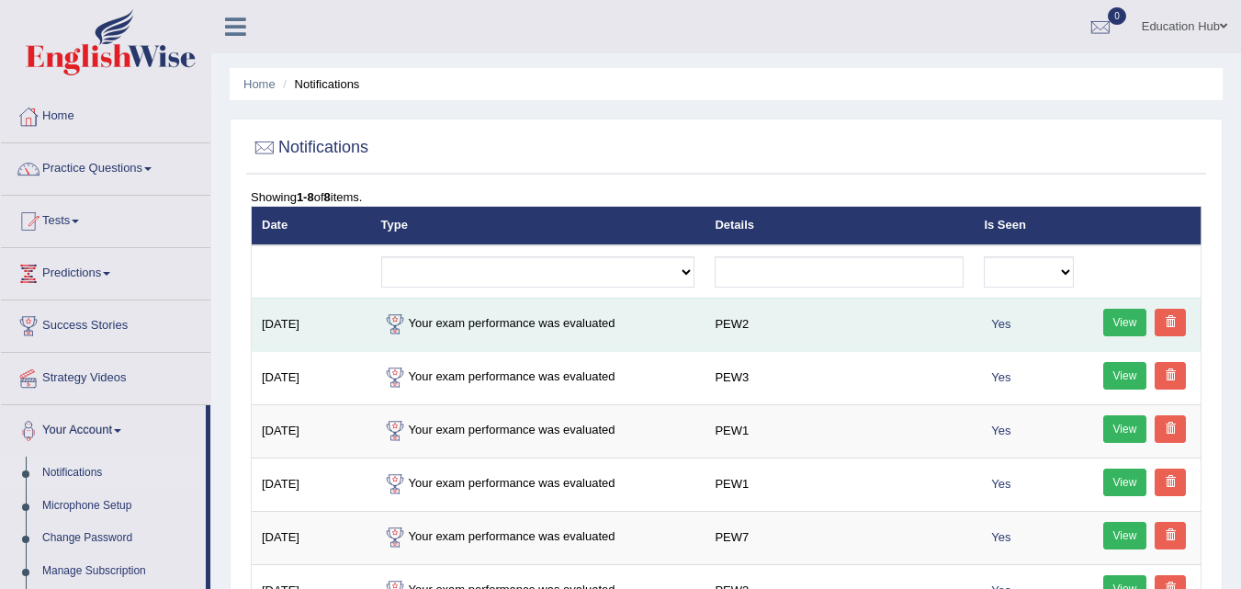
drag, startPoint x: 1168, startPoint y: 316, endPoint x: 1158, endPoint y: 321, distance: 11.5
click at [1167, 316] on span at bounding box center [1169, 321] width 11 height 11
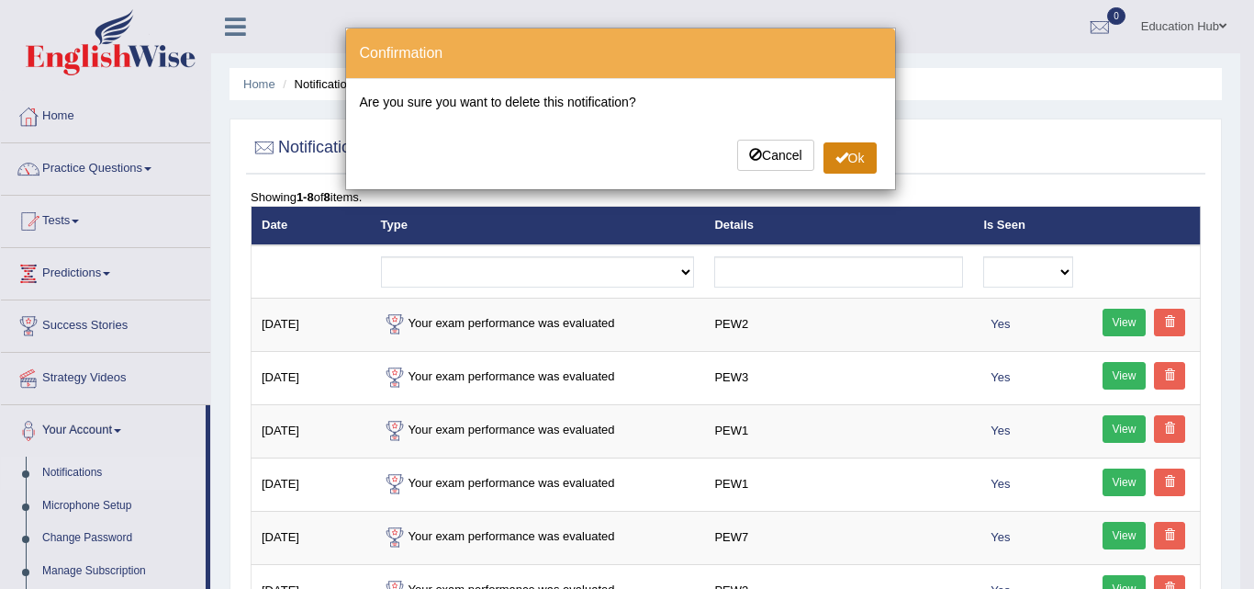
drag, startPoint x: 847, startPoint y: 144, endPoint x: 839, endPoint y: 152, distance: 11.1
click at [842, 150] on button "Ok" at bounding box center [850, 157] width 53 height 31
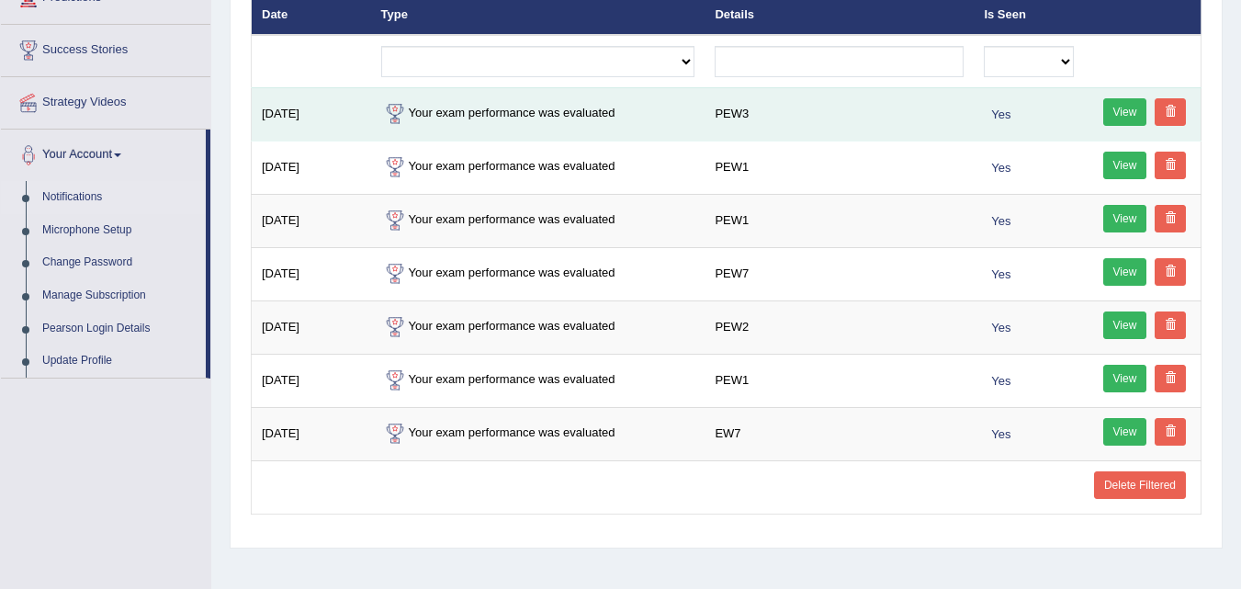
click at [1126, 118] on link "View" at bounding box center [1125, 112] width 44 height 28
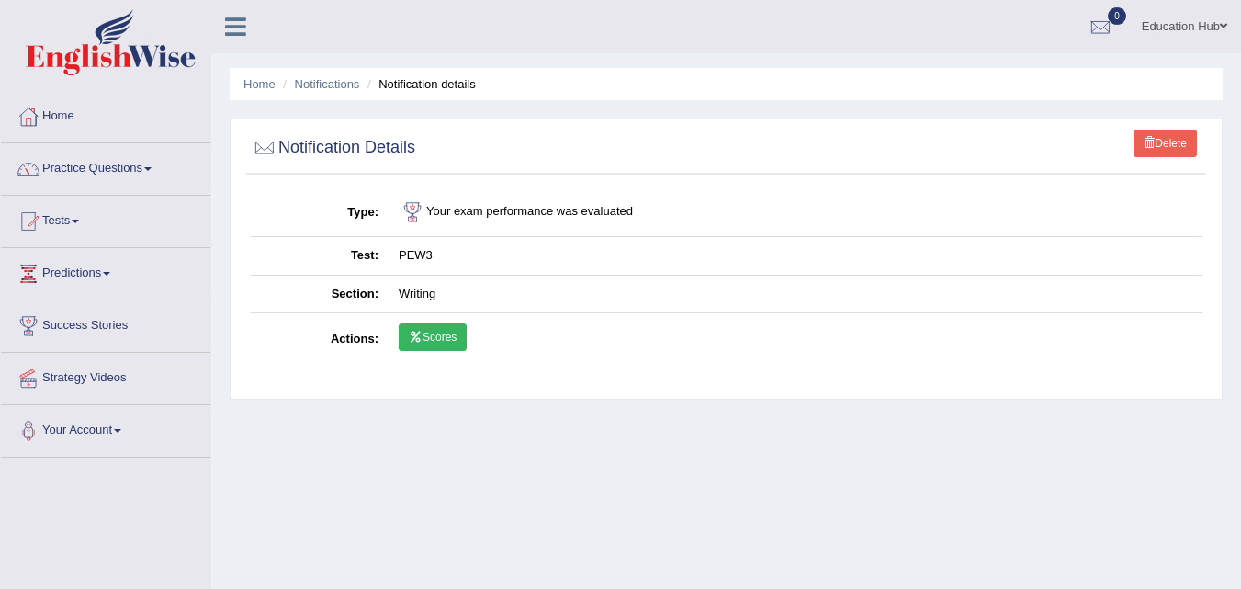
click at [446, 337] on link "Scores" at bounding box center [433, 337] width 68 height 28
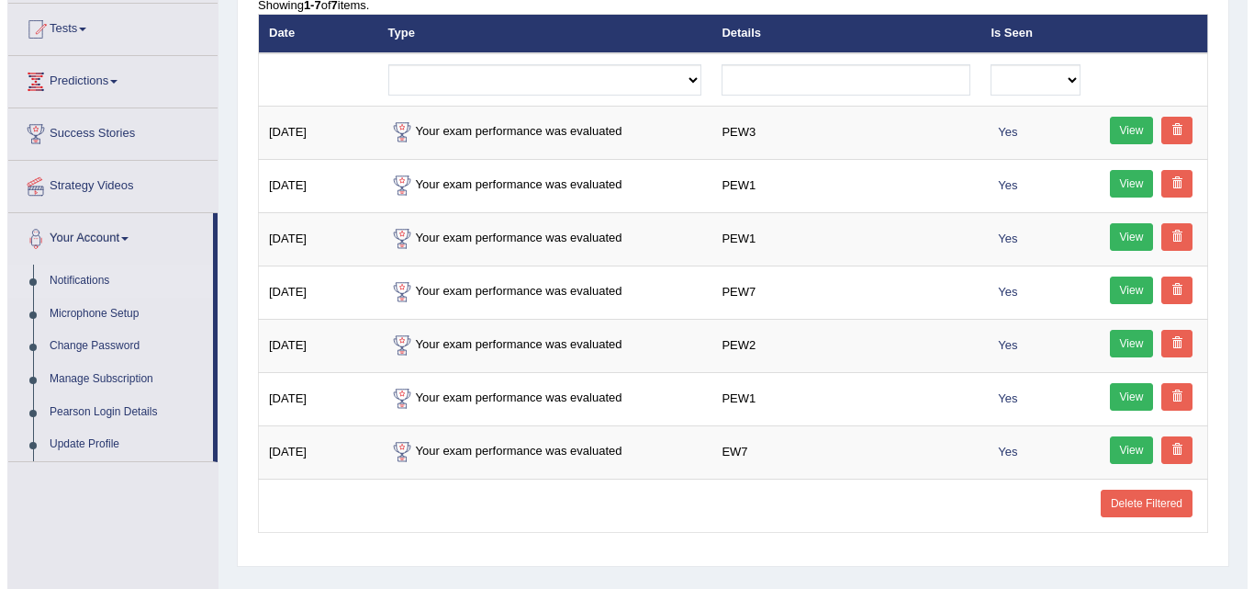
scroll to position [100, 0]
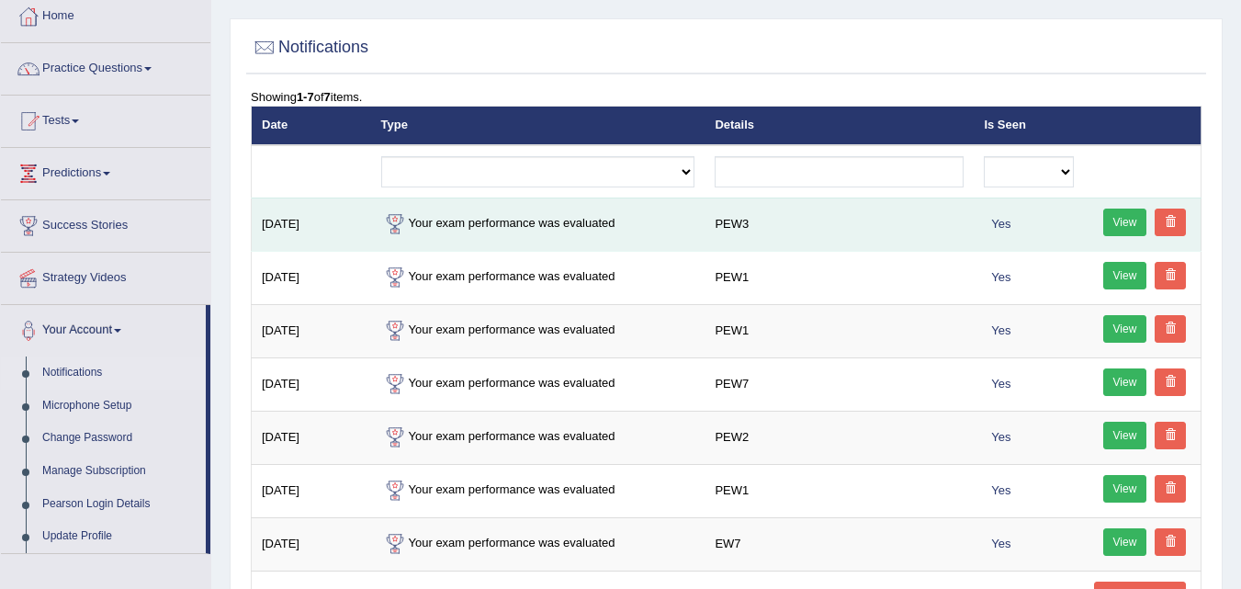
click at [1169, 224] on span at bounding box center [1169, 221] width 11 height 11
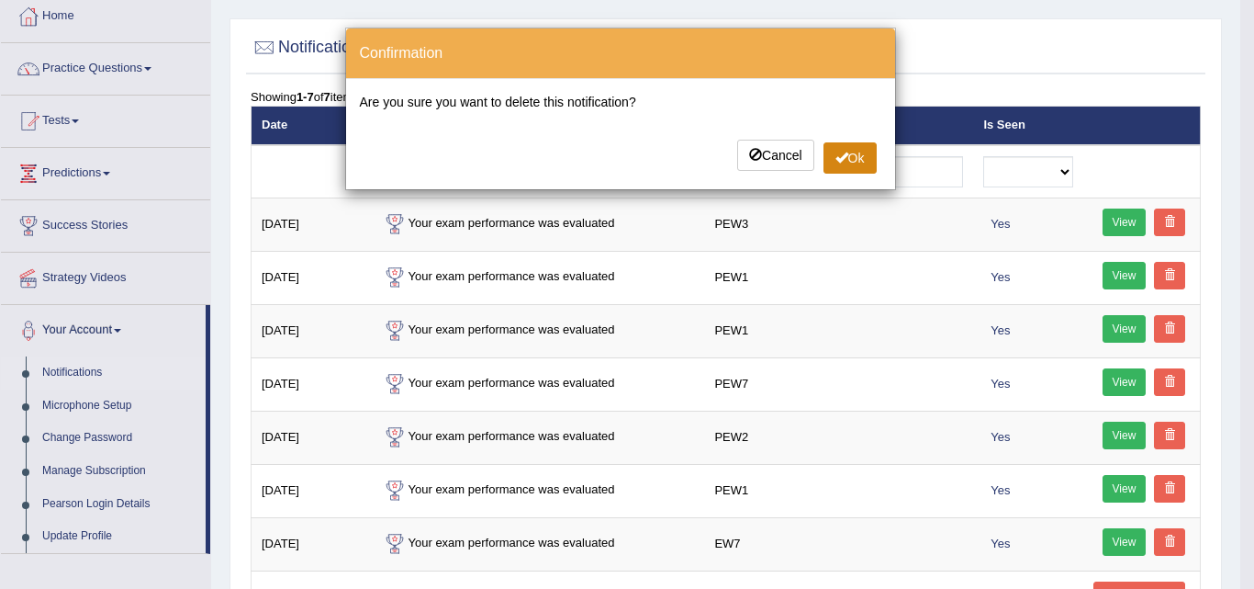
click at [849, 157] on button "Ok" at bounding box center [850, 157] width 53 height 31
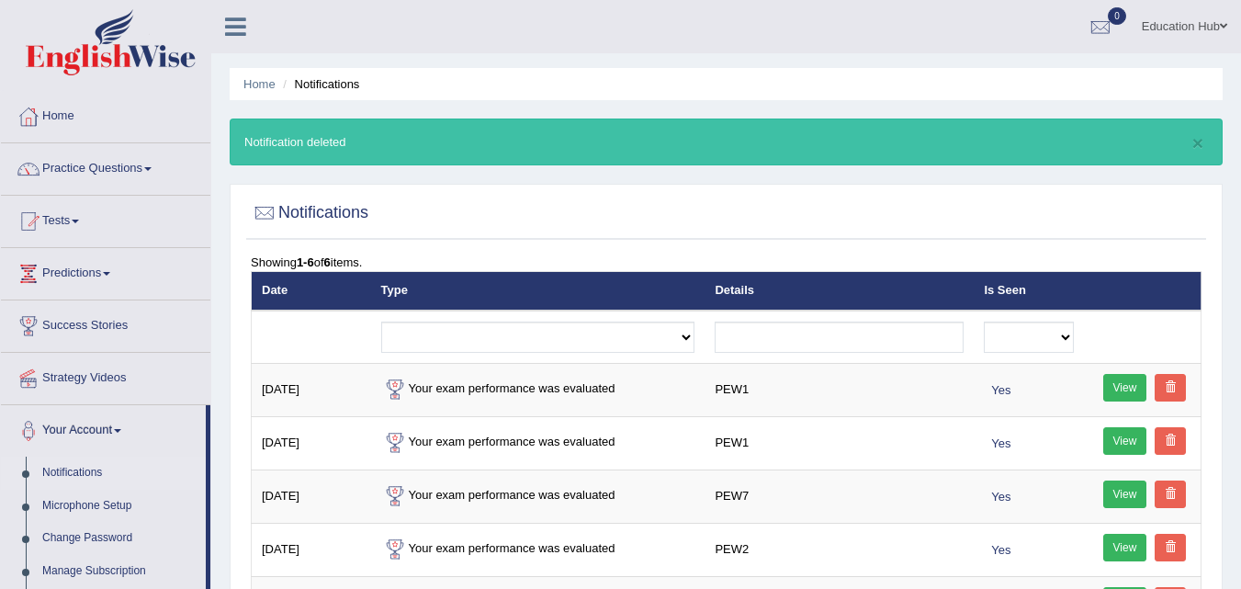
click at [1118, 391] on link "View" at bounding box center [1125, 388] width 44 height 28
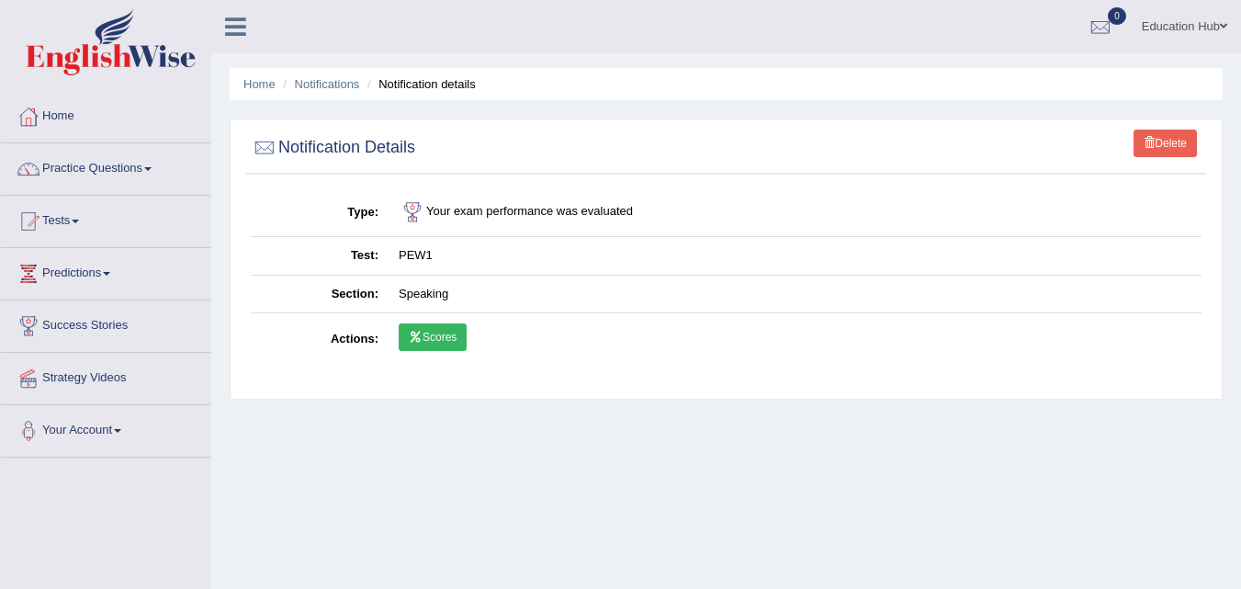
click at [447, 344] on link "Scores" at bounding box center [433, 337] width 68 height 28
click at [99, 136] on link "Home" at bounding box center [105, 114] width 209 height 46
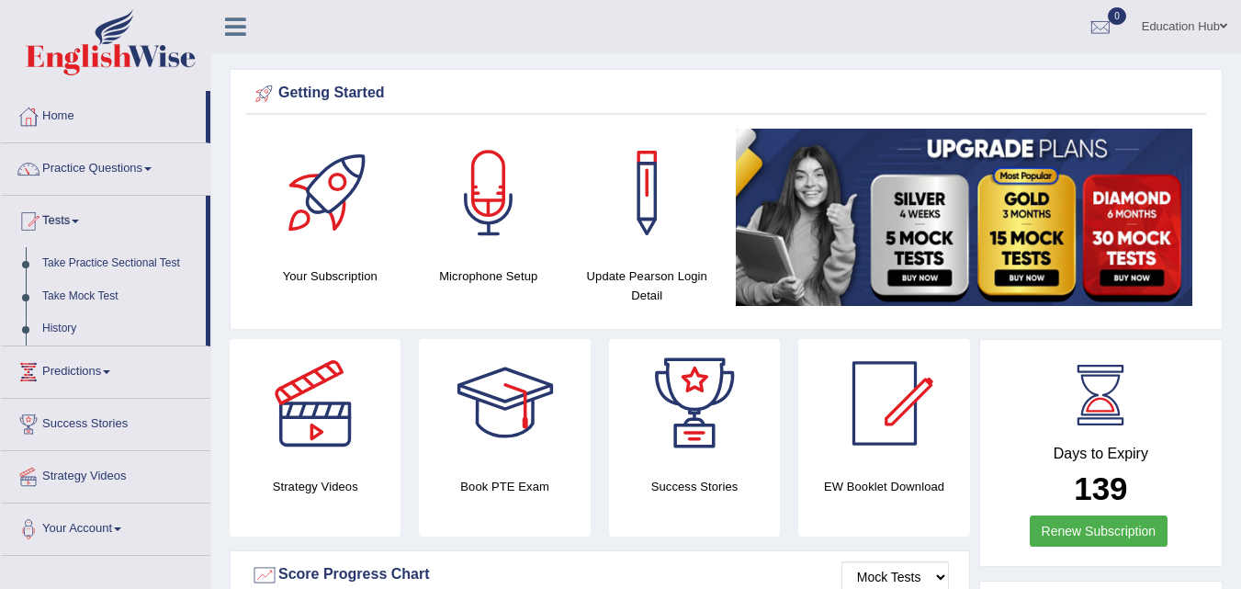
click at [76, 325] on link "History" at bounding box center [120, 328] width 172 height 33
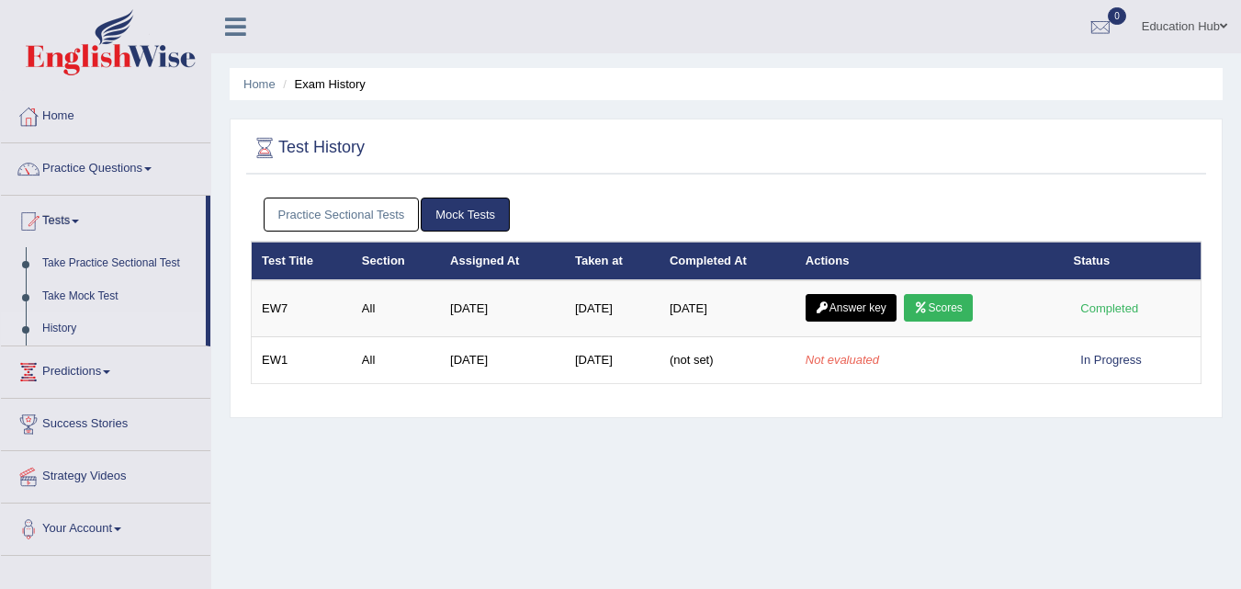
click at [353, 219] on link "Practice Sectional Tests" at bounding box center [342, 214] width 156 height 34
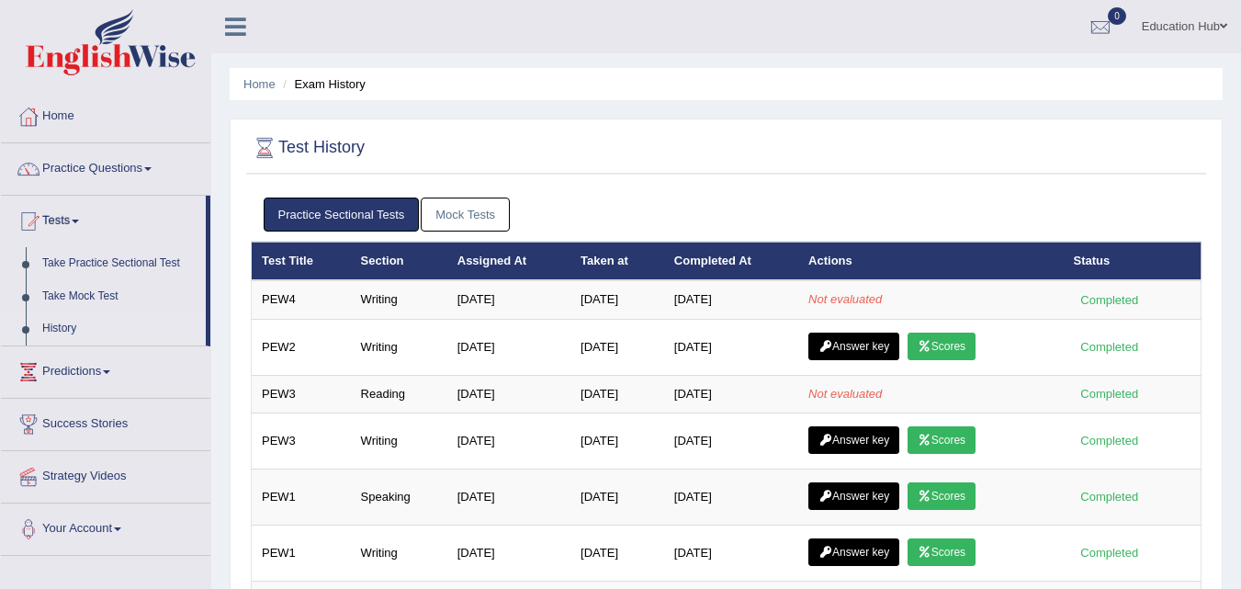
click at [354, 219] on link "Practice Sectional Tests" at bounding box center [342, 214] width 156 height 34
click at [73, 298] on link "Take Mock Test" at bounding box center [120, 296] width 172 height 33
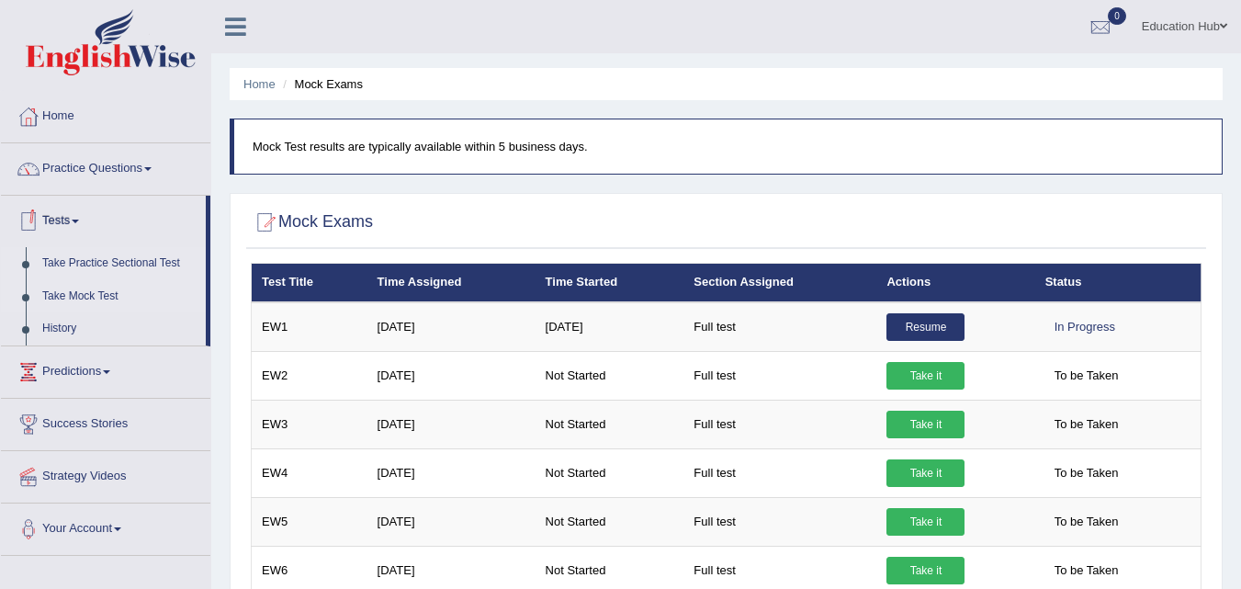
click at [103, 267] on link "Take Practice Sectional Test" at bounding box center [120, 263] width 172 height 33
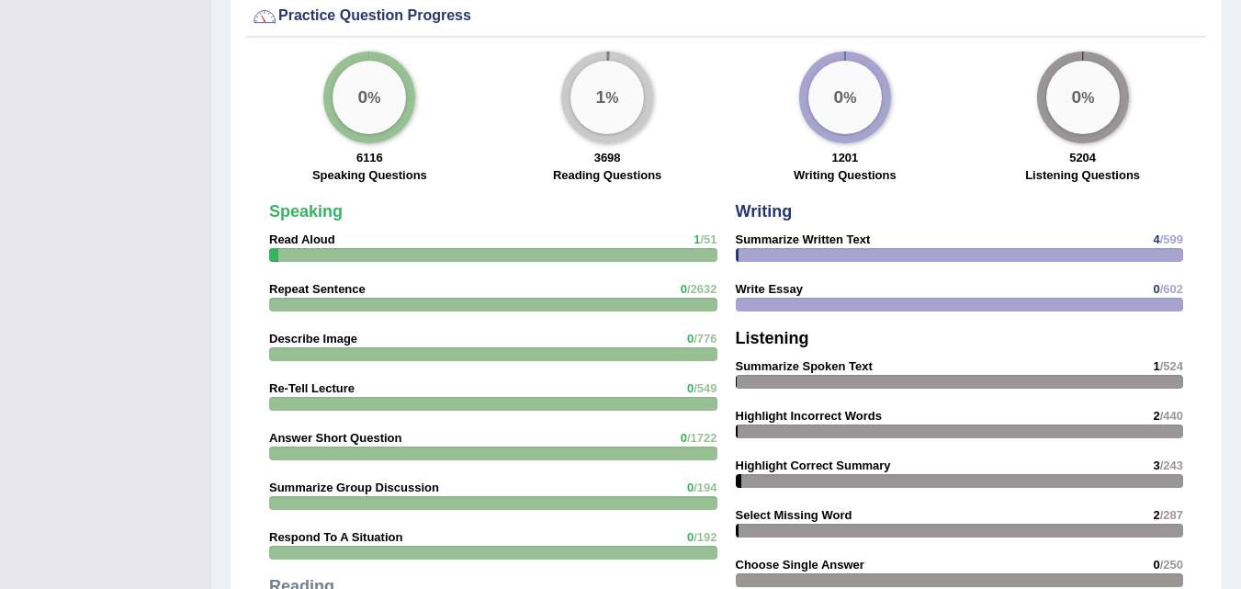
scroll to position [1377, 0]
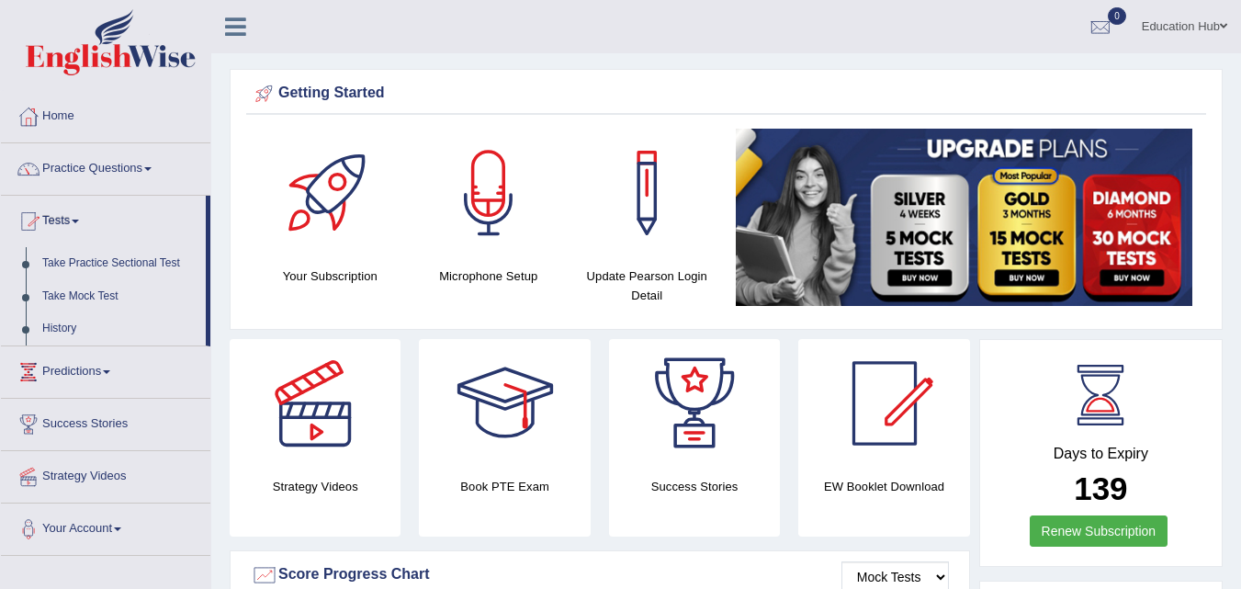
click at [86, 317] on link "History" at bounding box center [120, 328] width 172 height 33
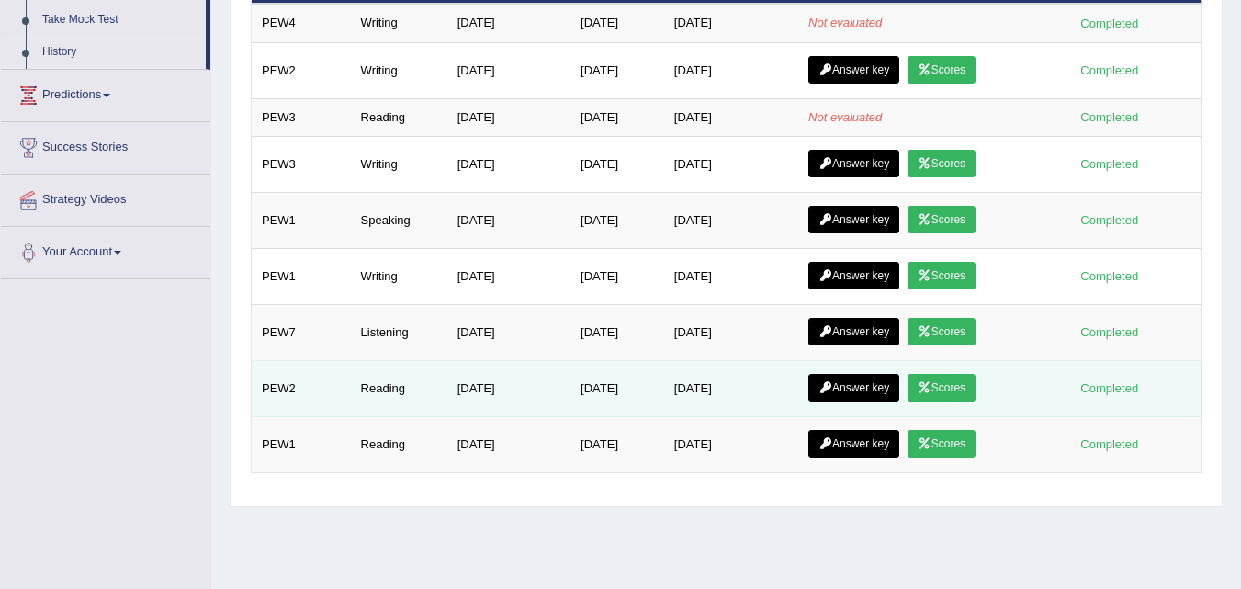
scroll to position [184, 0]
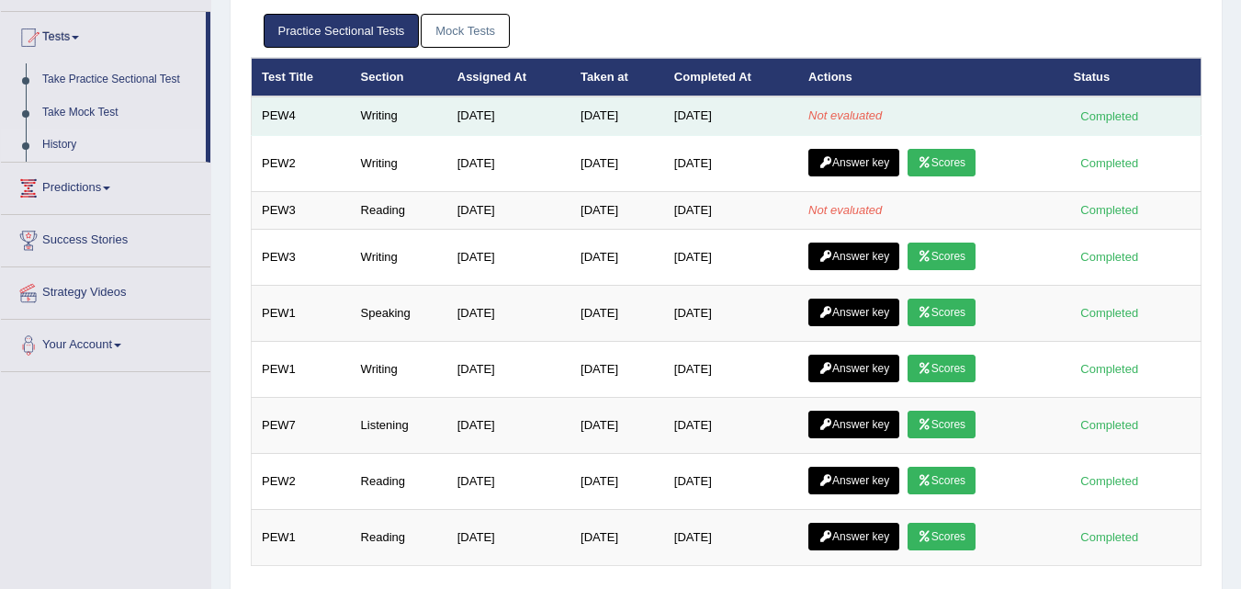
click at [327, 115] on td "PEW4" at bounding box center [301, 115] width 99 height 39
click at [325, 115] on td "PEW4" at bounding box center [301, 115] width 99 height 39
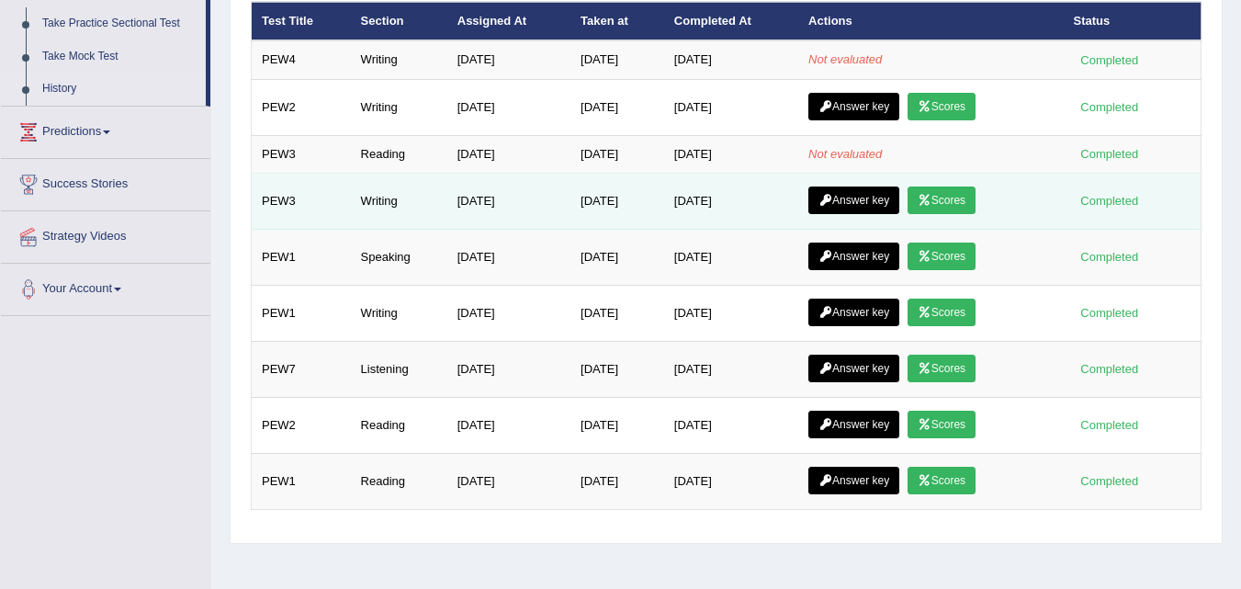
scroll to position [192, 0]
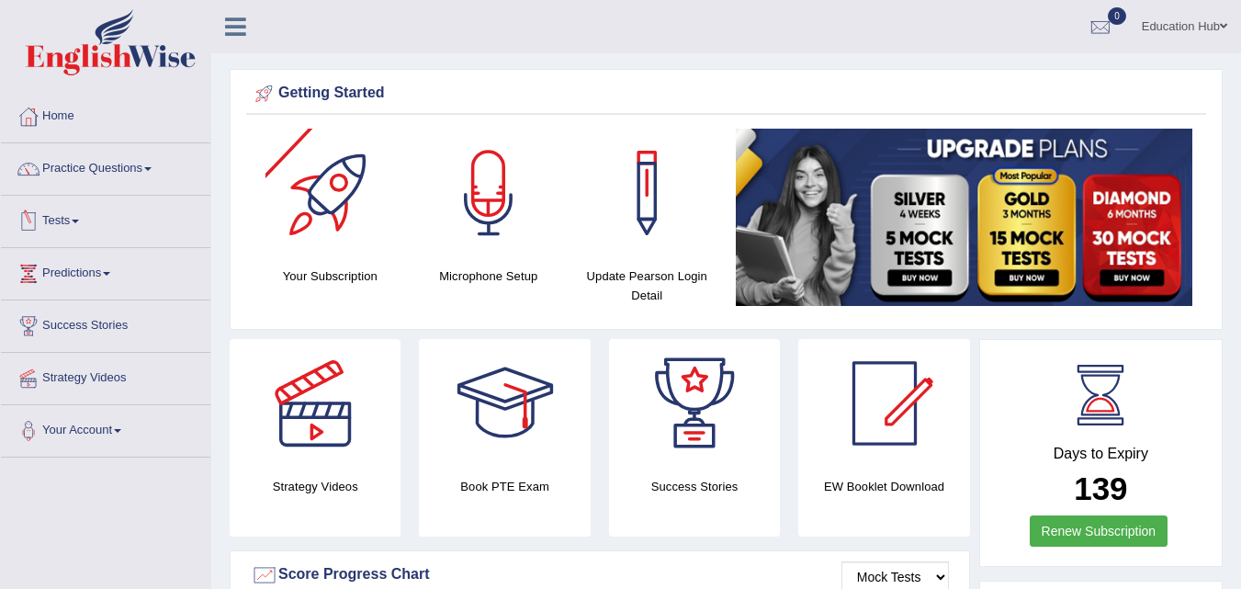
click at [91, 211] on link "Tests" at bounding box center [105, 219] width 209 height 46
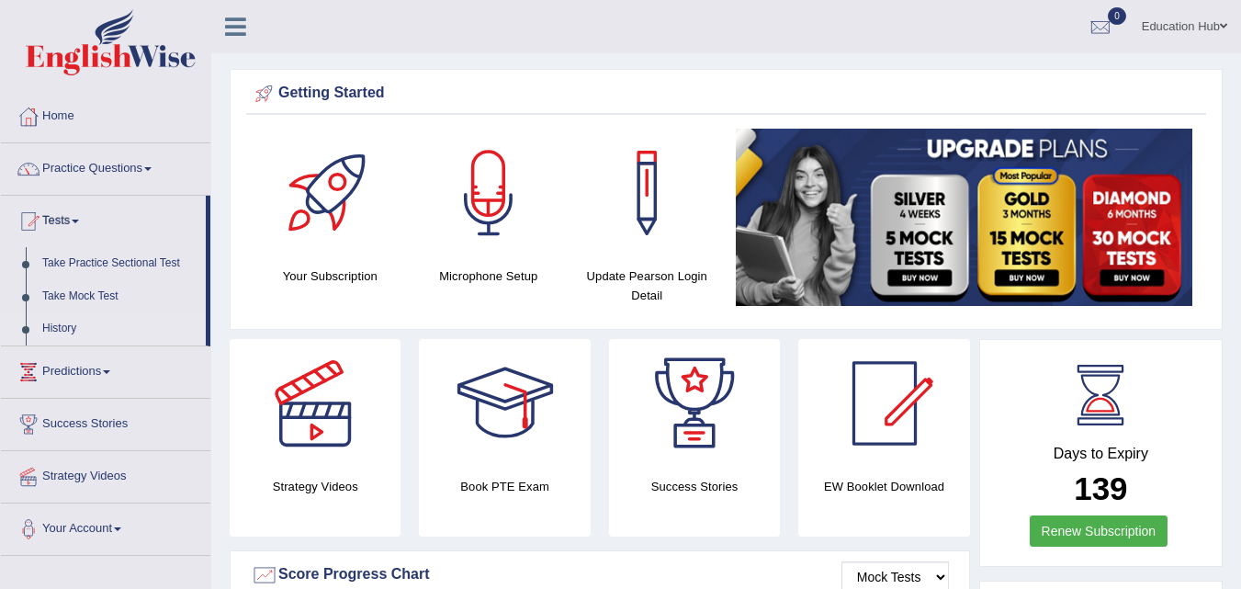
click at [88, 318] on link "History" at bounding box center [120, 328] width 172 height 33
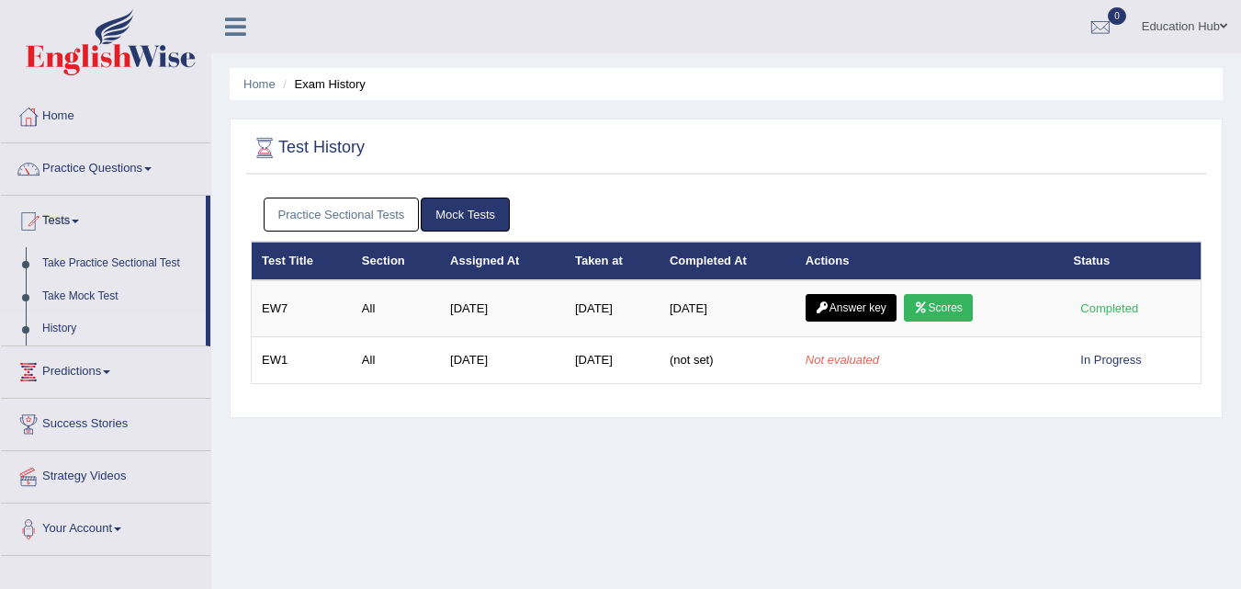
click at [347, 215] on link "Practice Sectional Tests" at bounding box center [342, 214] width 156 height 34
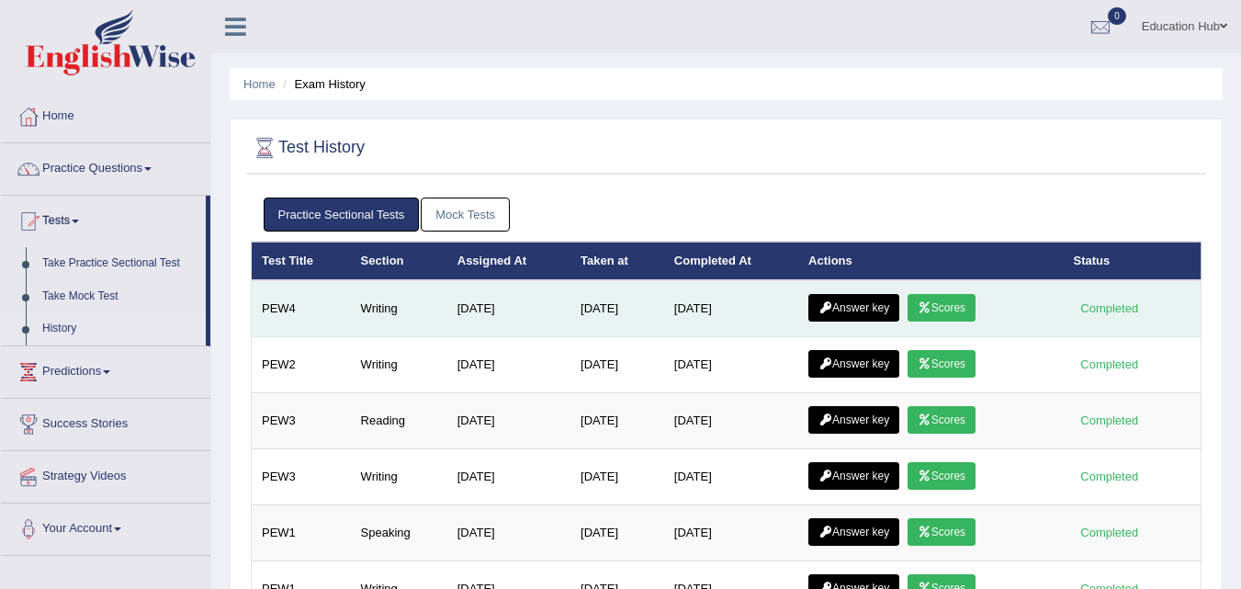
click at [865, 304] on link "Answer key" at bounding box center [853, 308] width 91 height 28
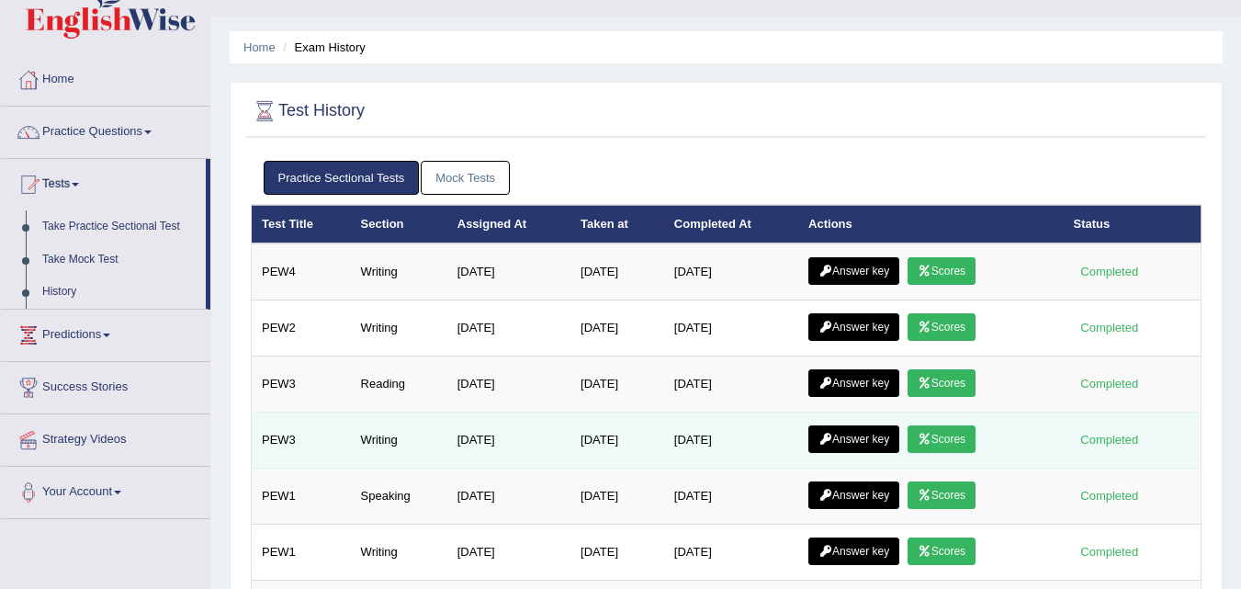
scroll to position [92, 0]
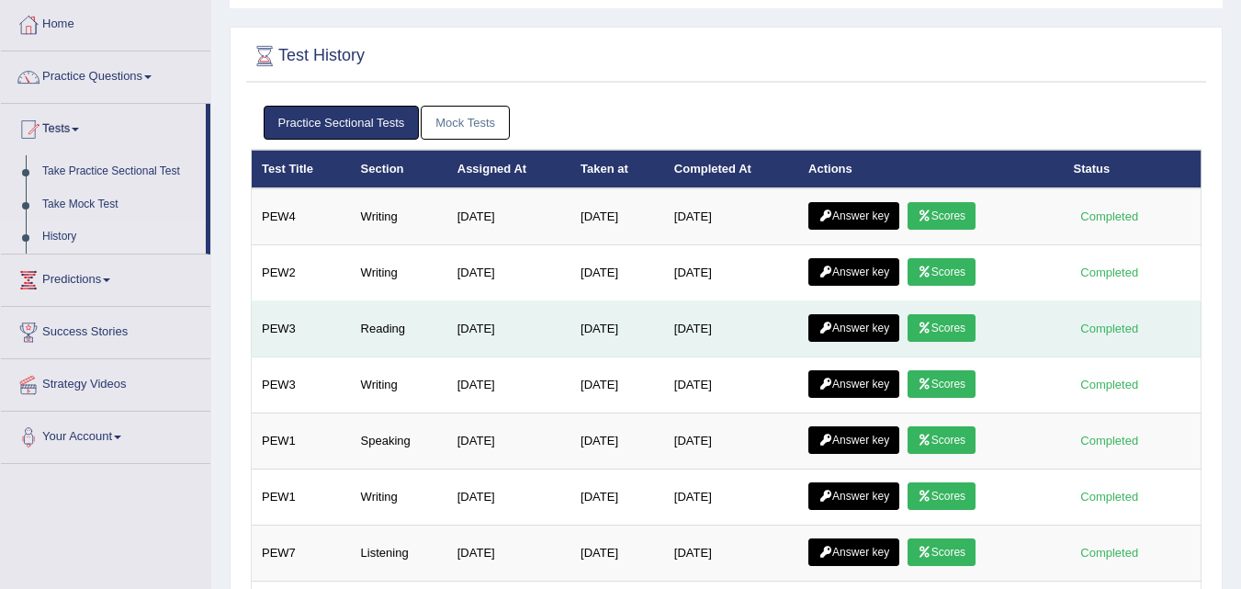
click at [941, 319] on link "Scores" at bounding box center [941, 328] width 68 height 28
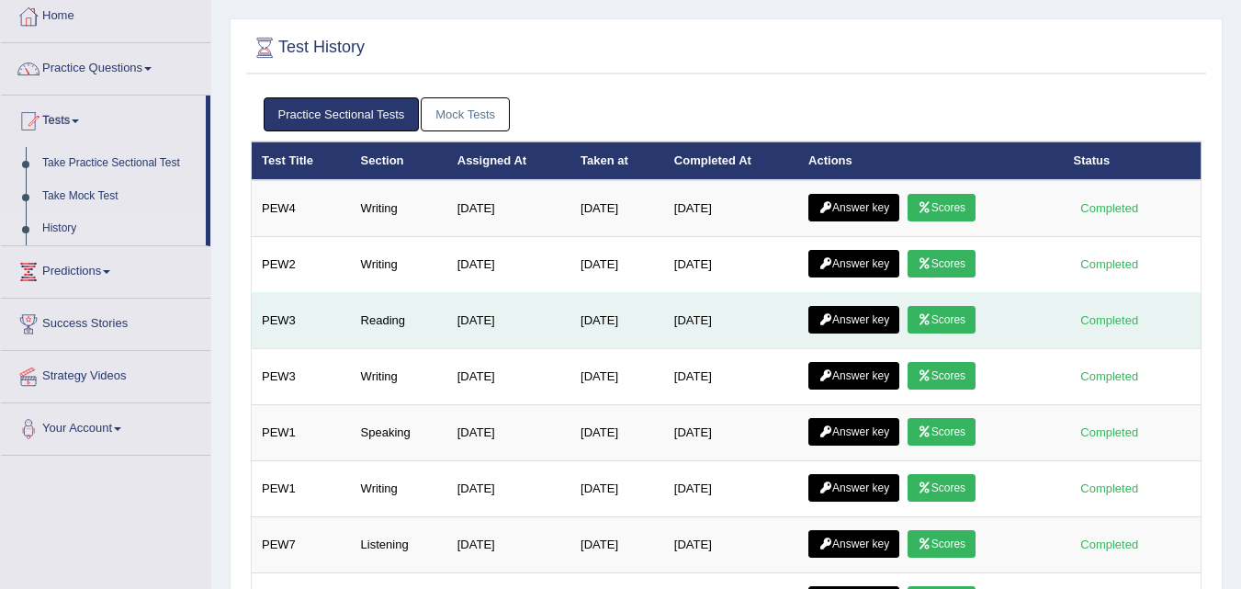
scroll to position [100, 0]
click at [832, 319] on icon at bounding box center [825, 319] width 14 height 11
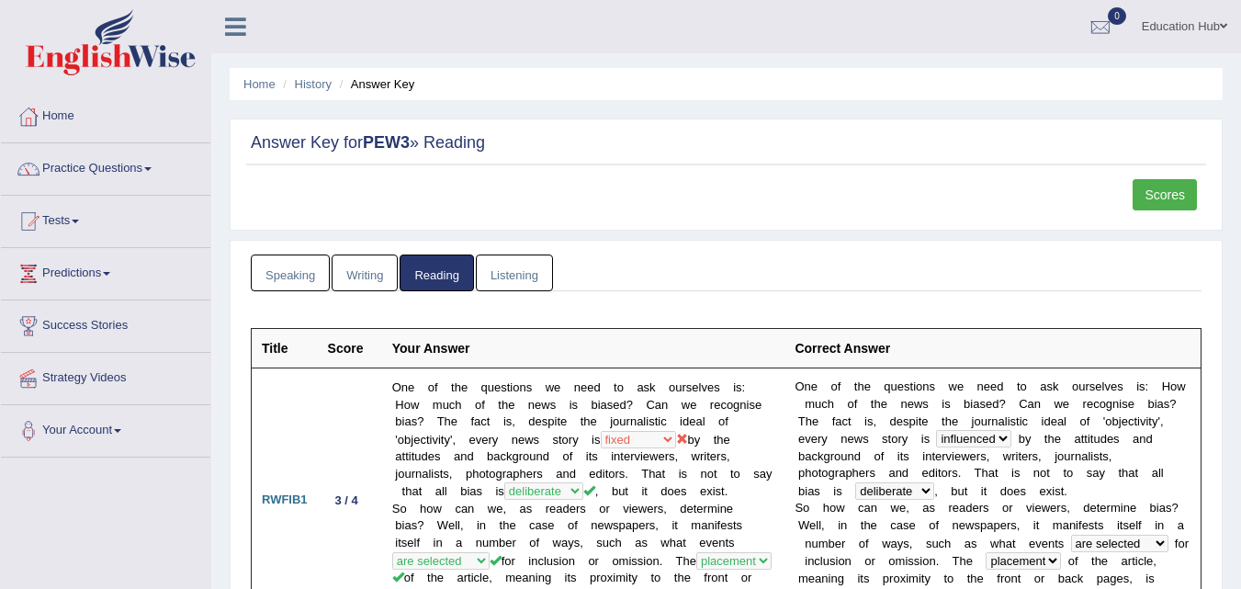
click at [371, 275] on link "Writing" at bounding box center [365, 273] width 66 height 38
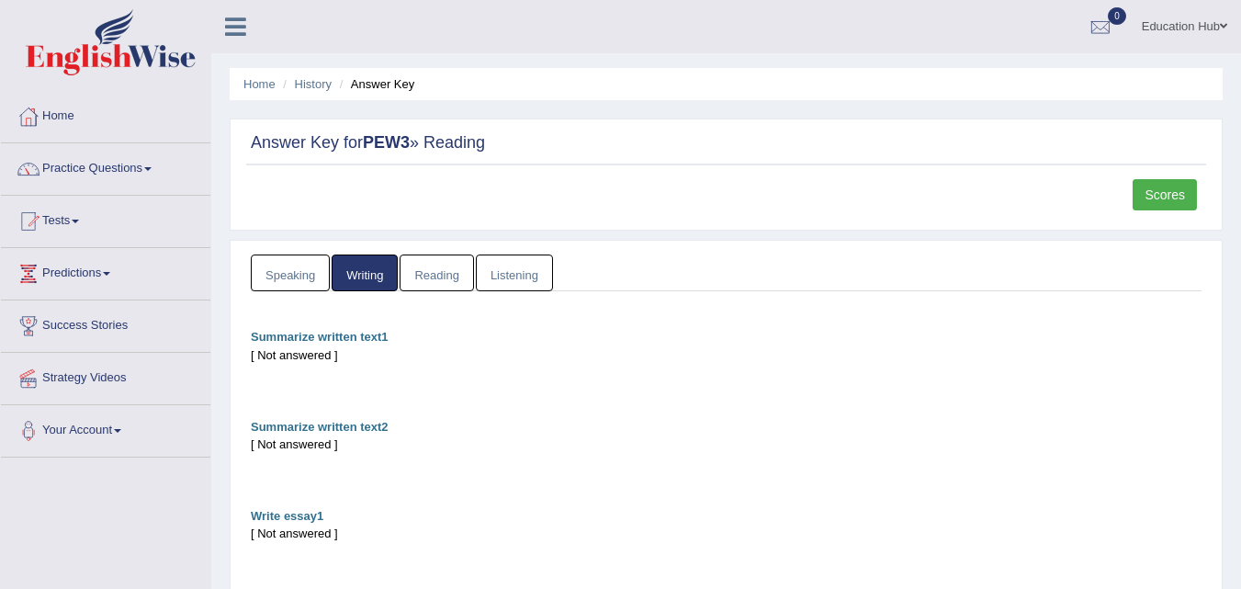
scroll to position [92, 0]
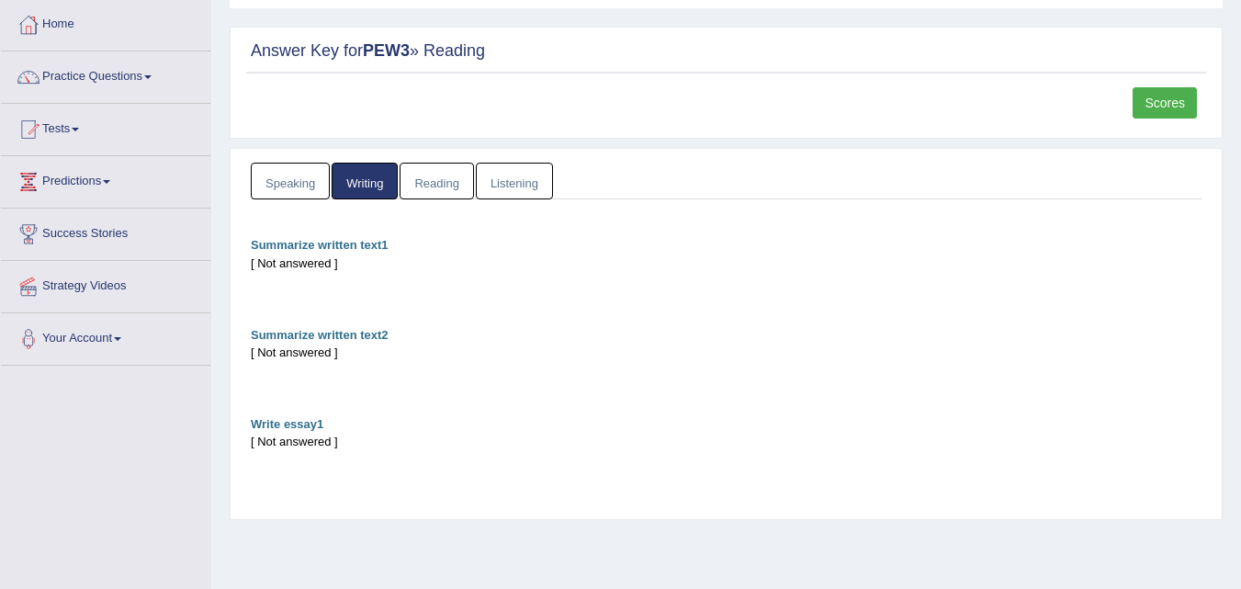
click at [309, 180] on link "Speaking" at bounding box center [290, 182] width 79 height 38
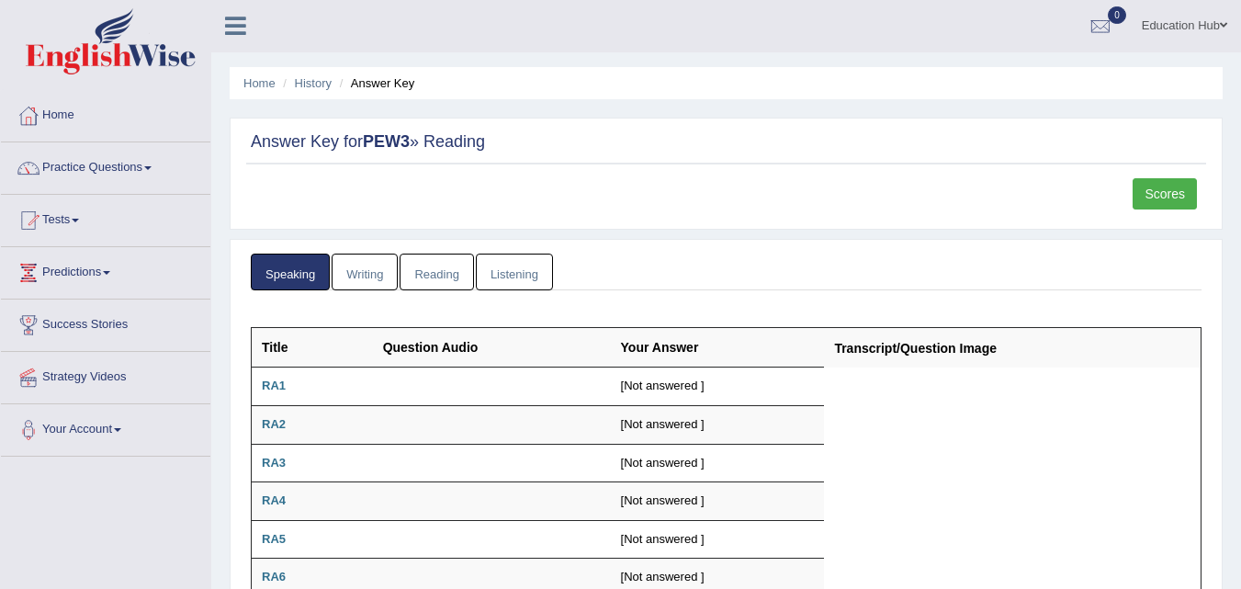
scroll to position [0, 0]
click at [289, 85] on li "History" at bounding box center [304, 83] width 53 height 17
click at [254, 85] on link "Home" at bounding box center [259, 84] width 32 height 14
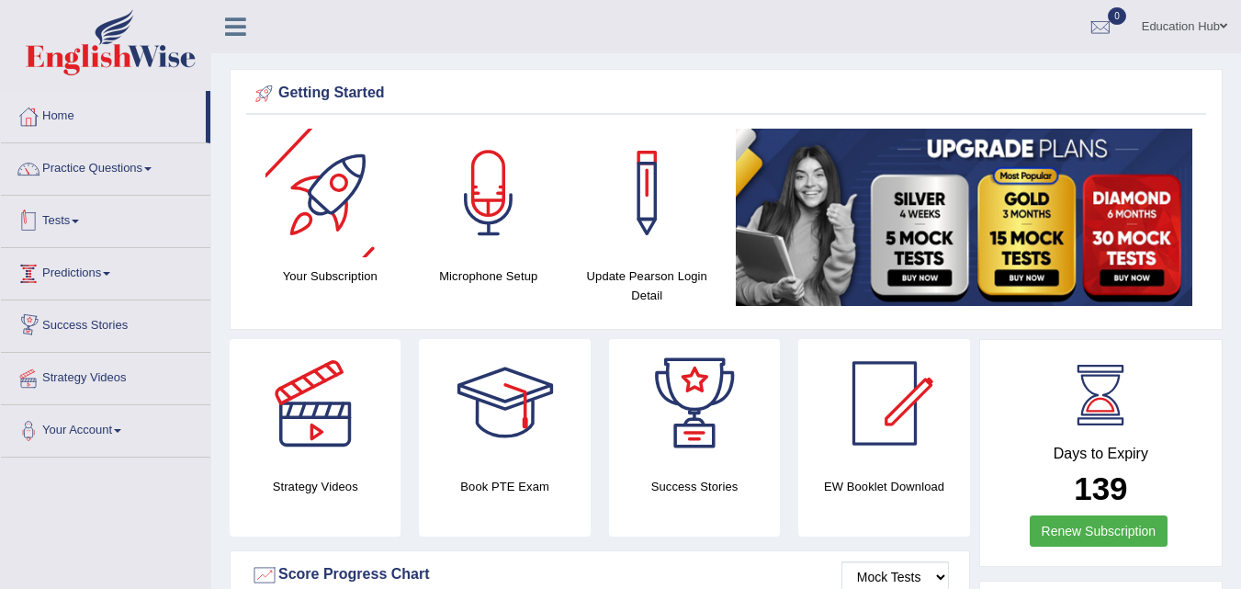
click at [103, 224] on link "Tests" at bounding box center [105, 219] width 209 height 46
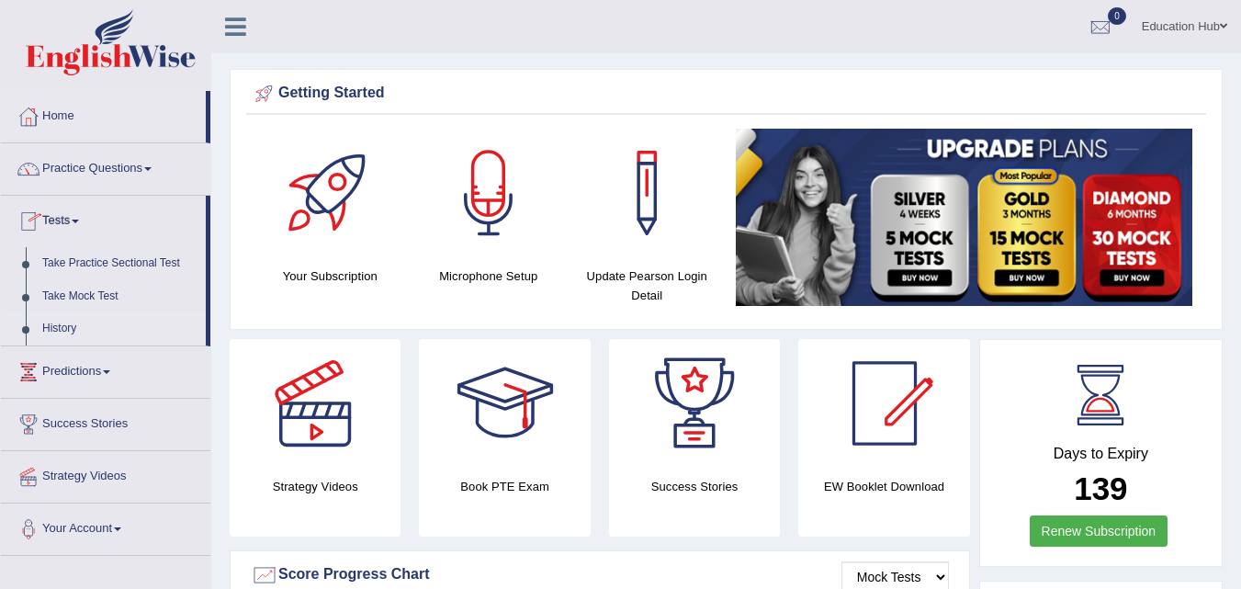
click at [76, 322] on link "History" at bounding box center [120, 328] width 172 height 33
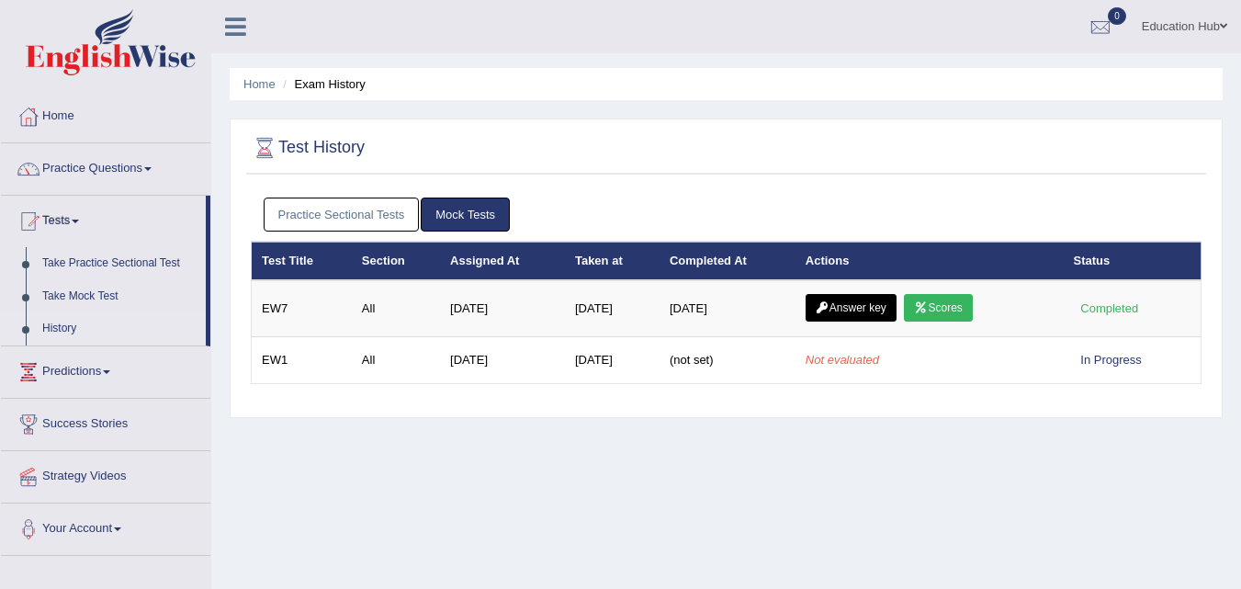
click at [375, 221] on link "Practice Sectional Tests" at bounding box center [342, 214] width 156 height 34
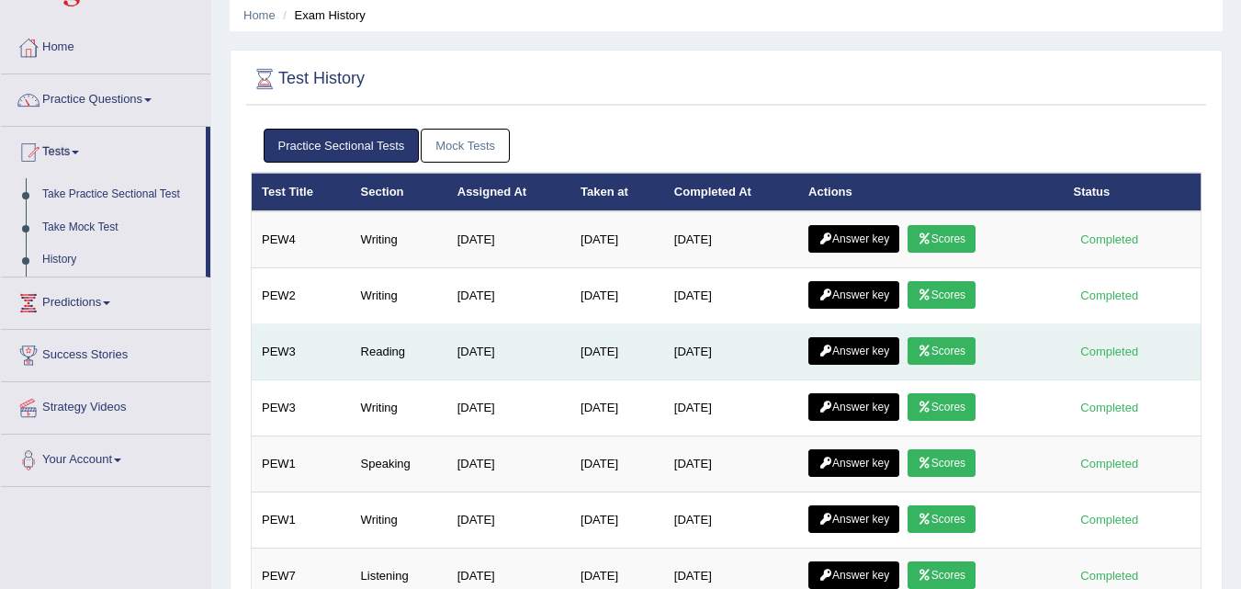
scroll to position [184, 0]
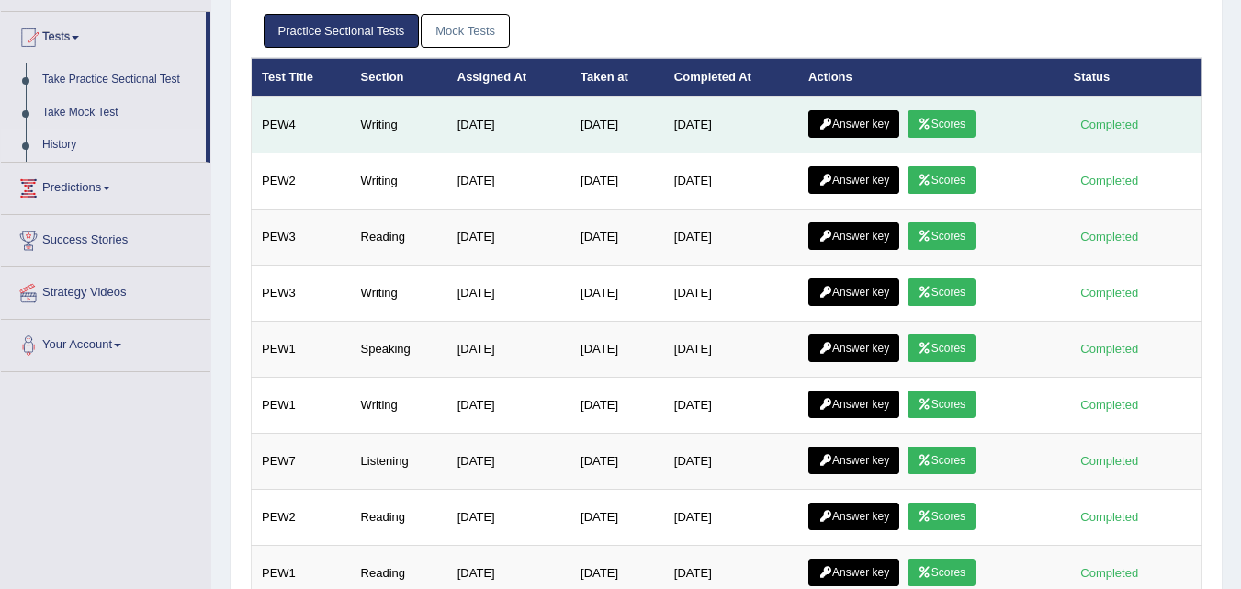
click at [942, 125] on link "Scores" at bounding box center [941, 124] width 68 height 28
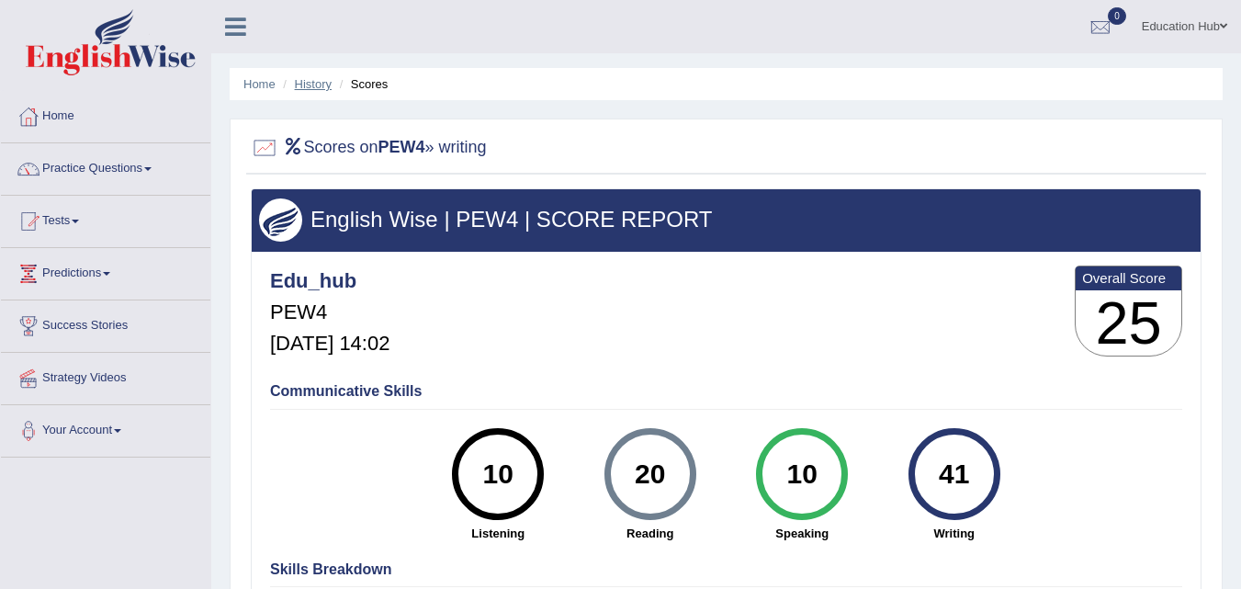
click at [299, 80] on link "History" at bounding box center [313, 84] width 37 height 14
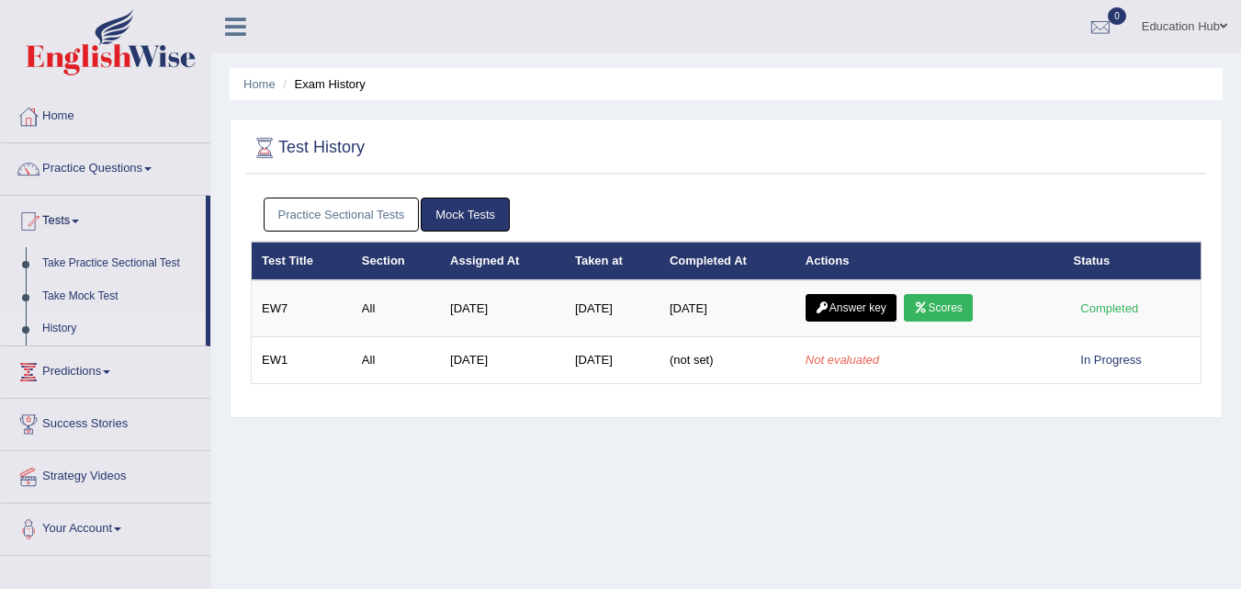
click at [386, 210] on link "Practice Sectional Tests" at bounding box center [342, 214] width 156 height 34
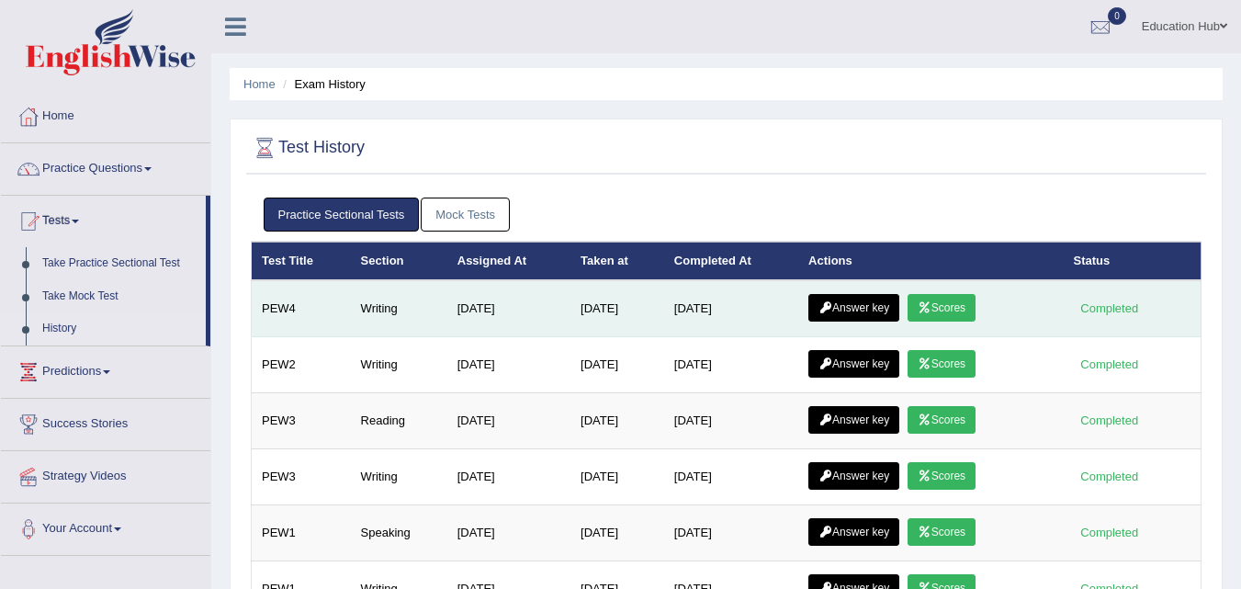
click at [832, 302] on icon at bounding box center [825, 307] width 14 height 11
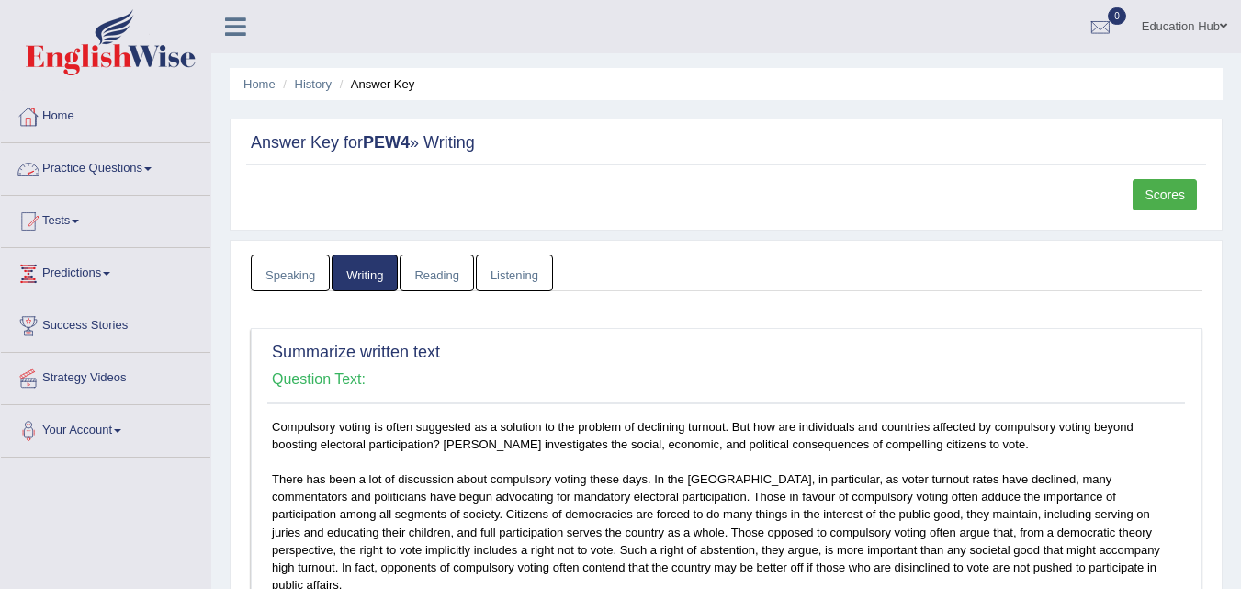
click at [254, 93] on li "Home" at bounding box center [259, 83] width 32 height 17
click at [1091, 15] on div at bounding box center [1100, 28] width 28 height 28
click at [1028, 76] on icon at bounding box center [1031, 77] width 7 height 14
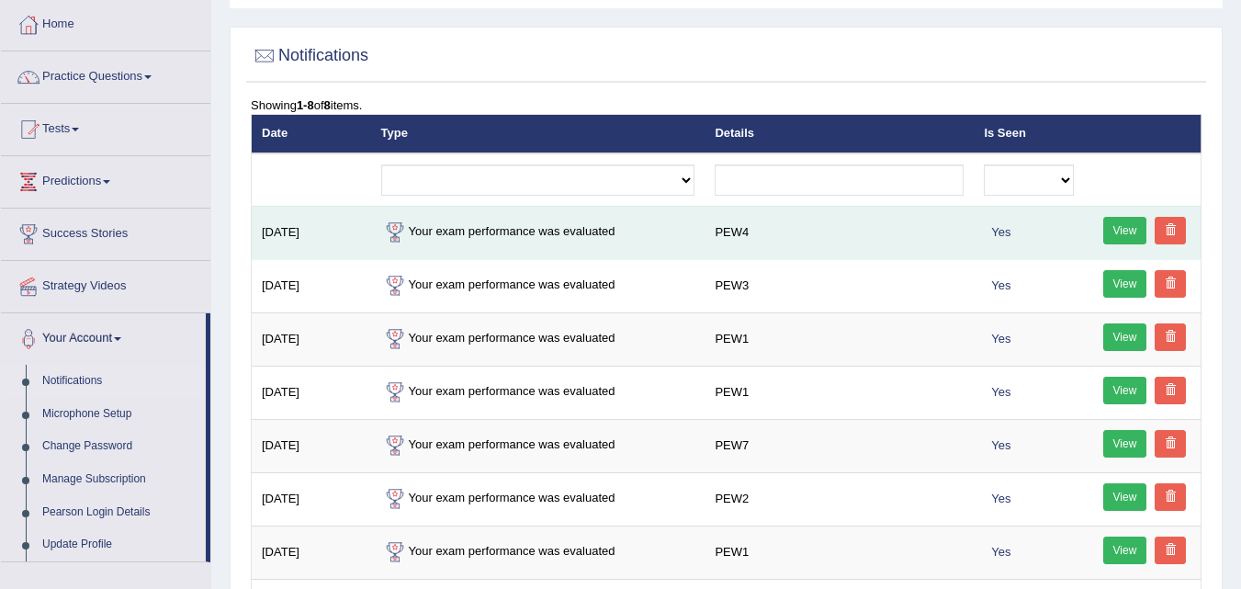
scroll to position [92, 0]
click at [1135, 231] on link "View" at bounding box center [1125, 231] width 44 height 28
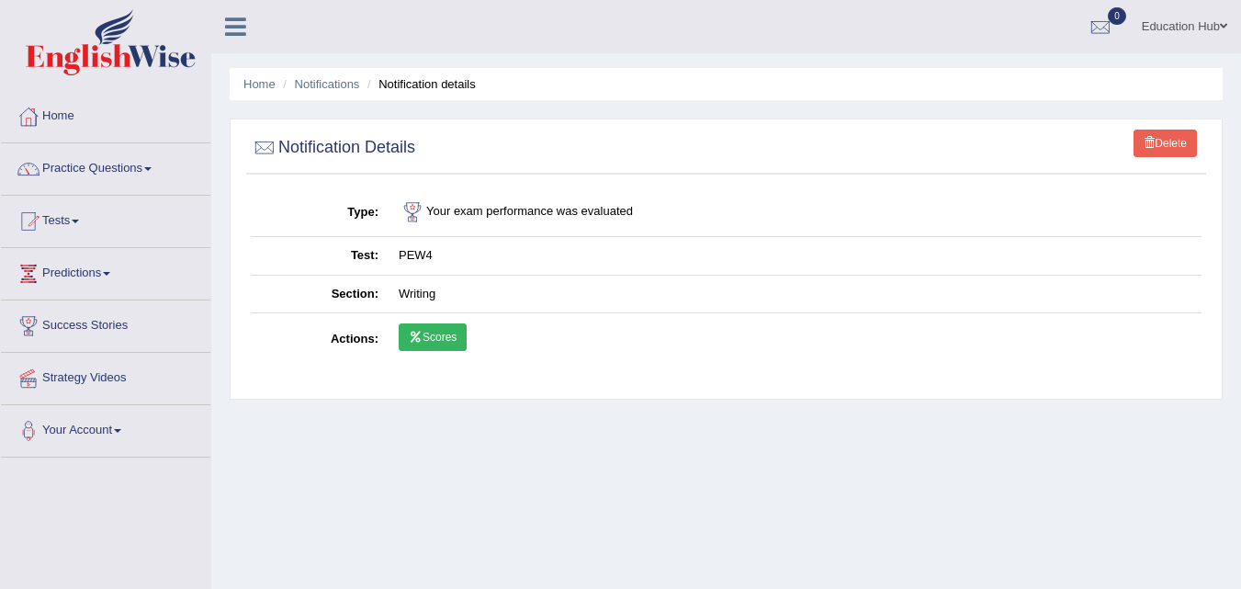
click at [410, 332] on icon at bounding box center [416, 337] width 14 height 11
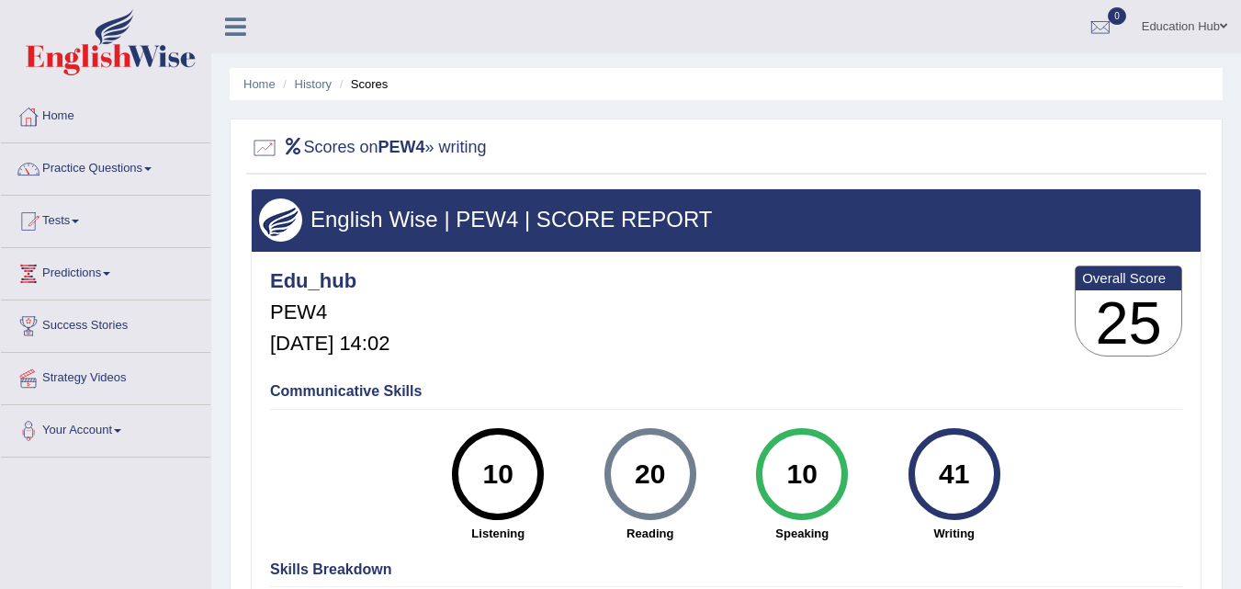
click at [1090, 12] on link "0" at bounding box center [1100, 24] width 55 height 48
click at [1075, 84] on div "See All Alerts" at bounding box center [990, 77] width 244 height 19
drag, startPoint x: 1097, startPoint y: 15, endPoint x: 1094, endPoint y: 24, distance: 9.9
click at [1097, 16] on div at bounding box center [1100, 28] width 28 height 28
click at [1009, 83] on strong "See All Alerts" at bounding box center [984, 77] width 82 height 15
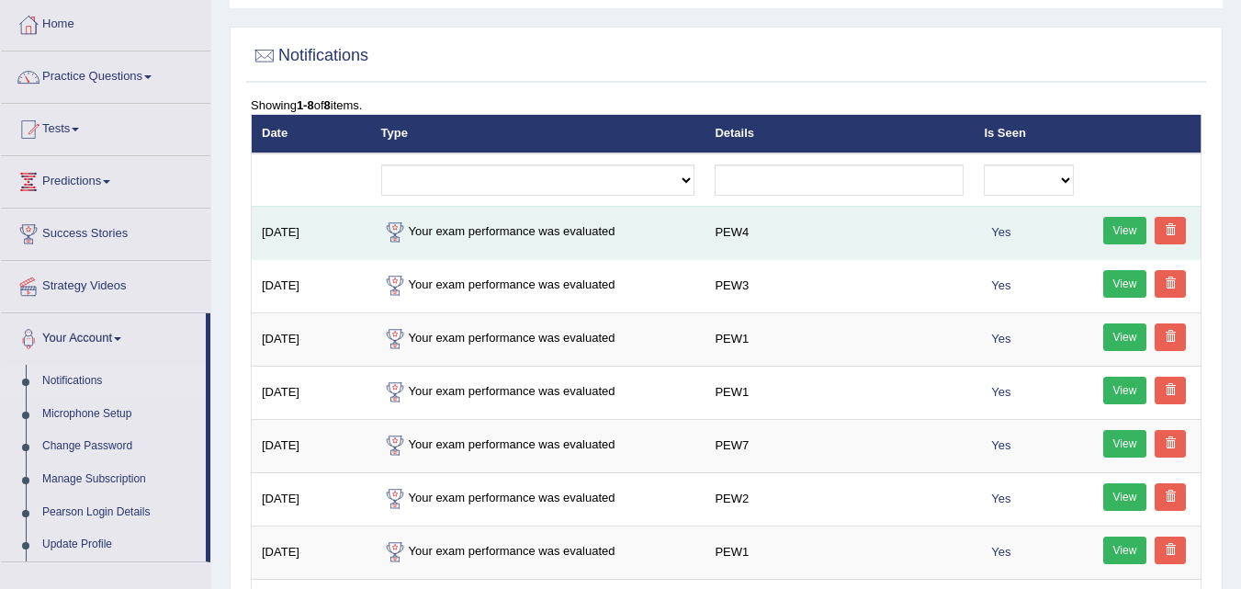
click at [1162, 229] on link at bounding box center [1169, 231] width 31 height 28
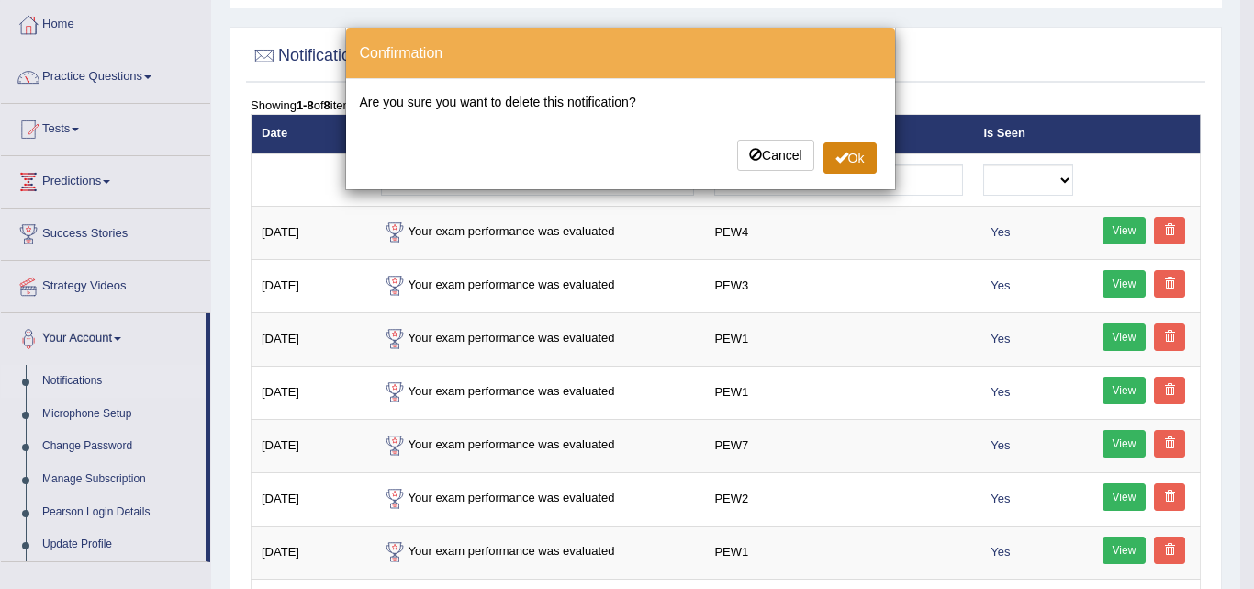
click at [863, 163] on button "Ok" at bounding box center [850, 157] width 53 height 31
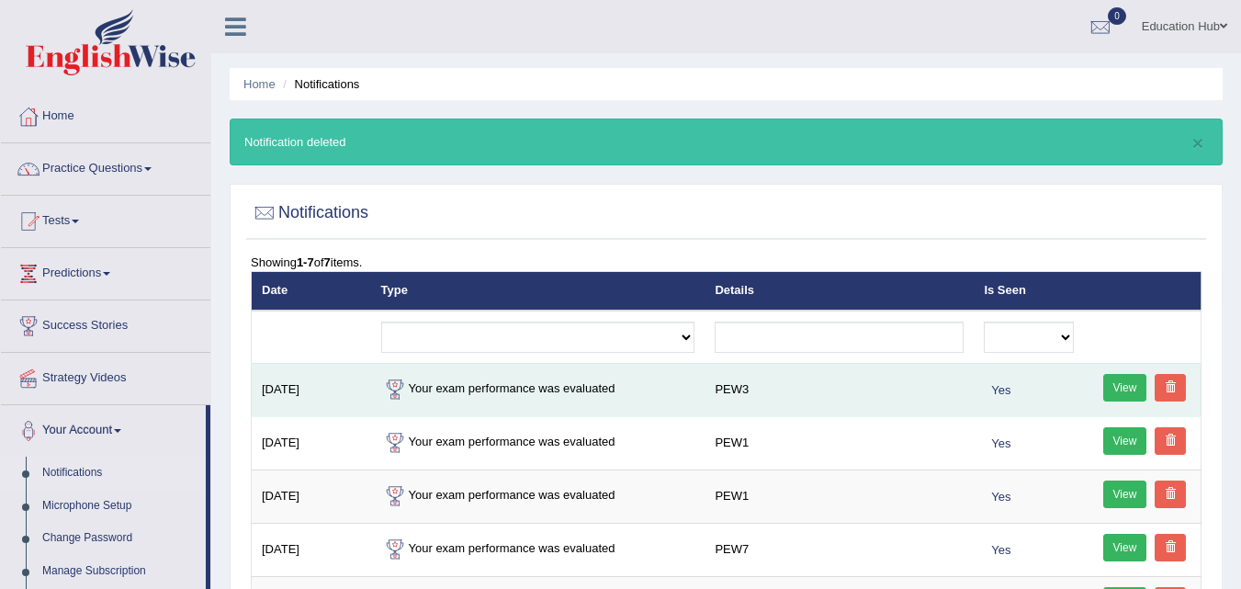
click at [1174, 379] on link at bounding box center [1169, 388] width 31 height 28
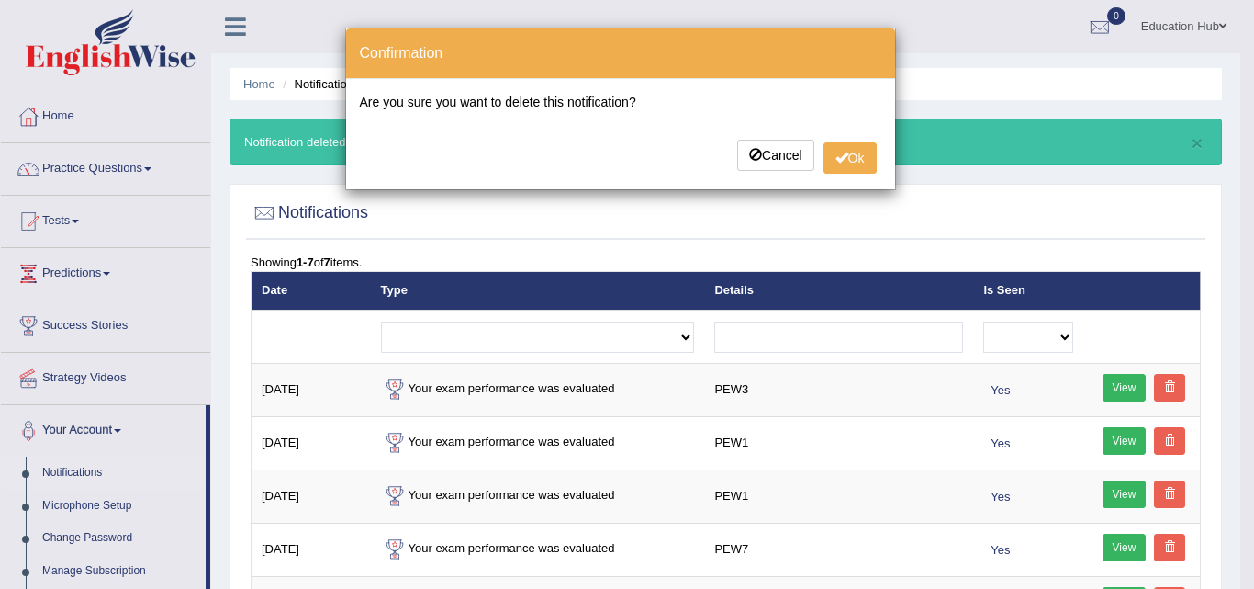
click at [867, 197] on div "× Confirmation Are you sure you want to delete this notification? Cancel Ok" at bounding box center [627, 294] width 1254 height 589
click at [847, 161] on button "Ok" at bounding box center [850, 157] width 53 height 31
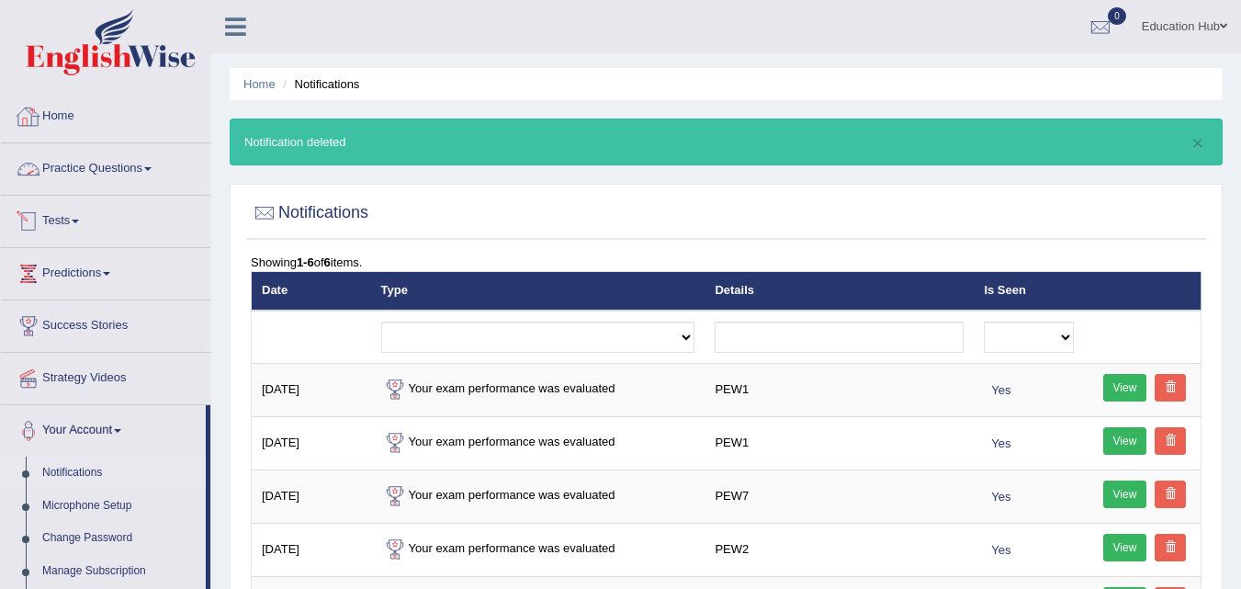
click at [98, 218] on link "Tests" at bounding box center [105, 219] width 209 height 46
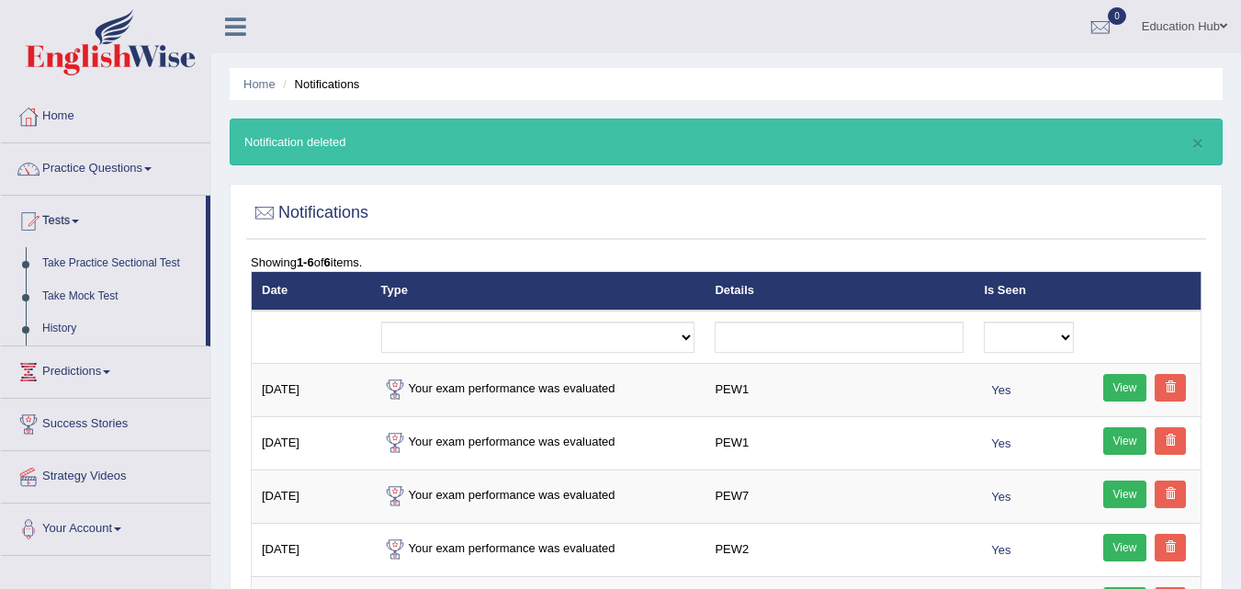
click at [129, 168] on link "Practice Questions" at bounding box center [105, 166] width 209 height 46
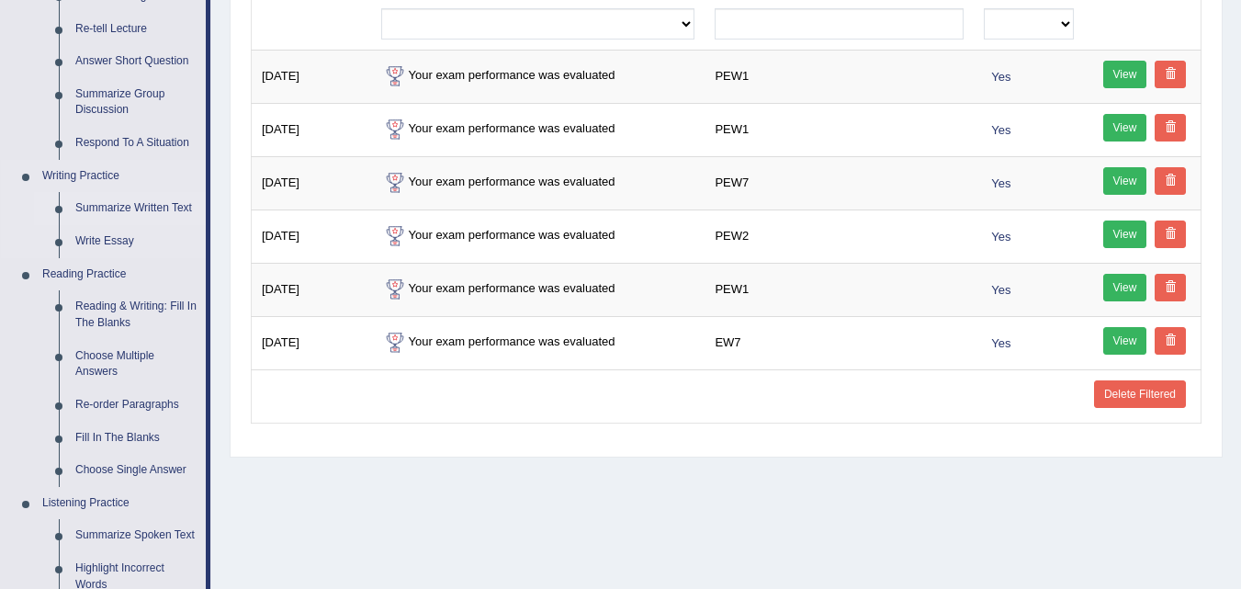
scroll to position [367, 0]
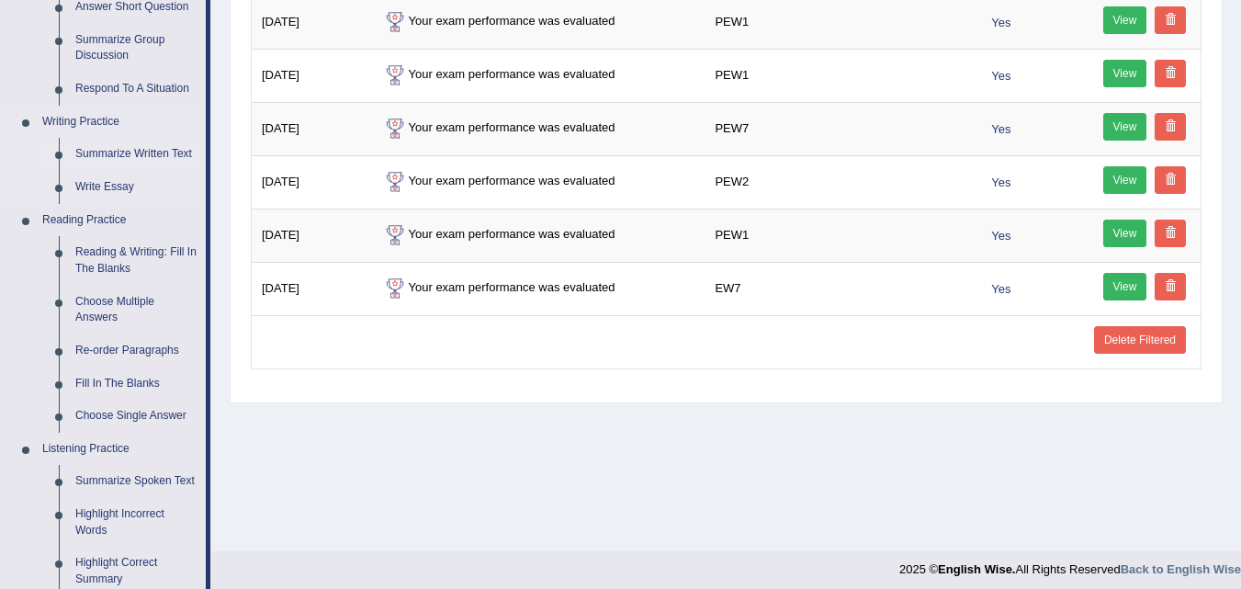
click at [146, 158] on link "Summarize Written Text" at bounding box center [136, 154] width 139 height 33
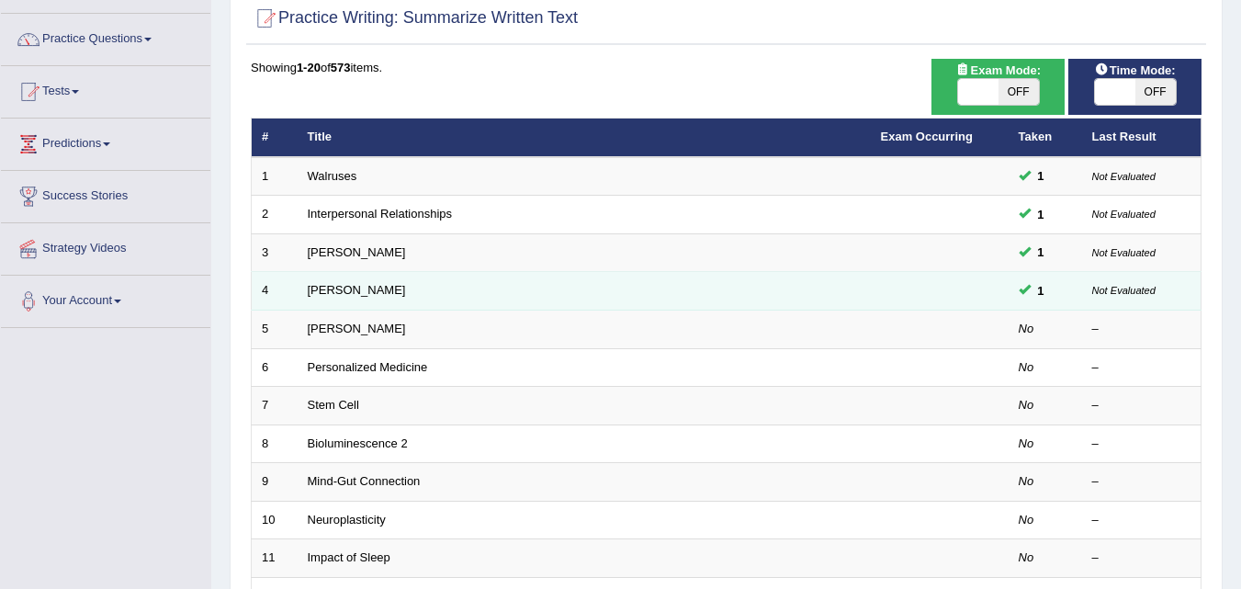
scroll to position [168, 0]
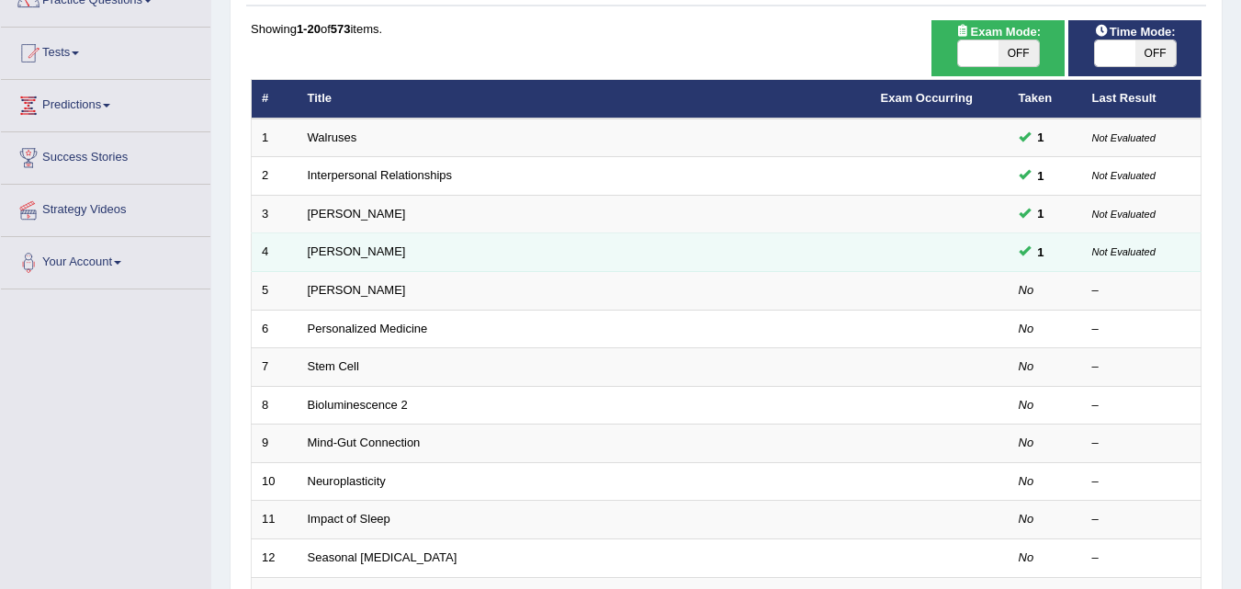
click at [655, 255] on td "[PERSON_NAME]" at bounding box center [584, 252] width 573 height 39
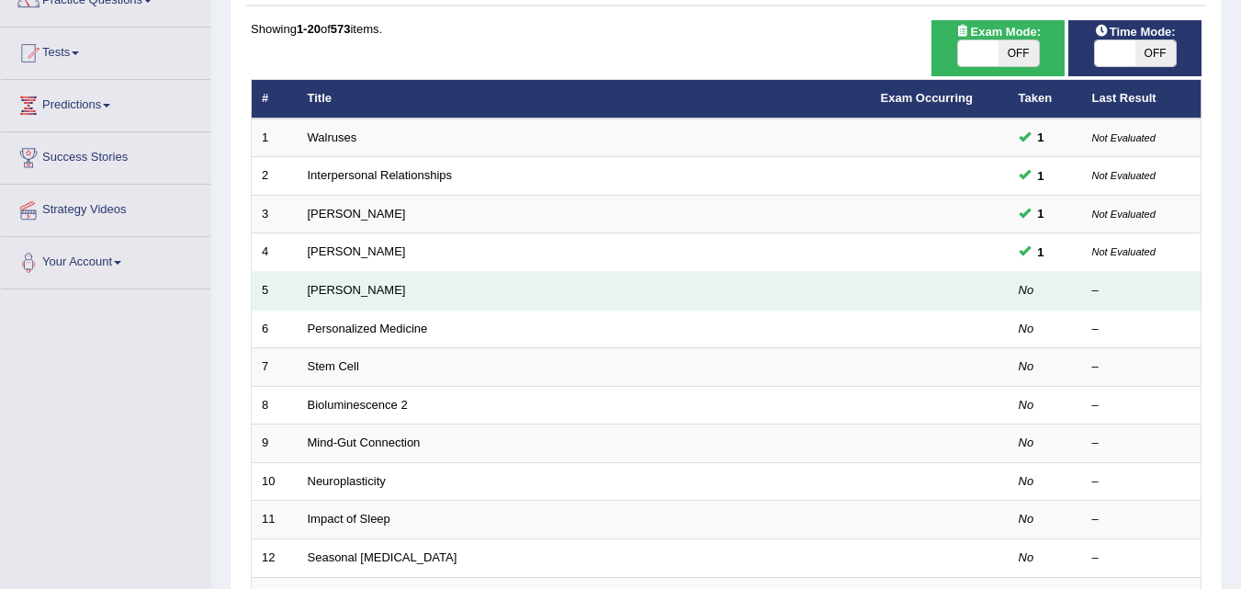
click at [617, 299] on td "[PERSON_NAME]" at bounding box center [584, 291] width 573 height 39
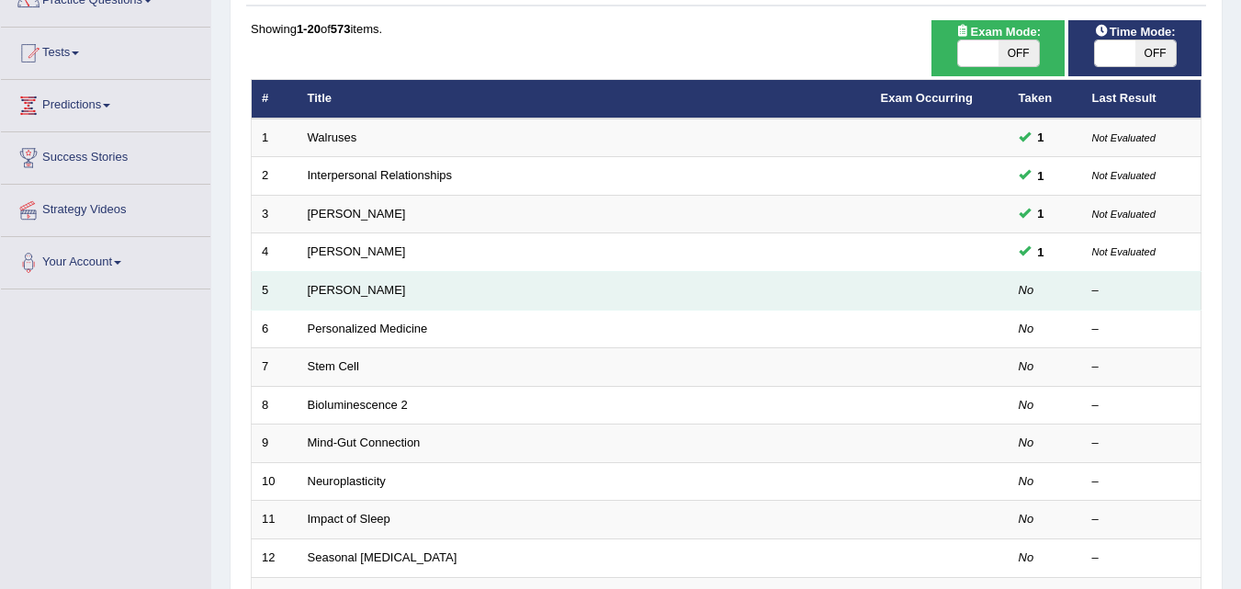
click at [617, 299] on td "[PERSON_NAME]" at bounding box center [584, 291] width 573 height 39
